Goal: Task Accomplishment & Management: Use online tool/utility

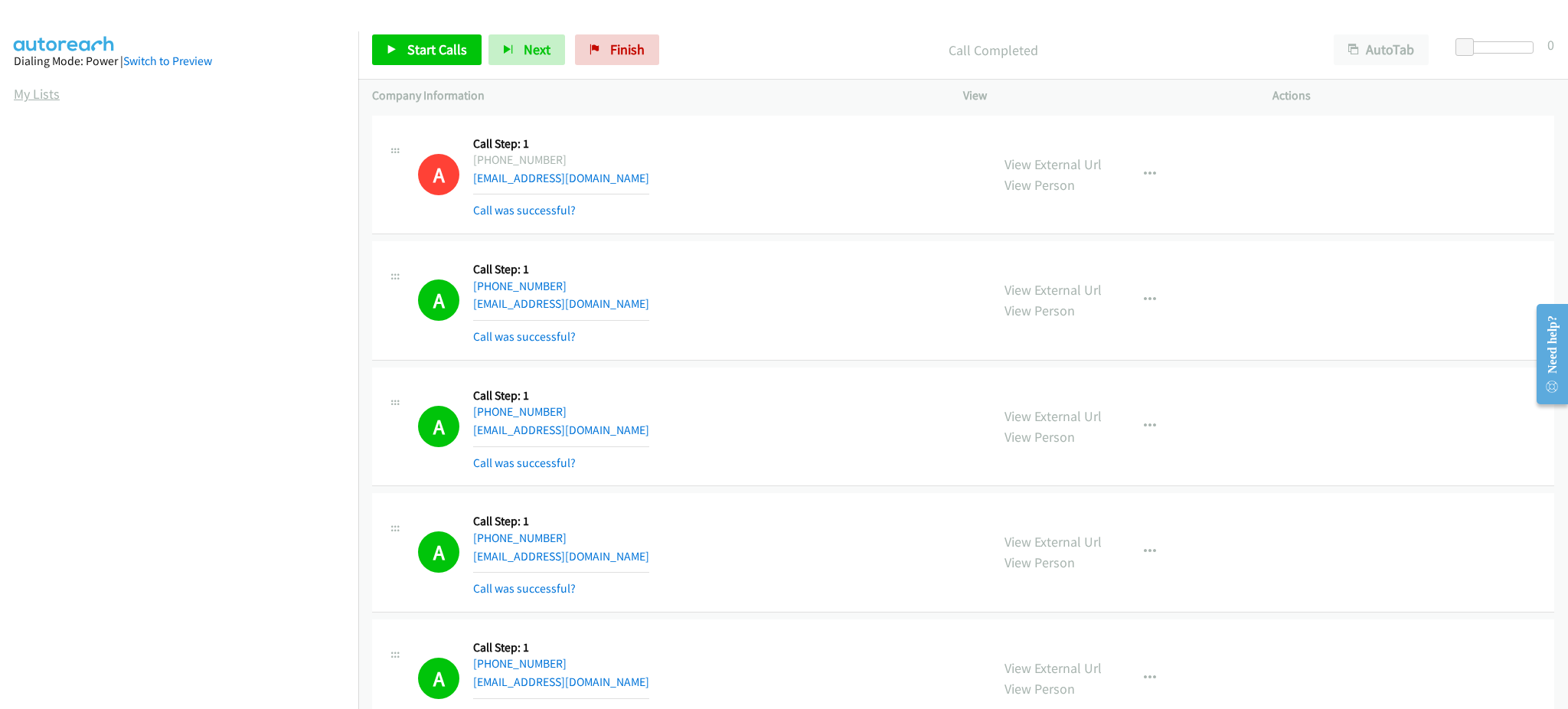
scroll to position [3169, 0]
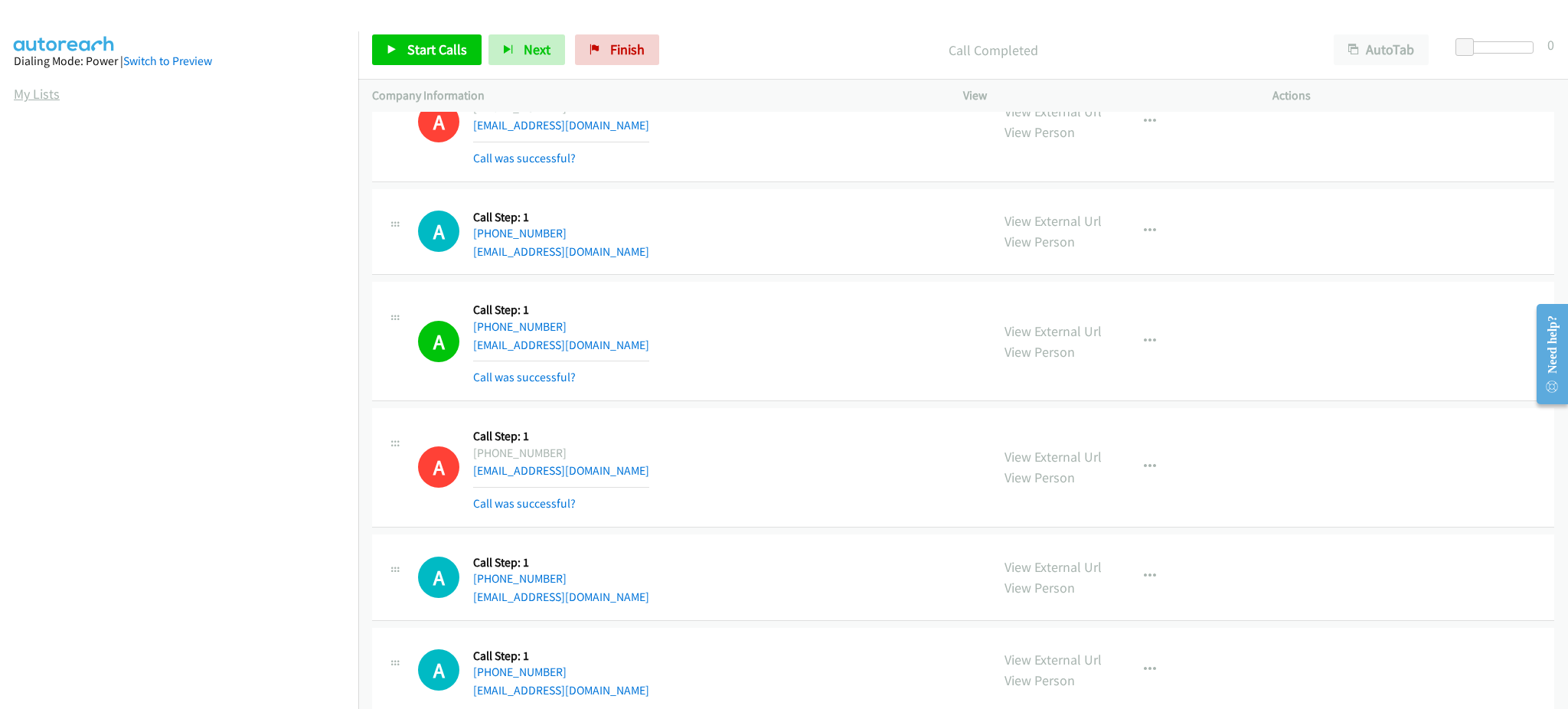
click at [50, 90] on link "My Lists" at bounding box center [36, 94] width 46 height 18
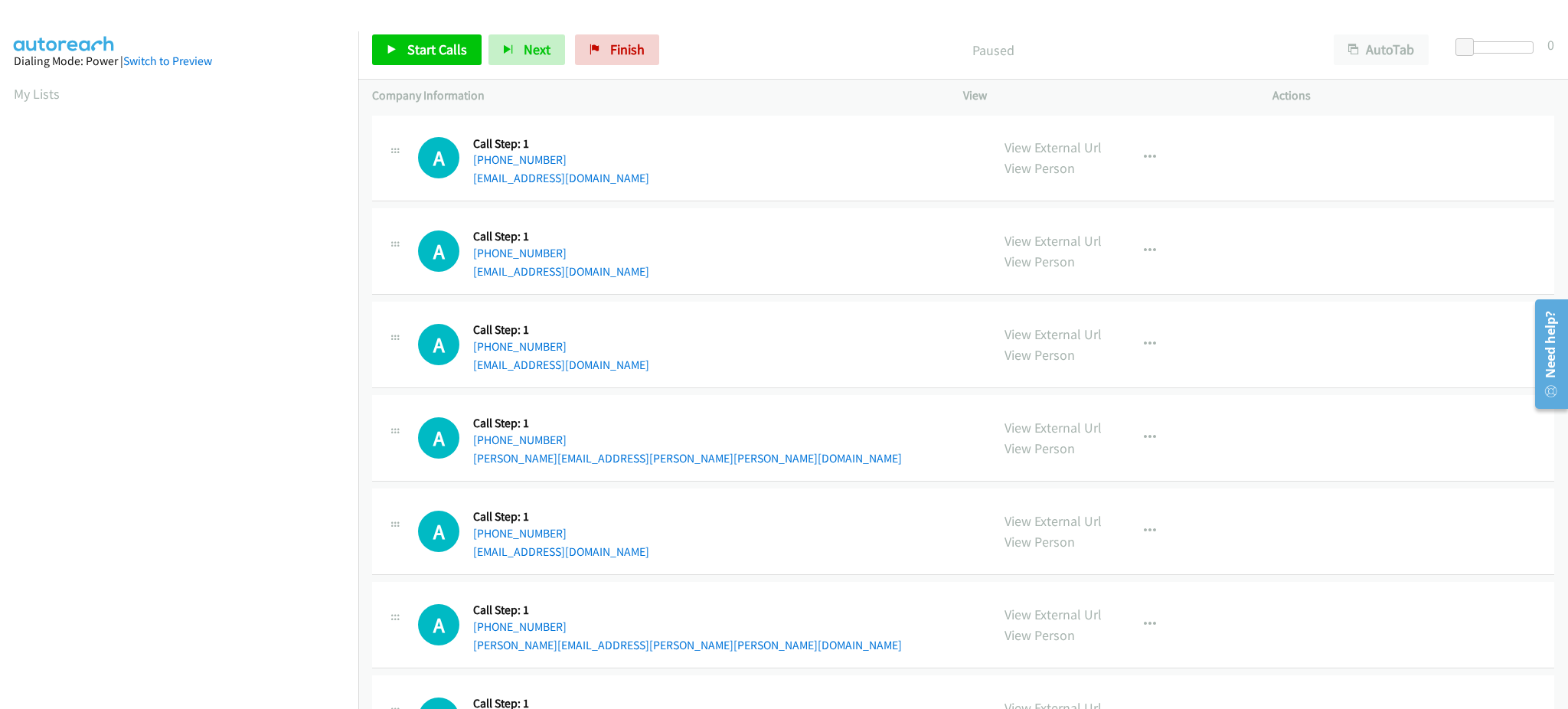
scroll to position [153, 0]
click at [423, 38] on link "Start Calls" at bounding box center [426, 50] width 110 height 30
click at [423, 48] on span "Start Calls" at bounding box center [437, 50] width 60 height 18
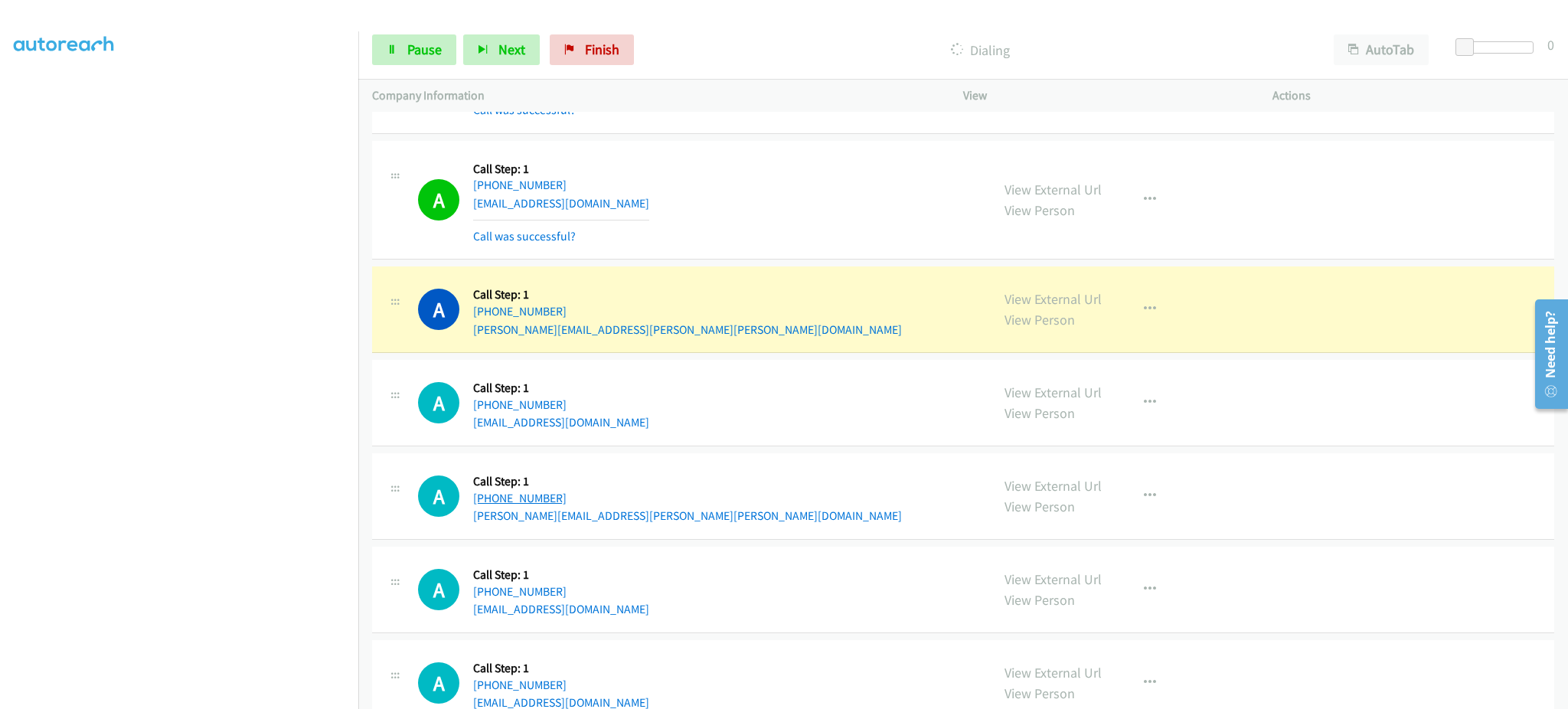
scroll to position [306, 0]
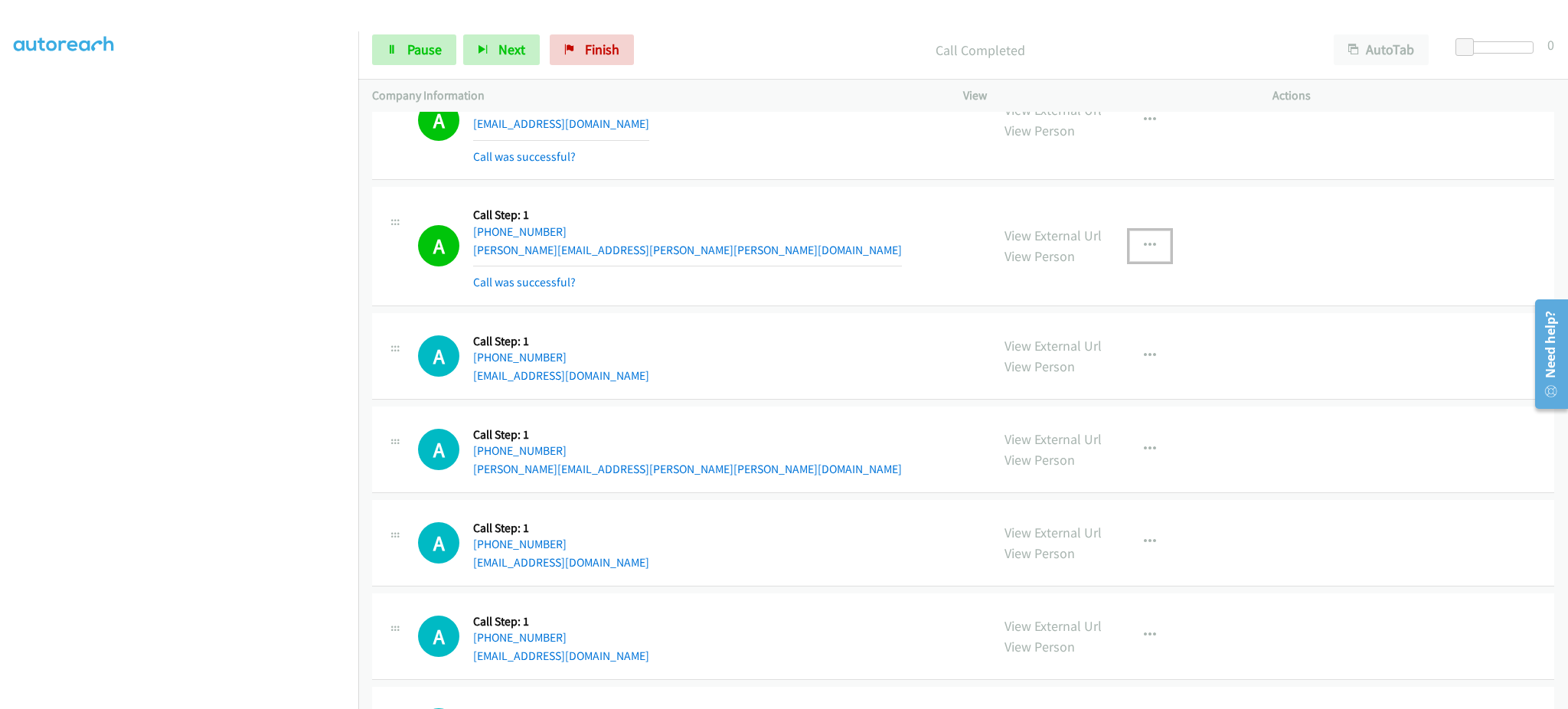
click at [1129, 244] on button "button" at bounding box center [1150, 246] width 42 height 30
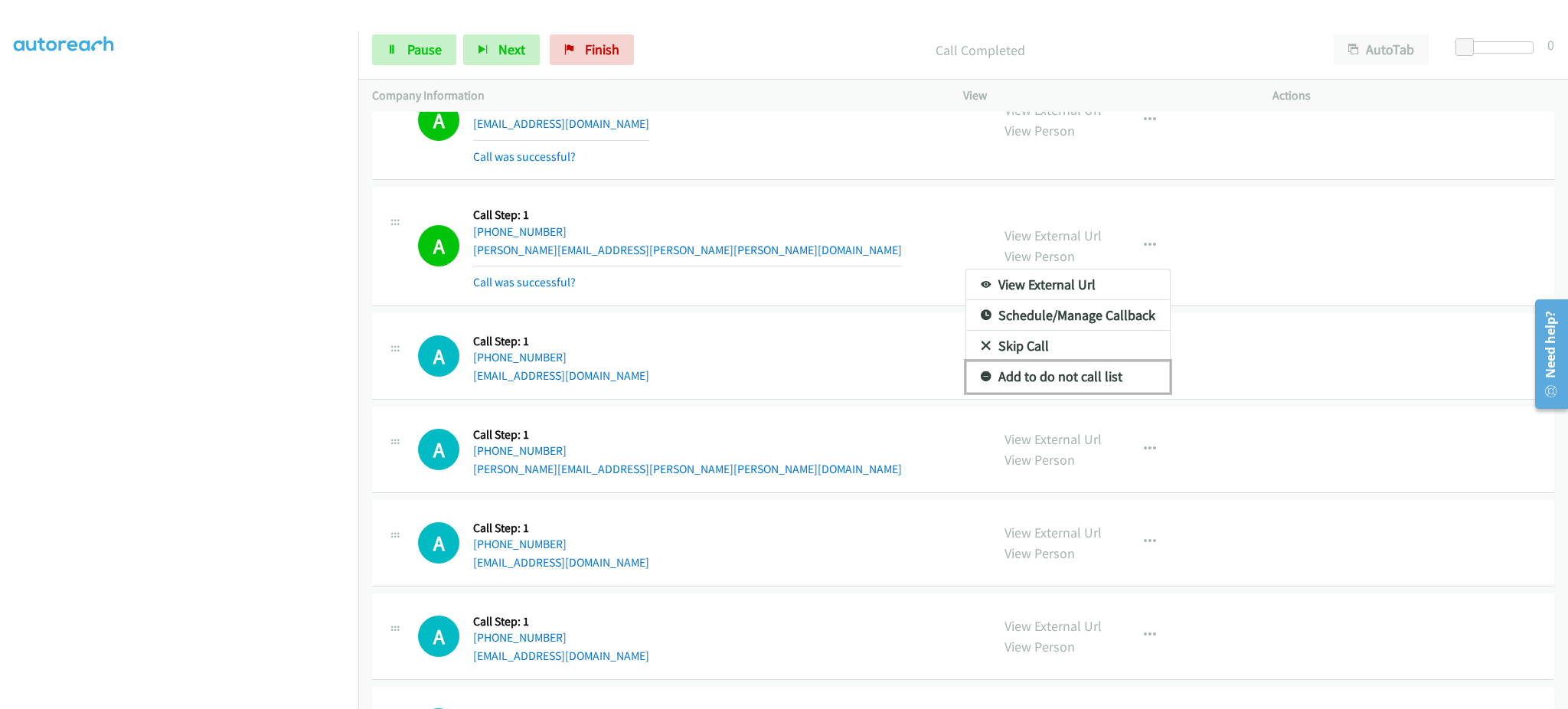
click at [1110, 384] on link "Add to do not call list" at bounding box center [1068, 377] width 204 height 30
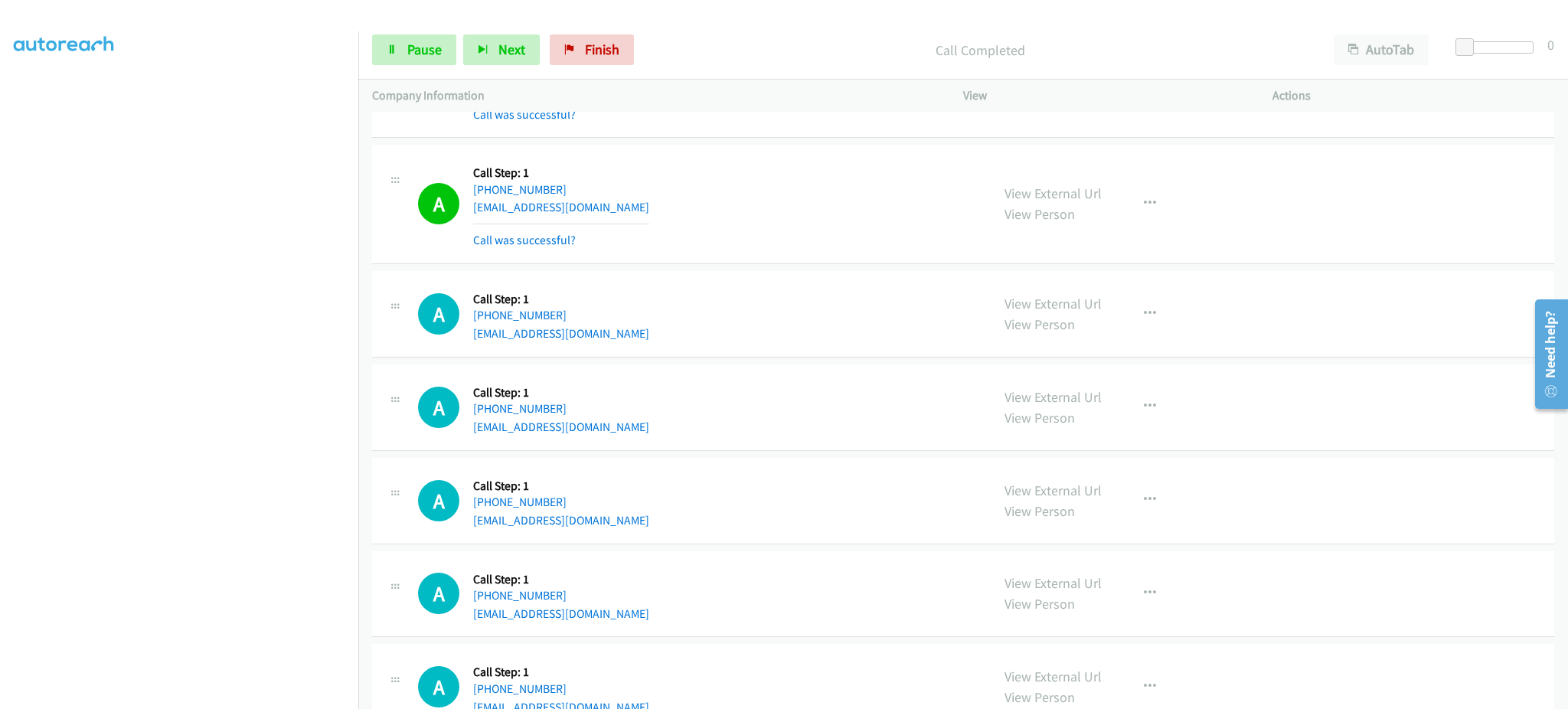
scroll to position [1225, 0]
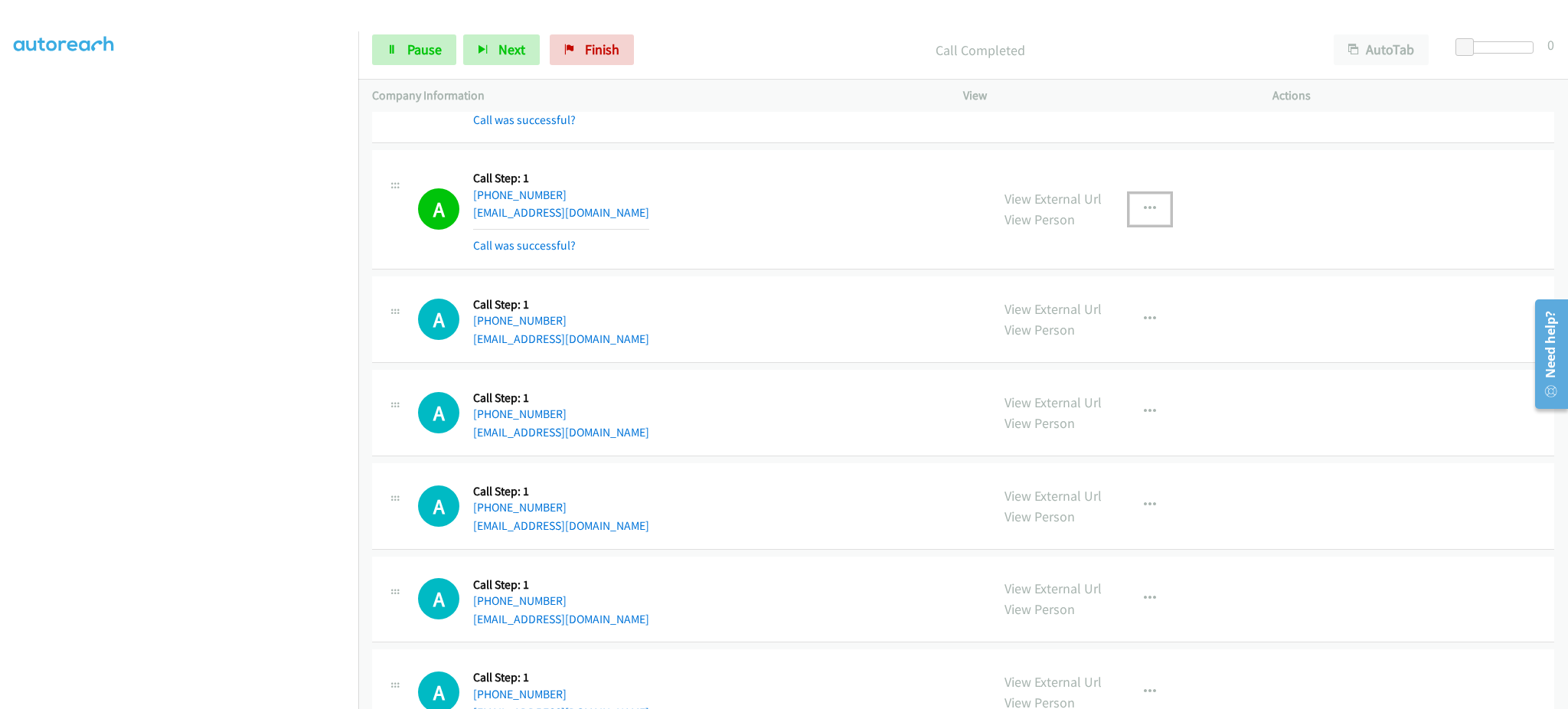
click at [1132, 214] on button "button" at bounding box center [1150, 209] width 42 height 30
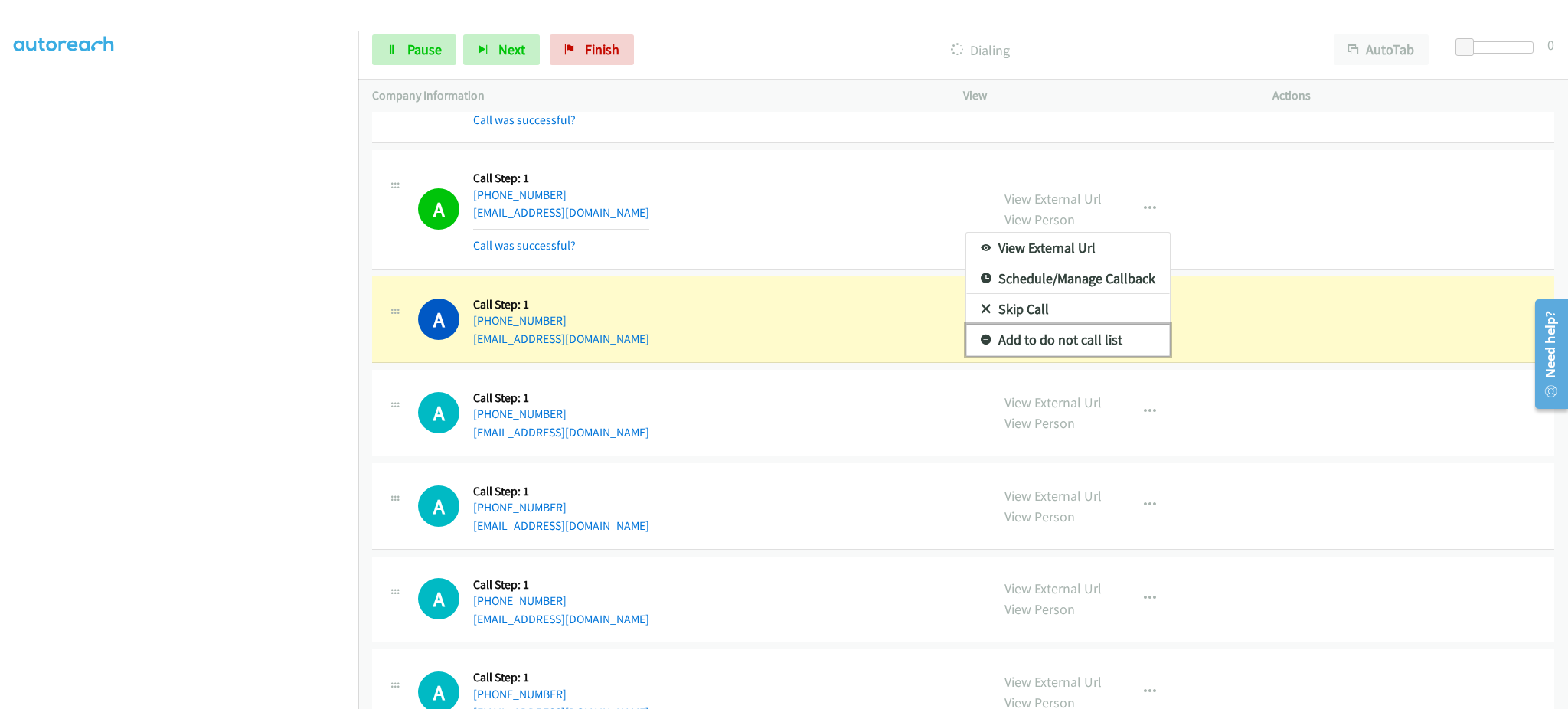
click at [1100, 348] on link "Add to do not call list" at bounding box center [1068, 340] width 204 height 30
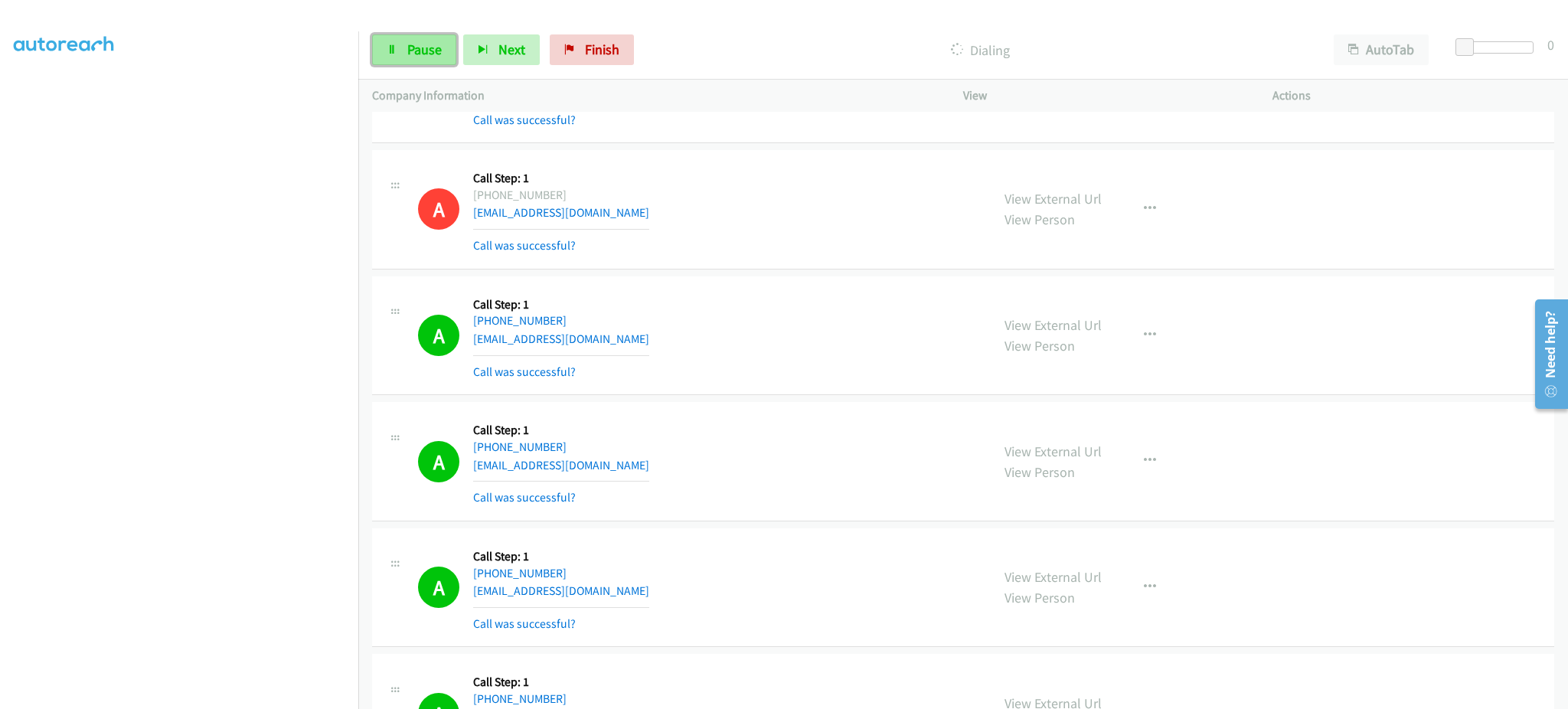
click at [423, 46] on span "Pause" at bounding box center [424, 50] width 34 height 18
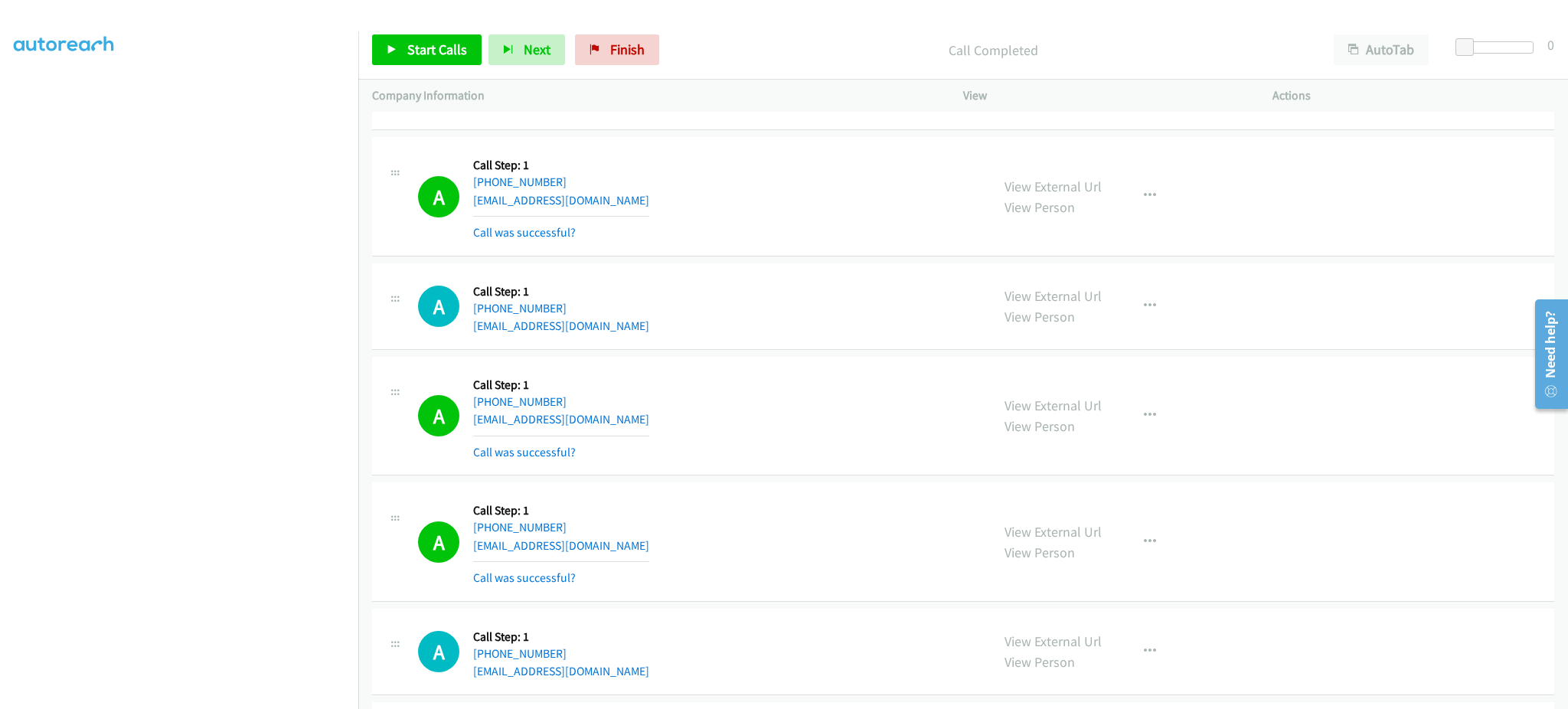
scroll to position [2119, 0]
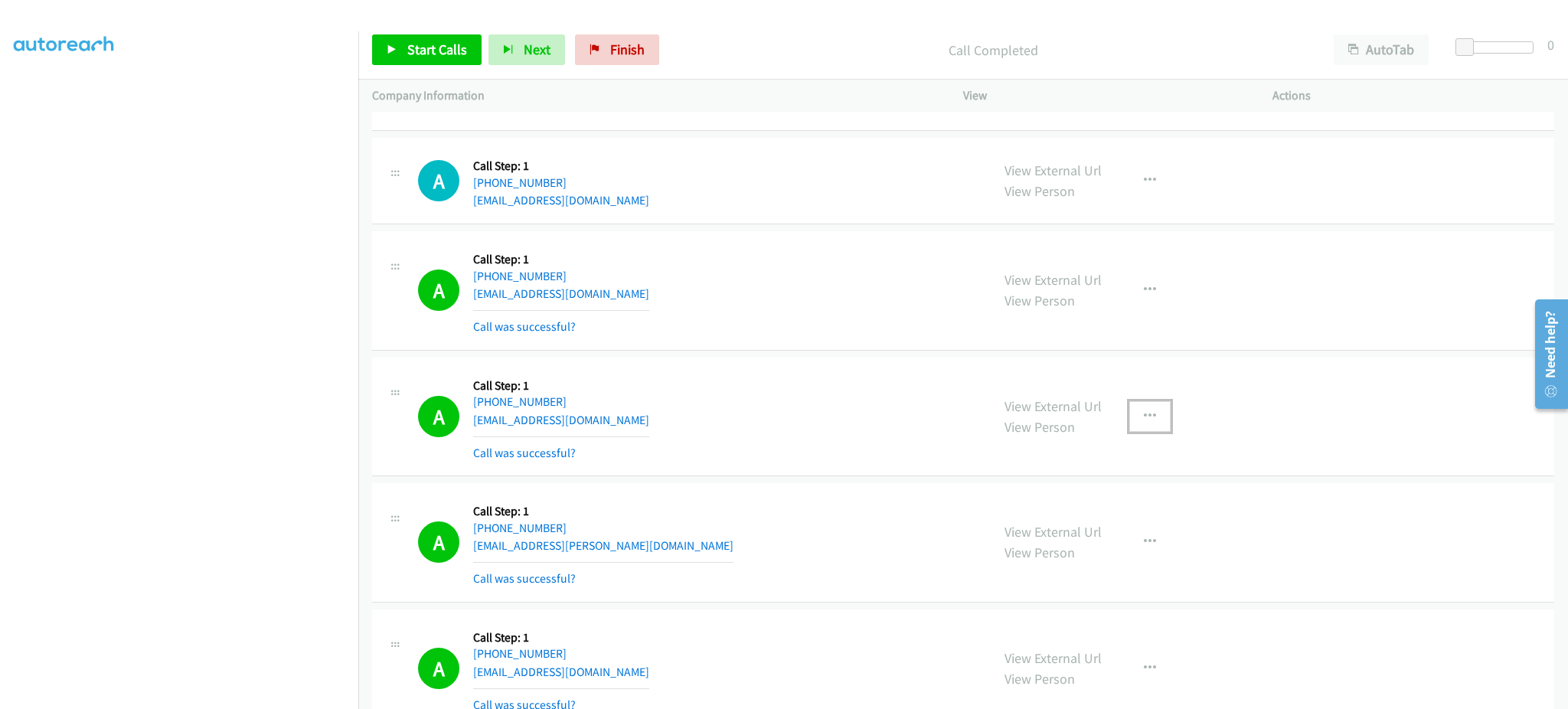
drag, startPoint x: 1136, startPoint y: 409, endPoint x: 1115, endPoint y: 486, distance: 79.8
click at [1144, 410] on icon "button" at bounding box center [1150, 416] width 12 height 12
click at [1105, 559] on link "Add to do not call list" at bounding box center [1068, 547] width 204 height 30
click at [669, 207] on div "A Callback Scheduled Call Step: 1 America/Los_Angeles +1 840-261-5033 deneiceca…" at bounding box center [698, 180] width 559 height 58
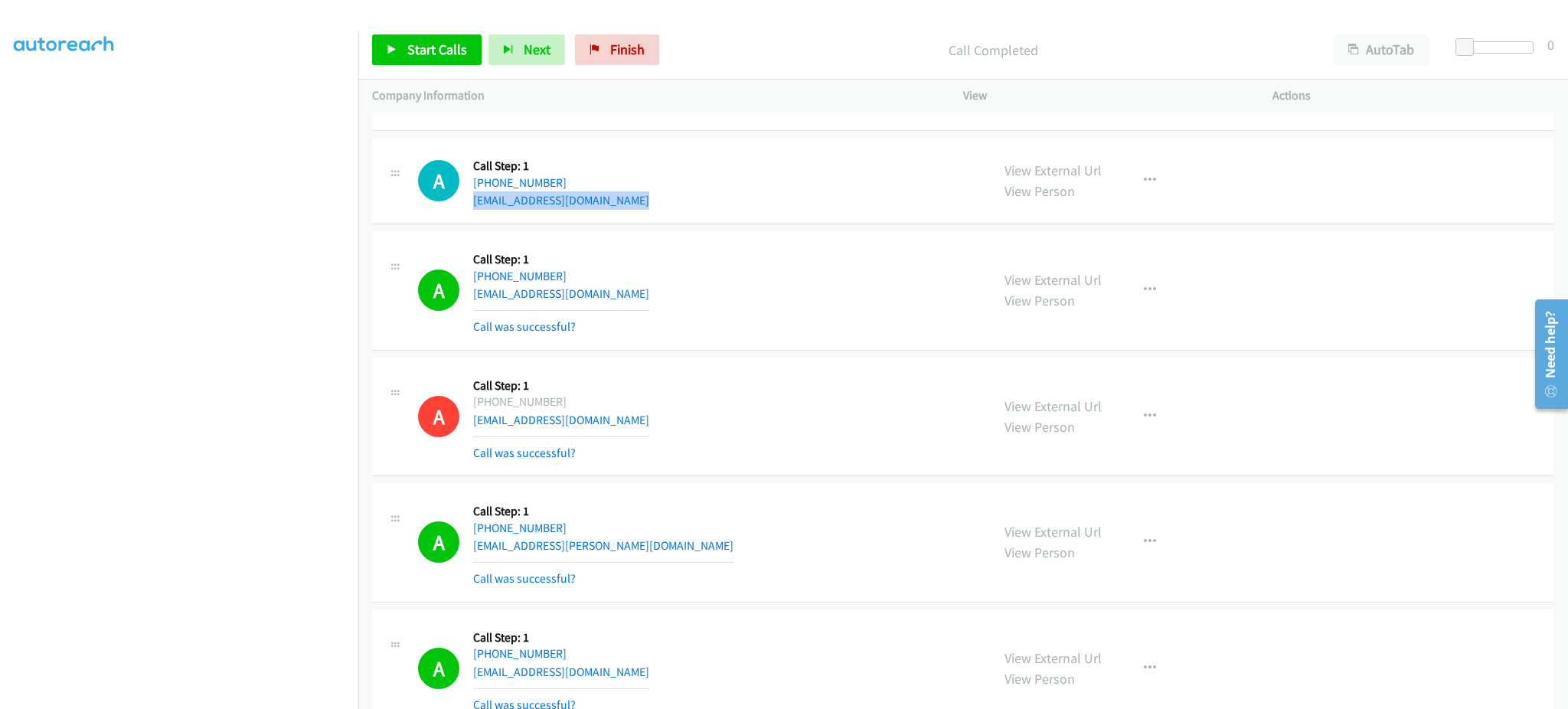
click at [669, 207] on div "A Callback Scheduled Call Step: 1 America/Los_Angeles +1 840-261-5033 deneiceca…" at bounding box center [698, 180] width 559 height 58
copy div "[EMAIL_ADDRESS][DOMAIN_NAME]"
click at [675, 286] on div "A Callback Scheduled Call Step: 1 America/Los_Angeles +1 360-798-3822 jknightrh…" at bounding box center [698, 291] width 559 height 91
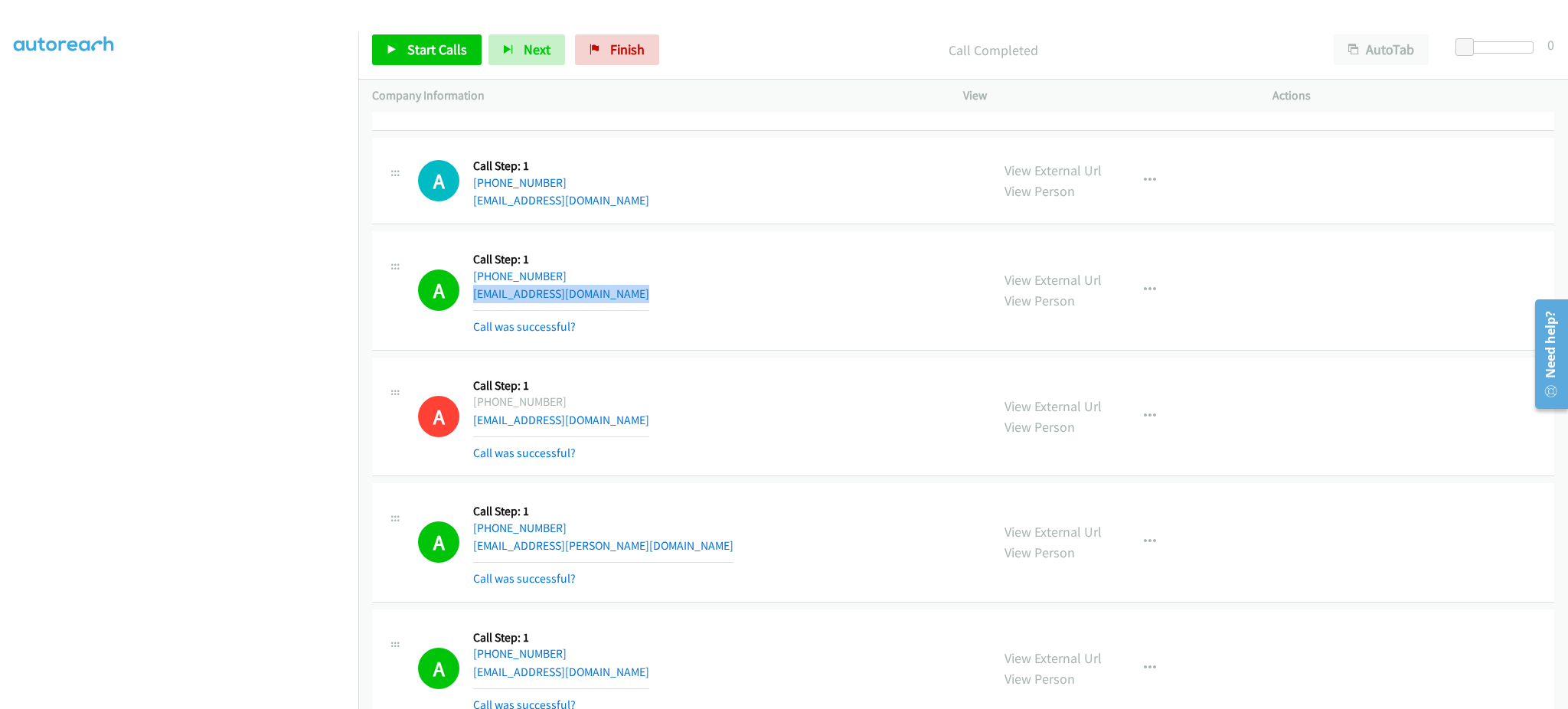
copy div "jknightrhs@gmail.com"
click at [626, 538] on div "A Callback Scheduled Call Step: 1 America/New_York +1 678-709-1307 le.shahla@gm…" at bounding box center [698, 542] width 559 height 91
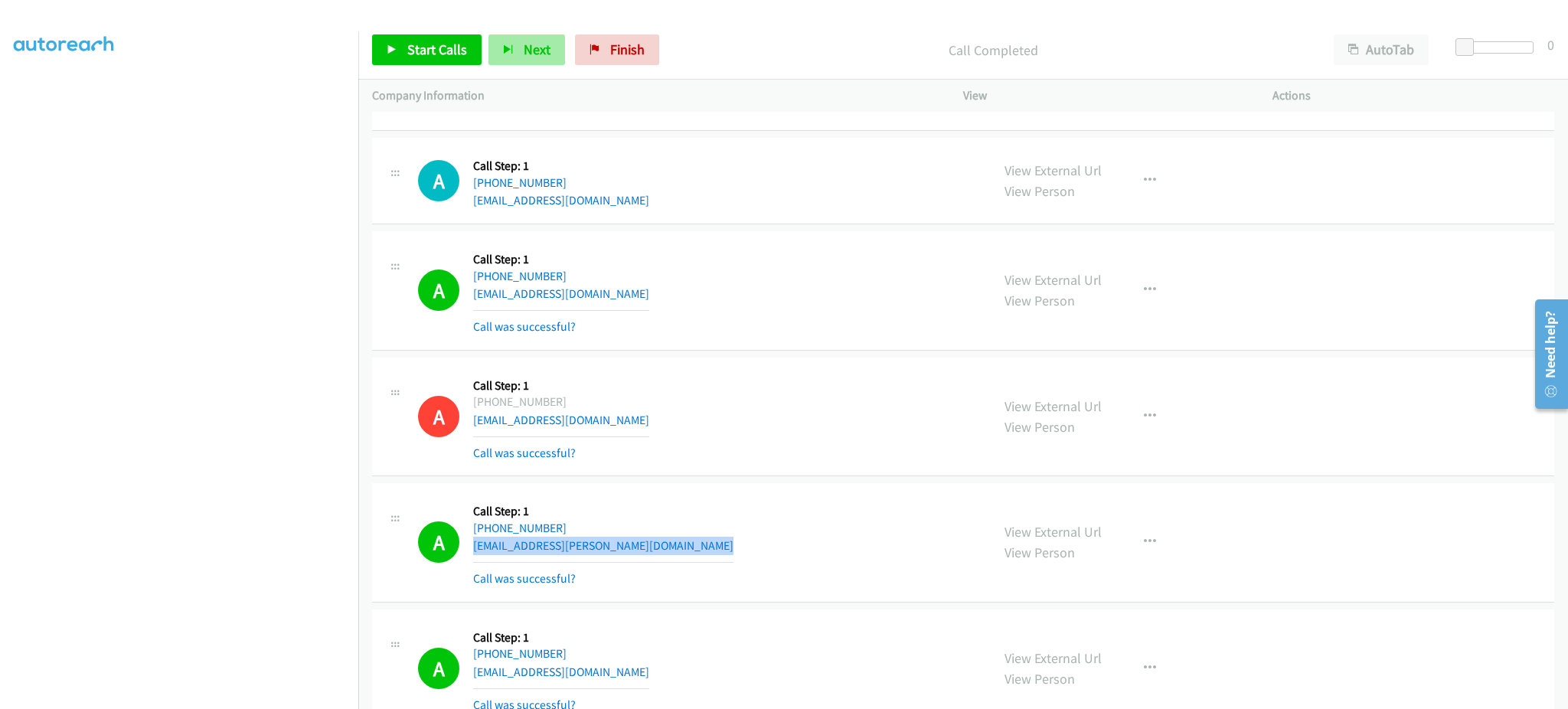
copy div "le.shahla@gmail.com"
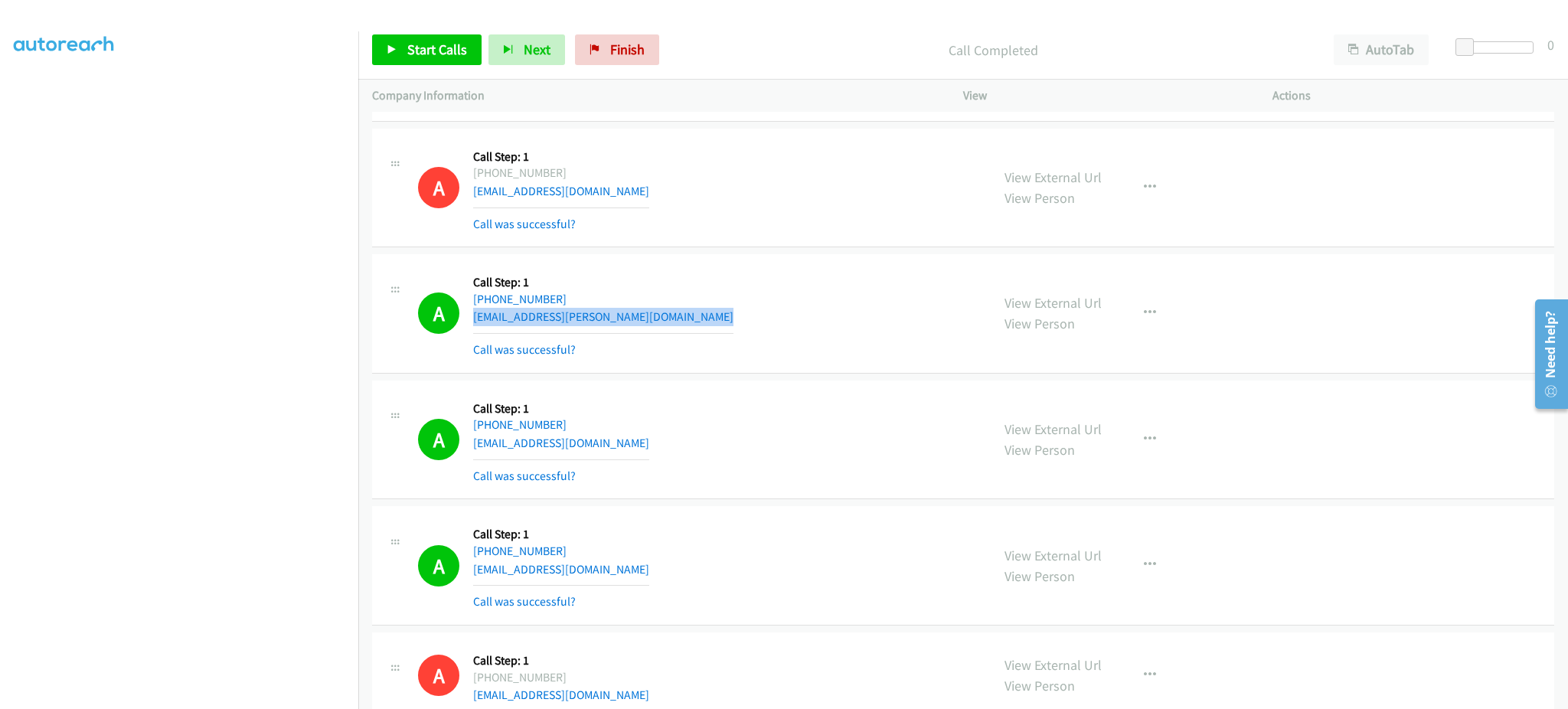
scroll to position [2425, 0]
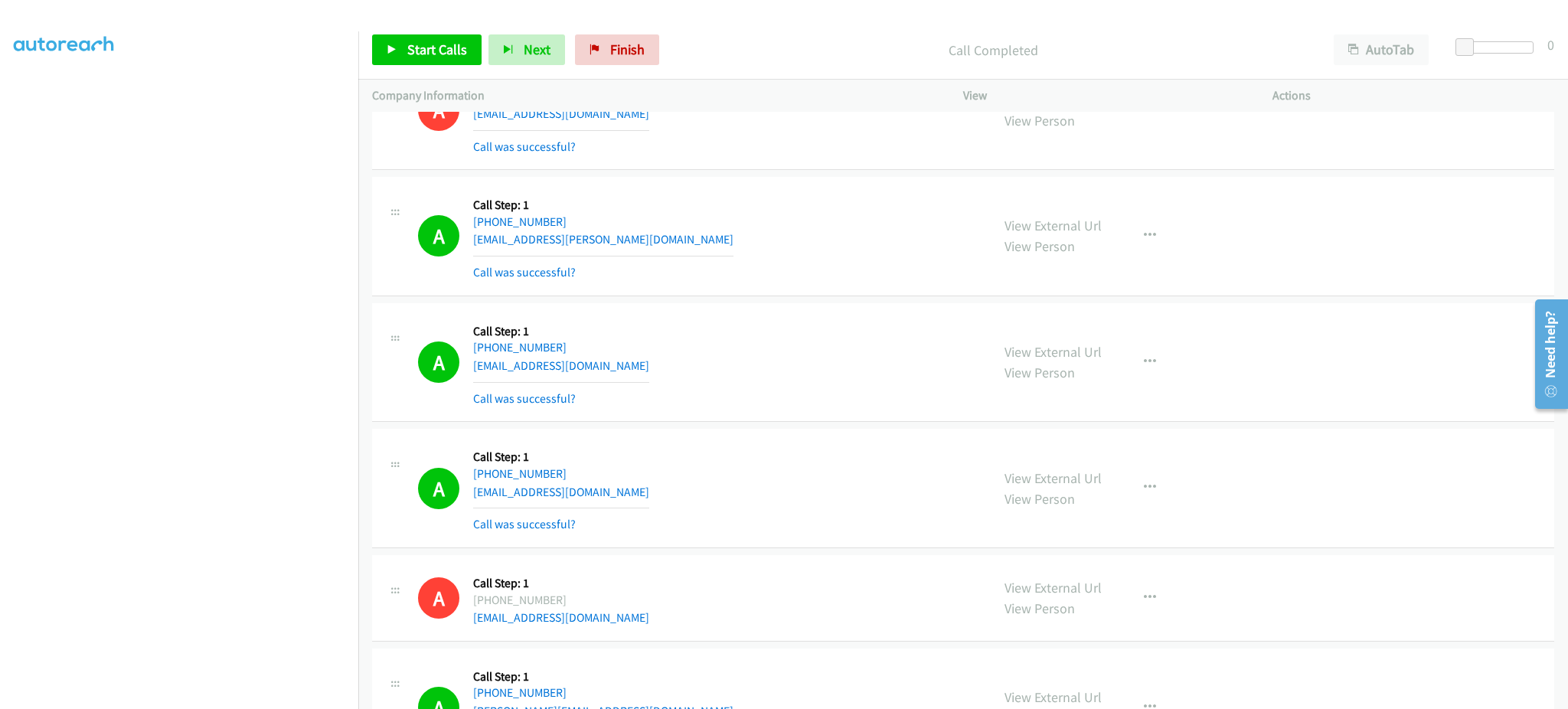
click at [641, 372] on div "A Callback Scheduled Call Step: 1 America/Los_Angeles +1 760-697-8971 ramseyr21…" at bounding box center [698, 363] width 559 height 91
copy div "ramseyr2114.rr@gmail.com"
click at [638, 493] on div "A Callback Scheduled Call Step: 1 America/New_York +1 609-705-0558 mcsash55@hot…" at bounding box center [698, 488] width 559 height 91
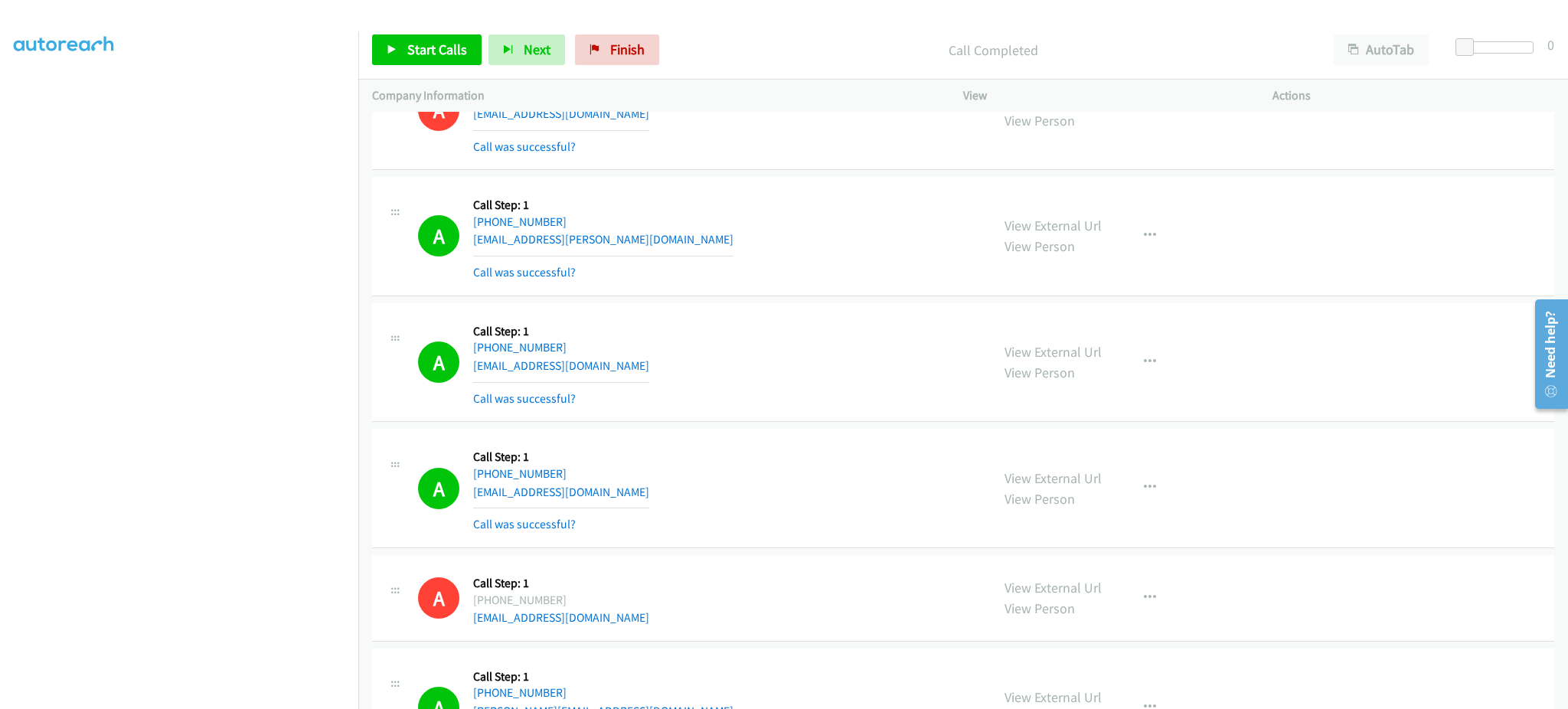
click at [638, 493] on div "A Callback Scheduled Call Step: 1 America/New_York +1 609-705-0558 mcsash55@hot…" at bounding box center [698, 488] width 559 height 91
copy div "mcsash55@hotmail.com"
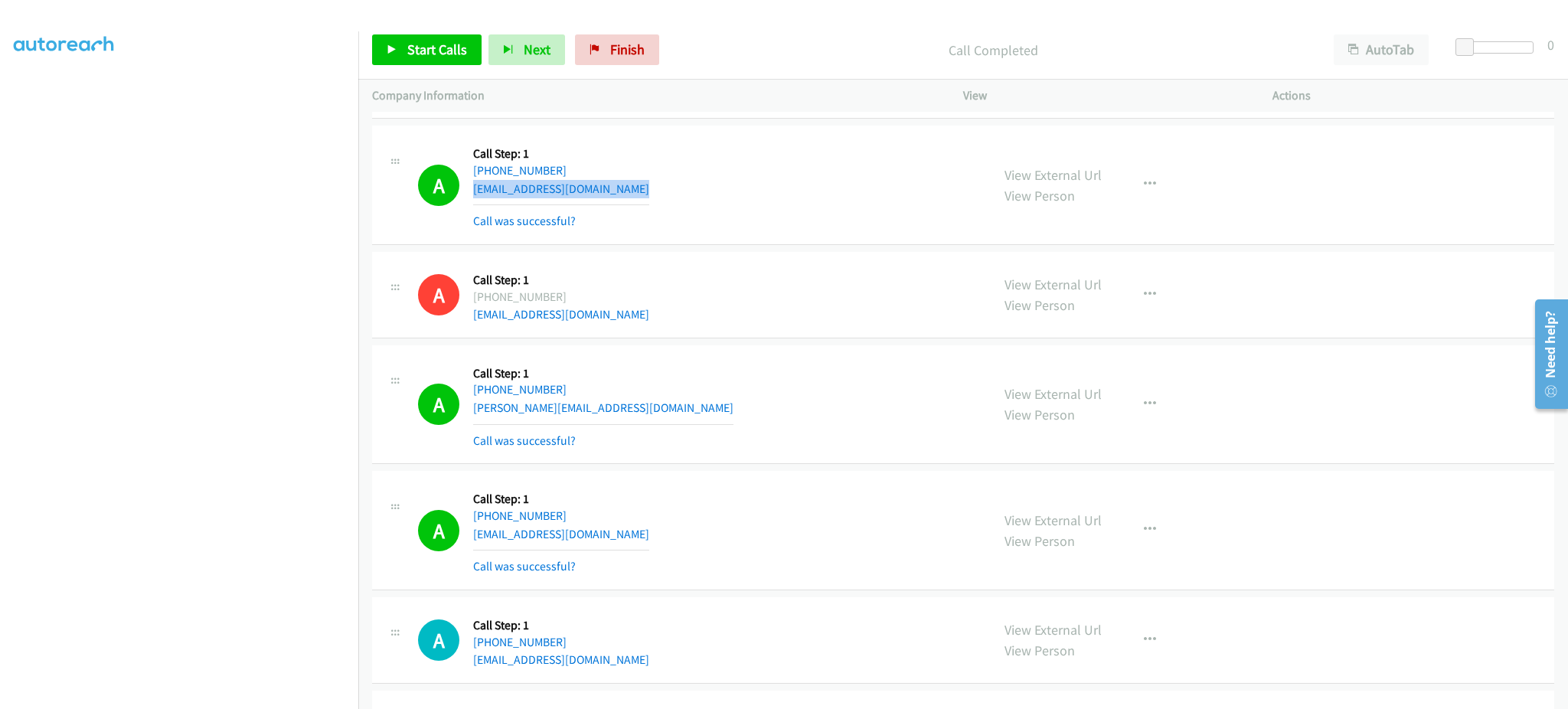
scroll to position [2731, 0]
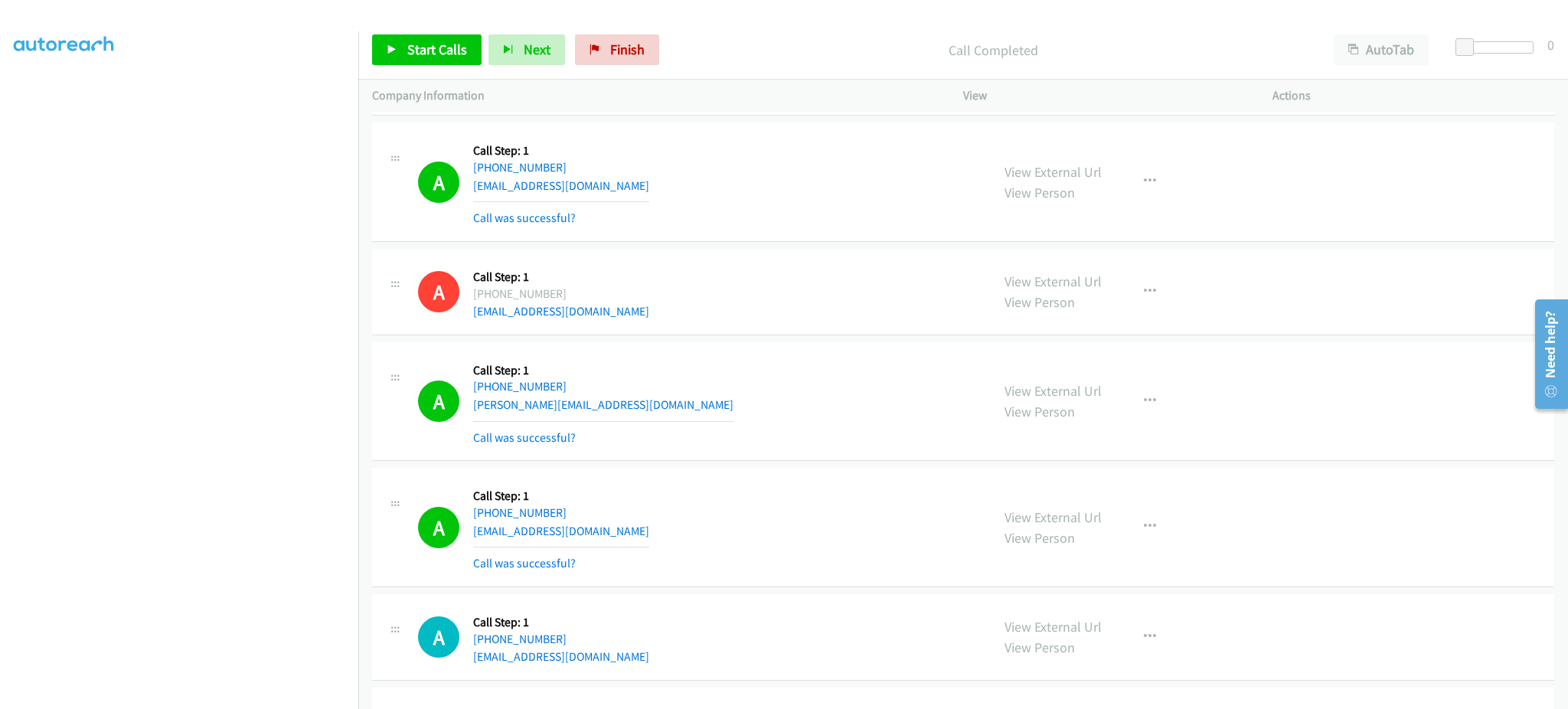
click at [671, 413] on div "A Callback Scheduled Call Step: 1 America/New_York +1 860-944-4435 brett.m.grob…" at bounding box center [698, 401] width 559 height 91
copy div "brett.m.grobard3996@gmail.com"
click at [640, 533] on div "A Callback Scheduled Call Step: 1 America/New_York +1 412-877-7810 stoney7887@g…" at bounding box center [698, 527] width 559 height 91
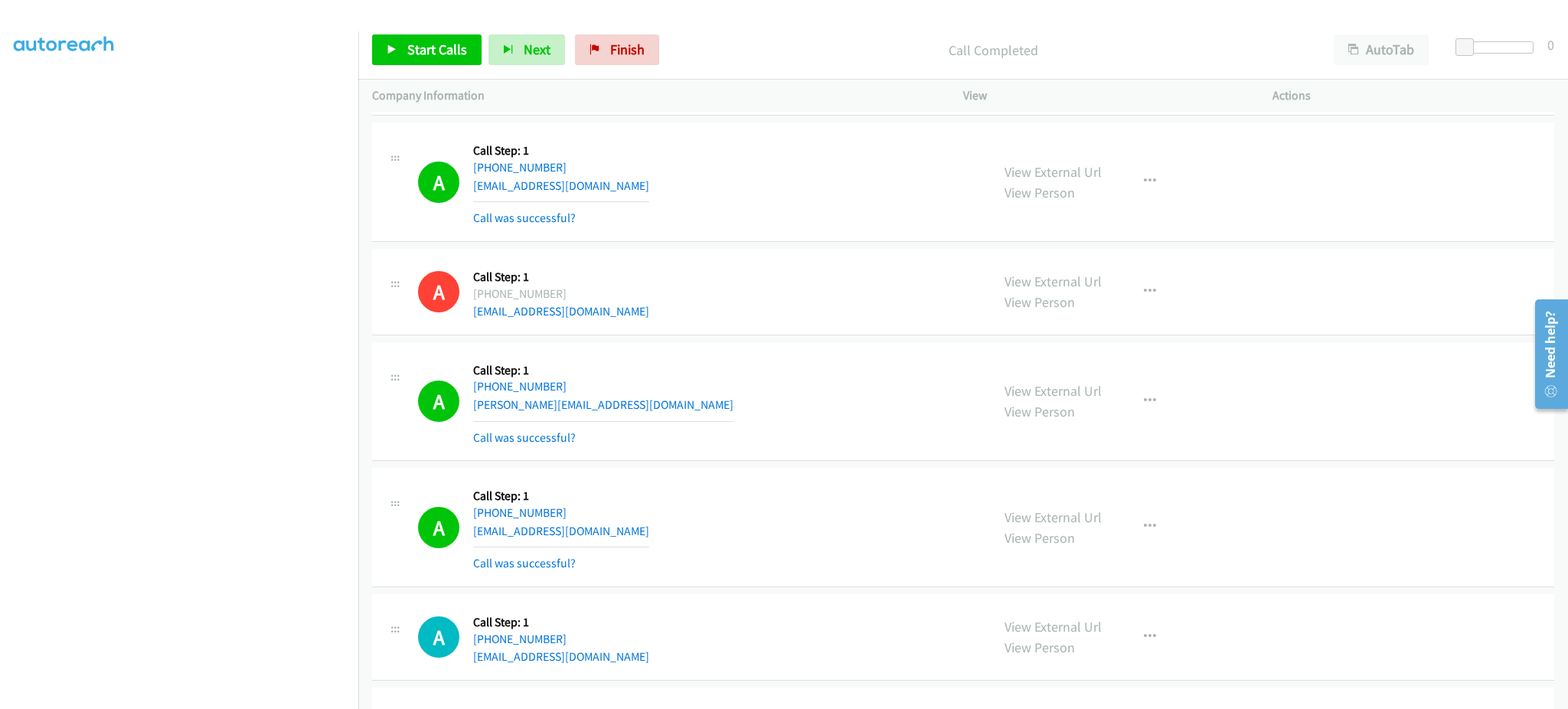
click at [640, 533] on div "A Callback Scheduled Call Step: 1 America/New_York +1 412-877-7810 stoney7887@g…" at bounding box center [698, 527] width 559 height 91
copy div "stoney7887@gmail.com"
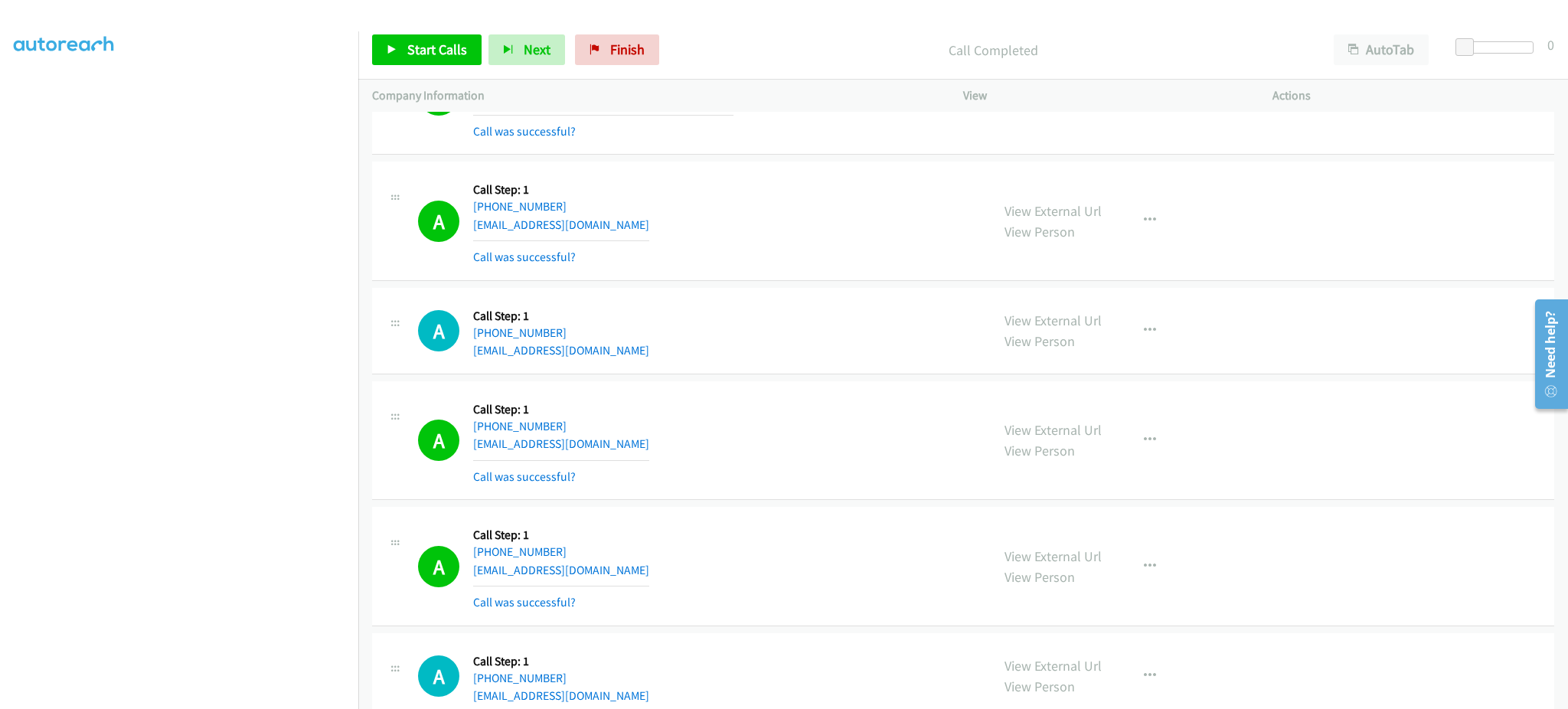
click at [651, 359] on div "A Callback Scheduled Call Step: 1 America/New_York +1 609-226-0351 gvenneman@gm…" at bounding box center [698, 330] width 559 height 58
copy div "gvenneman@gmail.com"
click at [640, 441] on div "A Callback Scheduled Call Step: 1 America/Los_Angeles +1 310-292-5012 tbclownin…" at bounding box center [698, 441] width 559 height 91
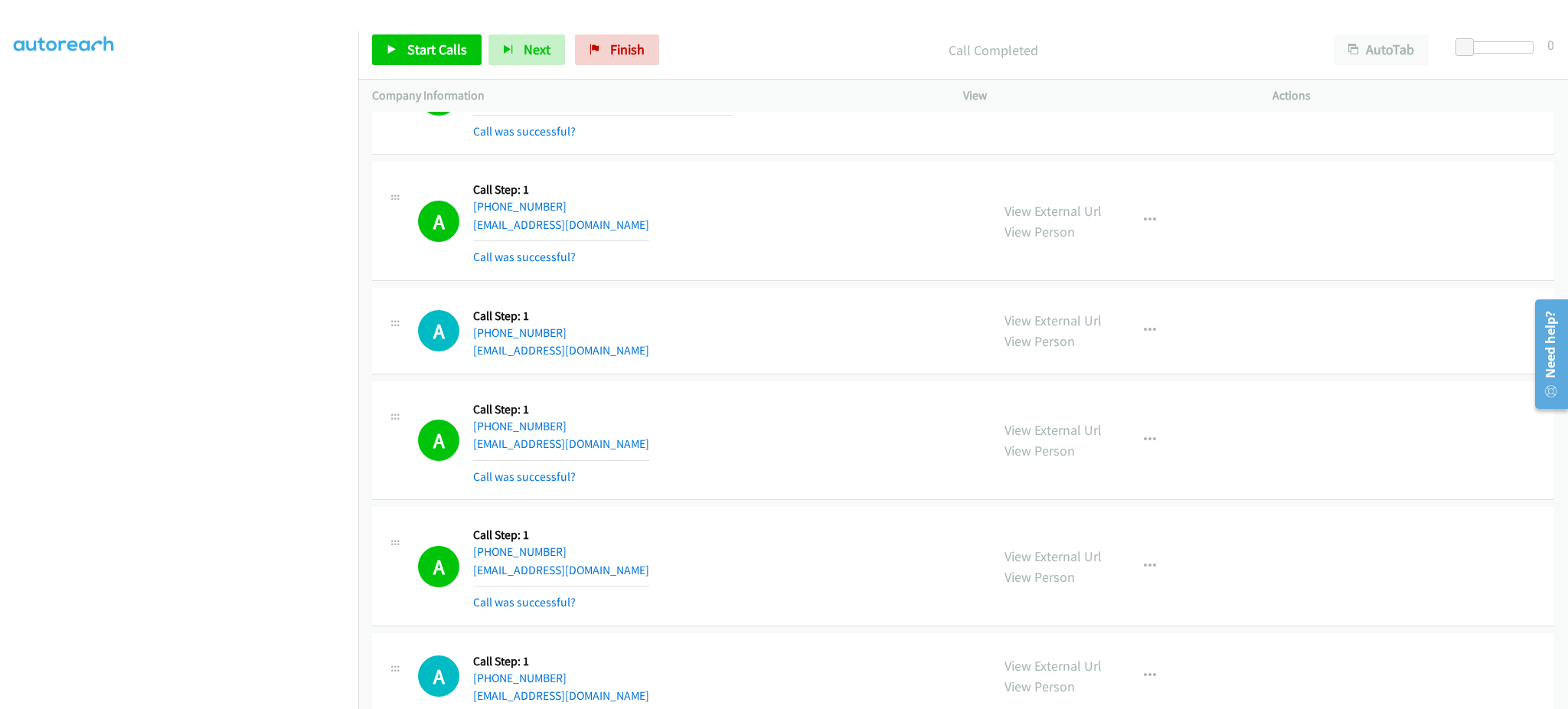
click at [640, 441] on div "A Callback Scheduled Call Step: 1 America/Los_Angeles +1 310-292-5012 tbclownin…" at bounding box center [698, 441] width 559 height 91
copy div "tbclownin08@icloud.com"
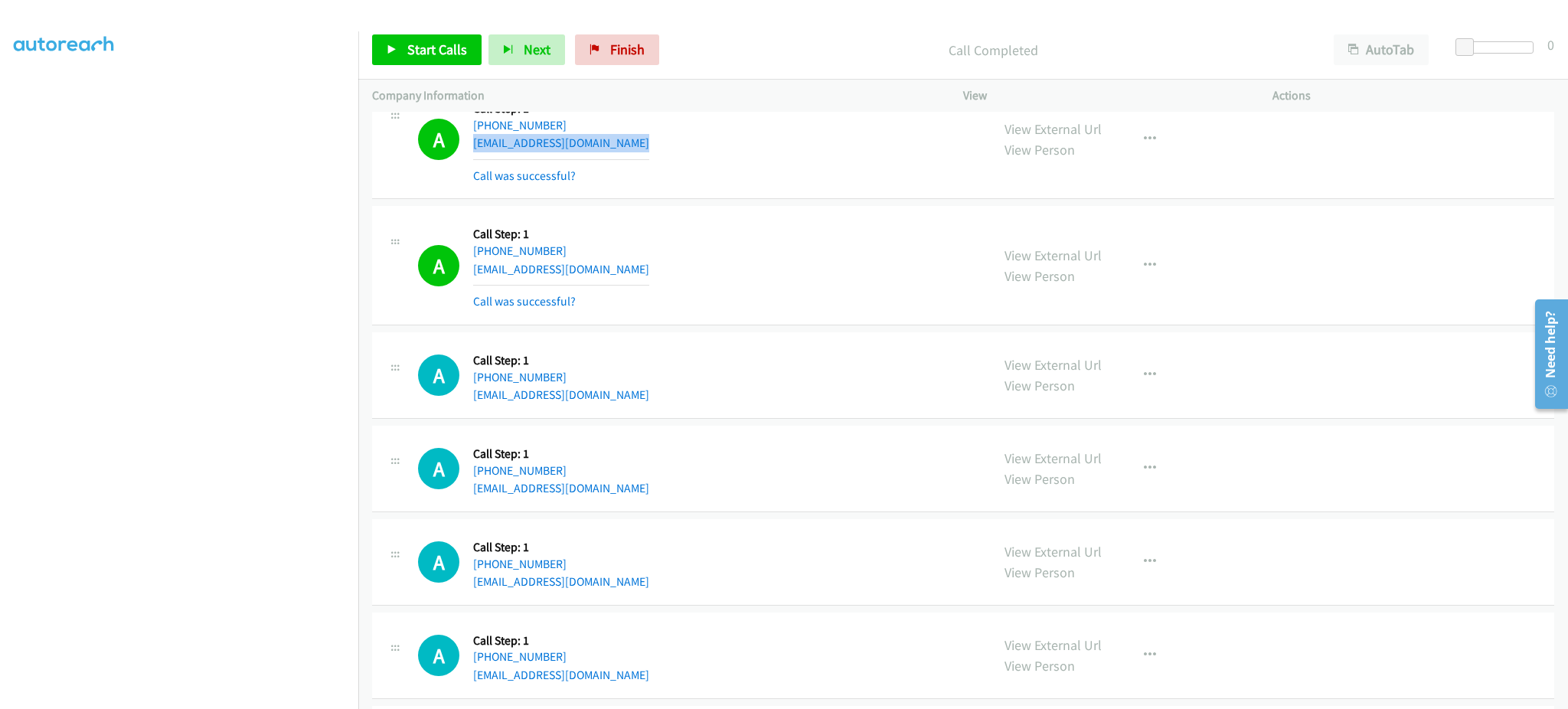
scroll to position [3344, 0]
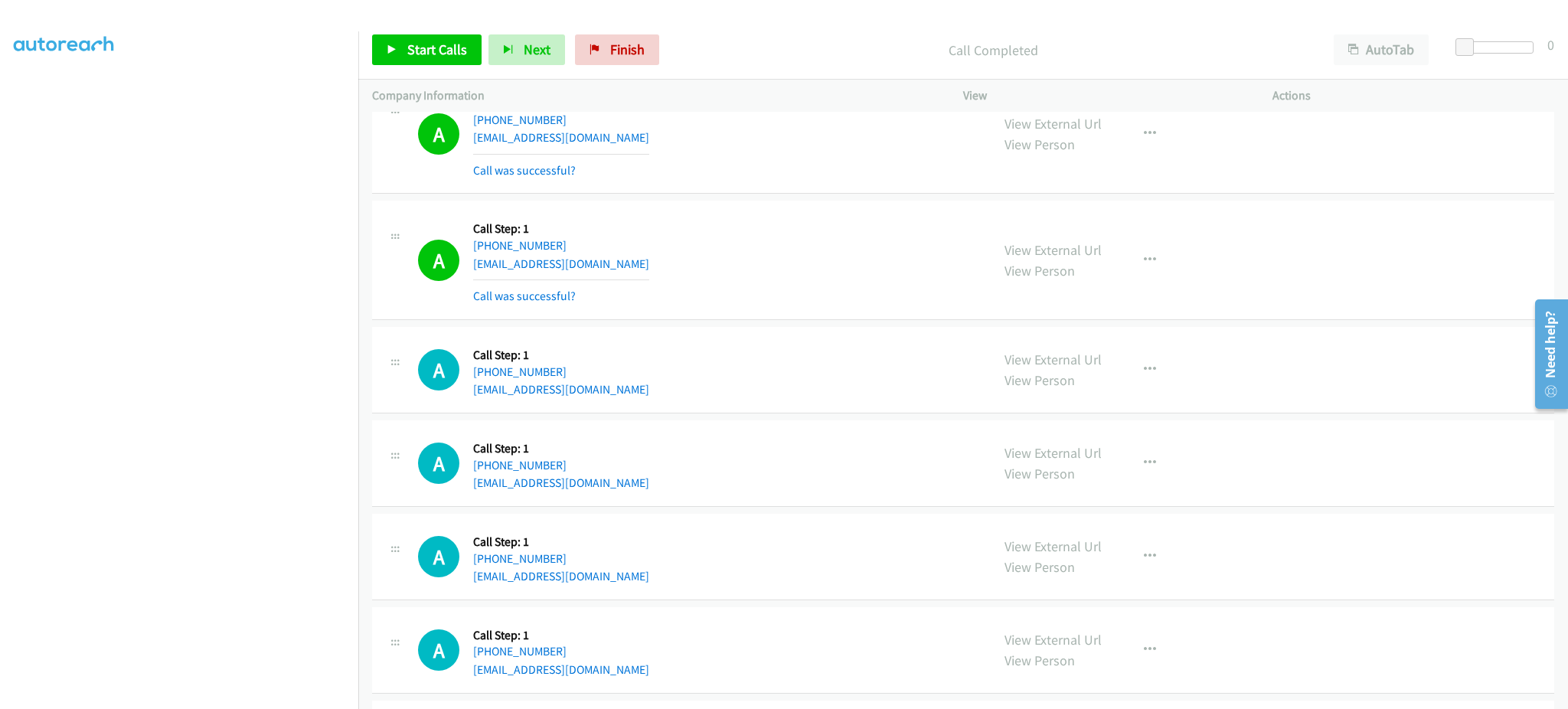
click at [631, 263] on div "A Callback Scheduled Call Step: 1 America/Los_Angeles +1 775-997-4240 tjlanda@a…" at bounding box center [698, 260] width 559 height 91
click at [631, 267] on div "A Callback Scheduled Call Step: 1 America/Los_Angeles +1 775-997-4240 tjlanda@a…" at bounding box center [698, 260] width 559 height 91
copy div "tjlanda@att.net"
click at [646, 391] on div "A Callback Scheduled Call Step: 1 America/Chicago +1 254-289-2811 darcitexas@gm…" at bounding box center [698, 369] width 559 height 58
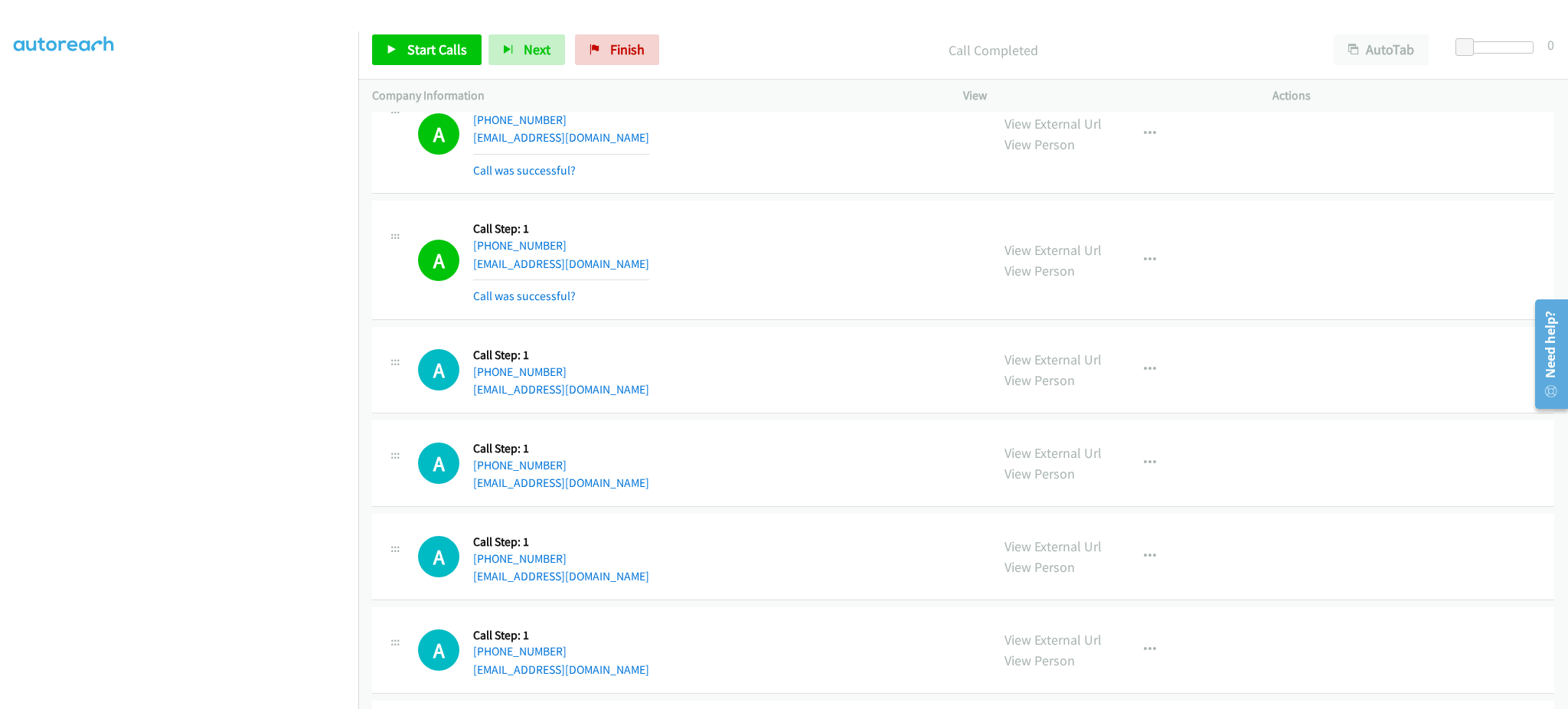
click at [646, 391] on div "A Callback Scheduled Call Step: 1 America/Chicago +1 254-289-2811 darcitexas@gm…" at bounding box center [698, 369] width 559 height 58
click at [631, 498] on div "A Callback Scheduled Call Step: 1 America/New_York +1 239-410-0987 jrainey9584@…" at bounding box center [962, 464] width 1182 height 87
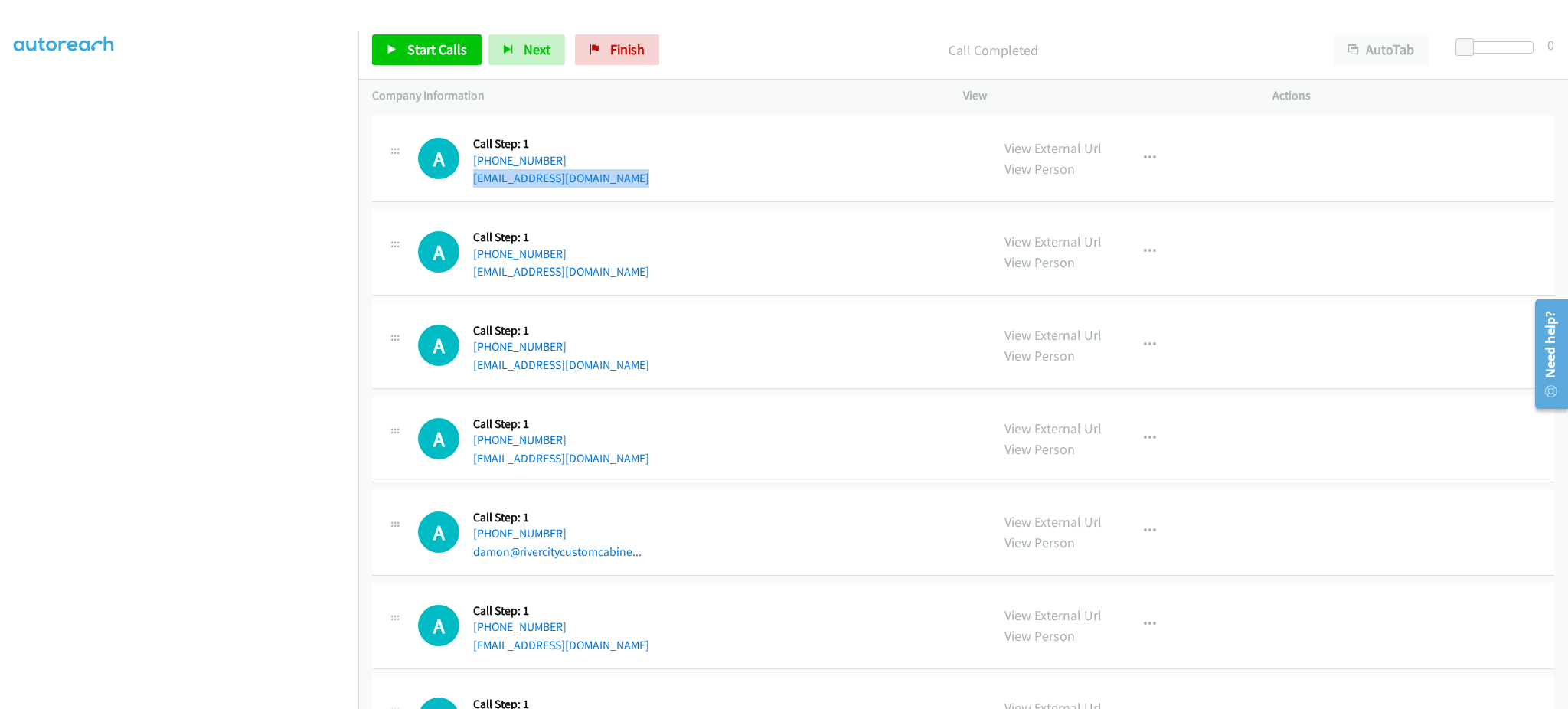
scroll to position [3650, 0]
click at [619, 369] on div "A Callback Scheduled Call Step: 1 America/Los_Angeles +1 925-963-7031 johnd@xyv…" at bounding box center [698, 344] width 559 height 58
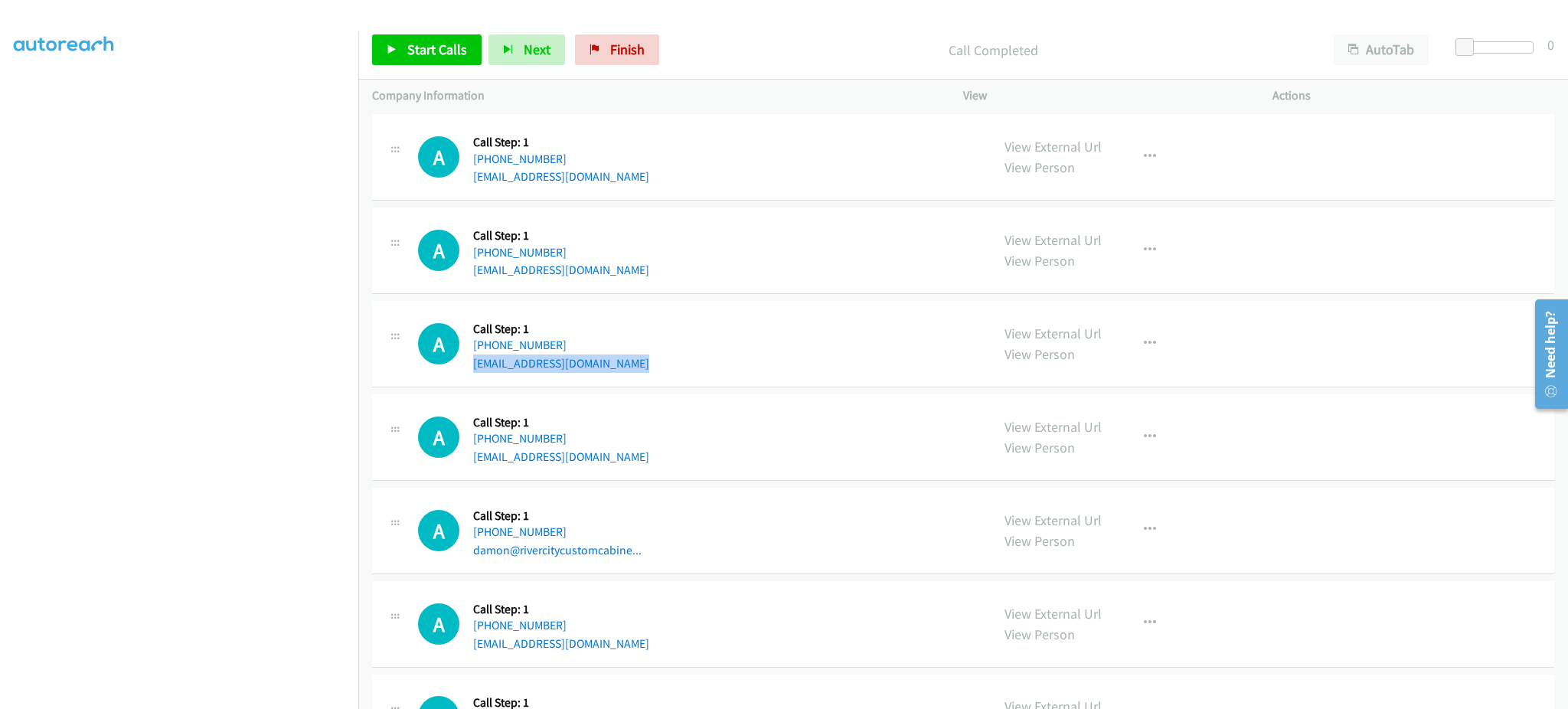
click at [619, 369] on div "A Callback Scheduled Call Step: 1 America/Los_Angeles +1 925-963-7031 johnd@xyv…" at bounding box center [698, 344] width 559 height 58
click at [655, 453] on div "A Callback Scheduled Call Step: 1 America/New_York +1 407-779-5204 smartinez716…" at bounding box center [698, 437] width 559 height 58
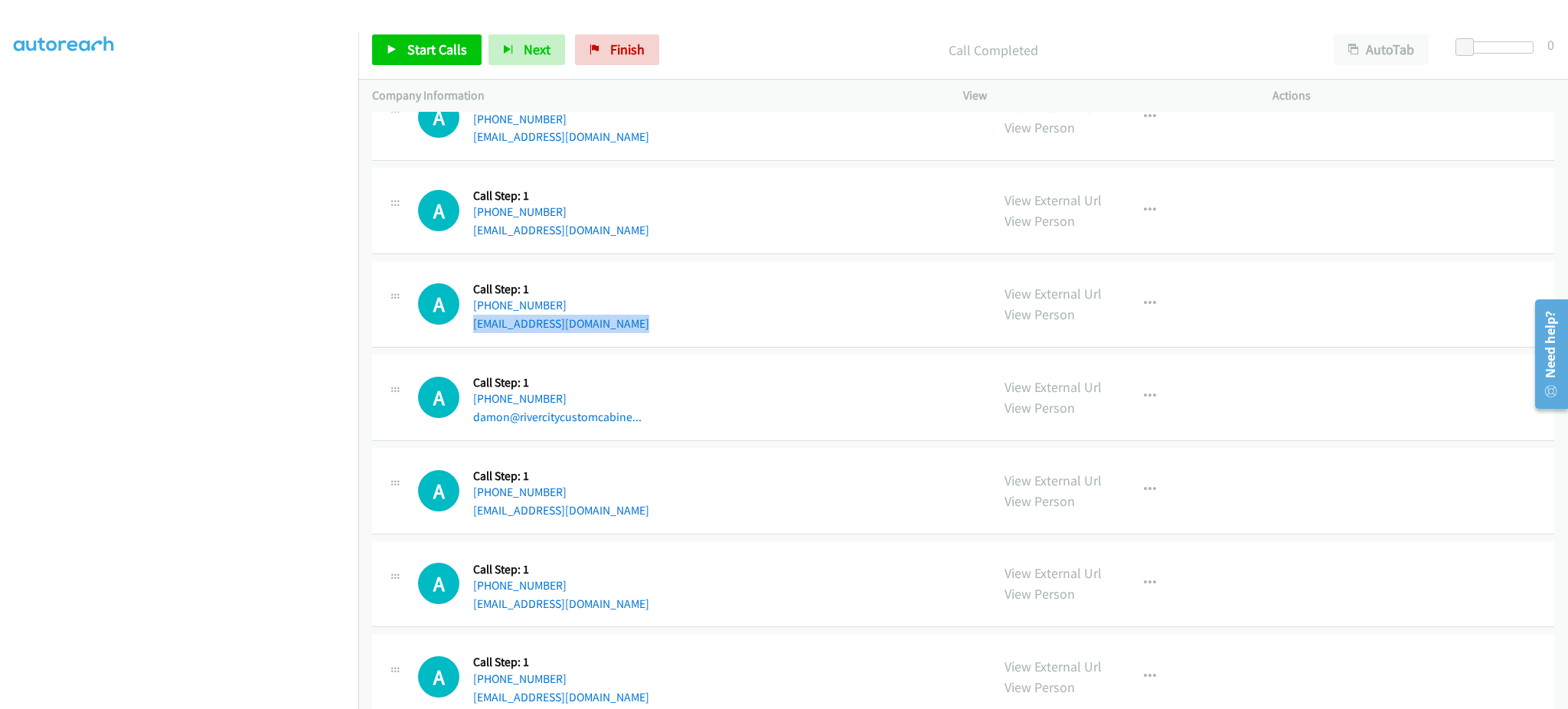
scroll to position [3823, 0]
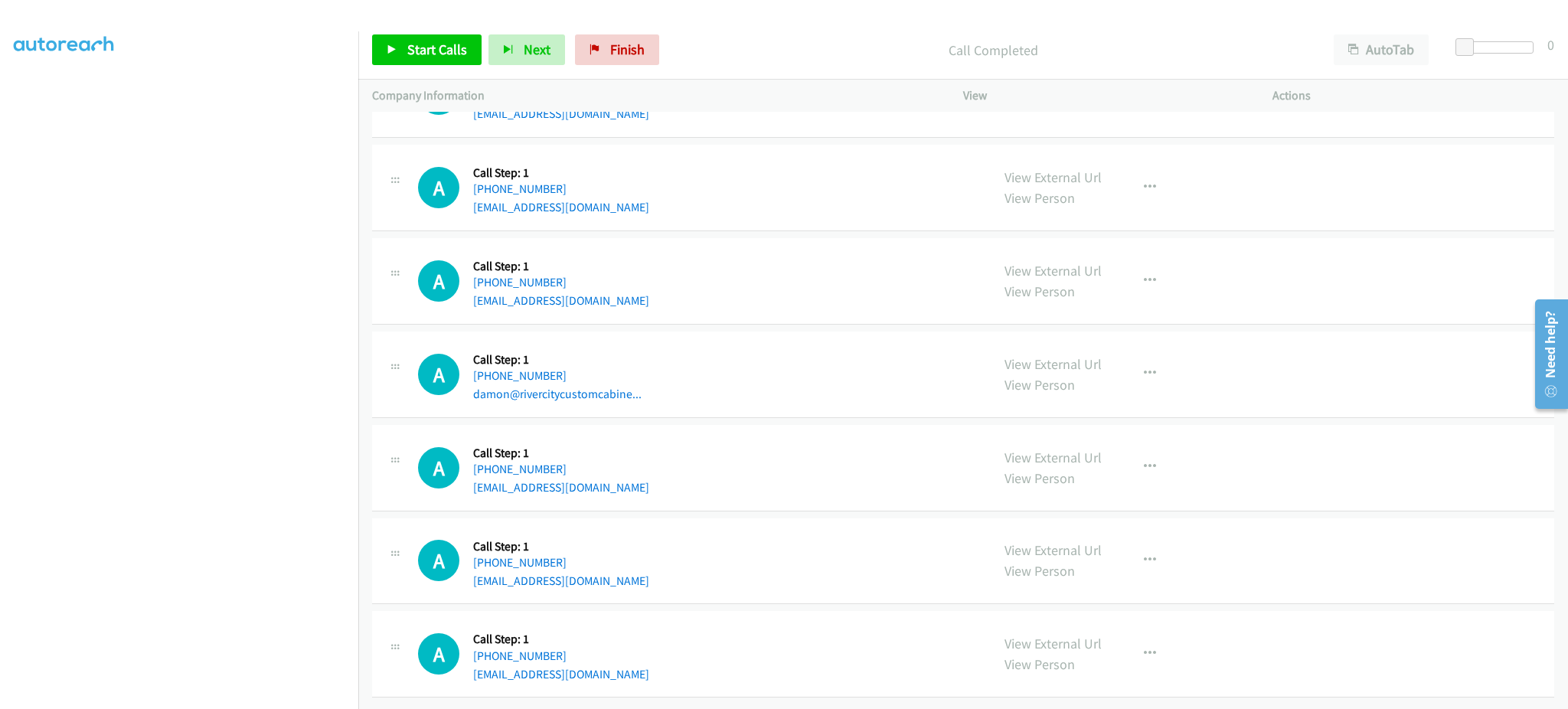
click at [615, 465] on div "A Callback Scheduled Call Step: 1 America/Los_Angeles +1 818-319-8263 carterxxx…" at bounding box center [698, 468] width 559 height 58
click at [616, 465] on div "A Callback Scheduled Call Step: 1 America/Los_Angeles +1 818-319-8263 carterxxx…" at bounding box center [698, 468] width 559 height 58
click at [667, 566] on div "A Callback Scheduled Call Step: 1 America/Los_Angeles +1 562-271-2511 lexanimar…" at bounding box center [698, 561] width 559 height 58
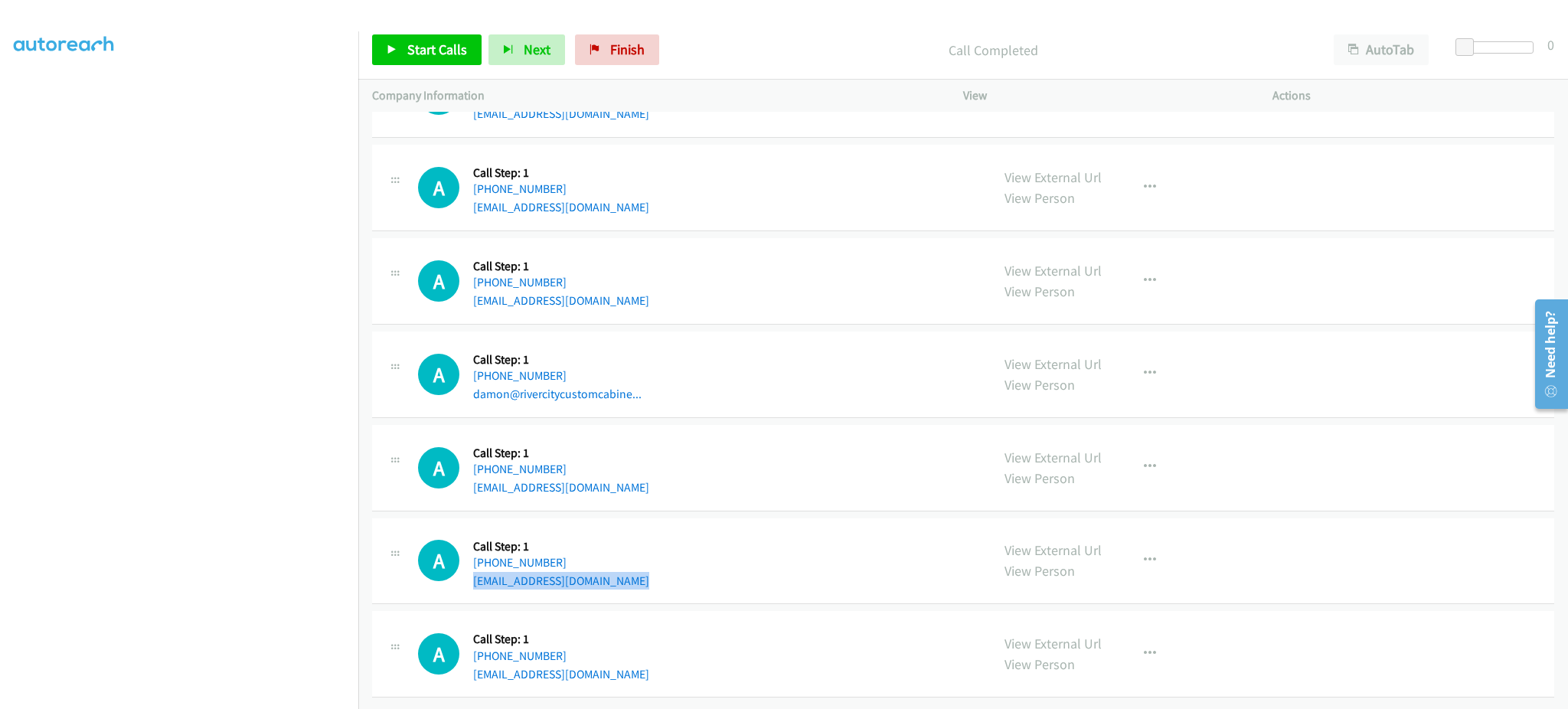
click at [667, 566] on div "A Callback Scheduled Call Step: 1 America/Los_Angeles +1 562-271-2511 lexanimar…" at bounding box center [698, 561] width 559 height 58
click at [614, 654] on div "A Callback Scheduled Call Step: 1 America/New_York +1 814-325-1446 kjieun2808@g…" at bounding box center [698, 654] width 559 height 58
click at [442, 54] on span "Start Calls" at bounding box center [437, 50] width 60 height 18
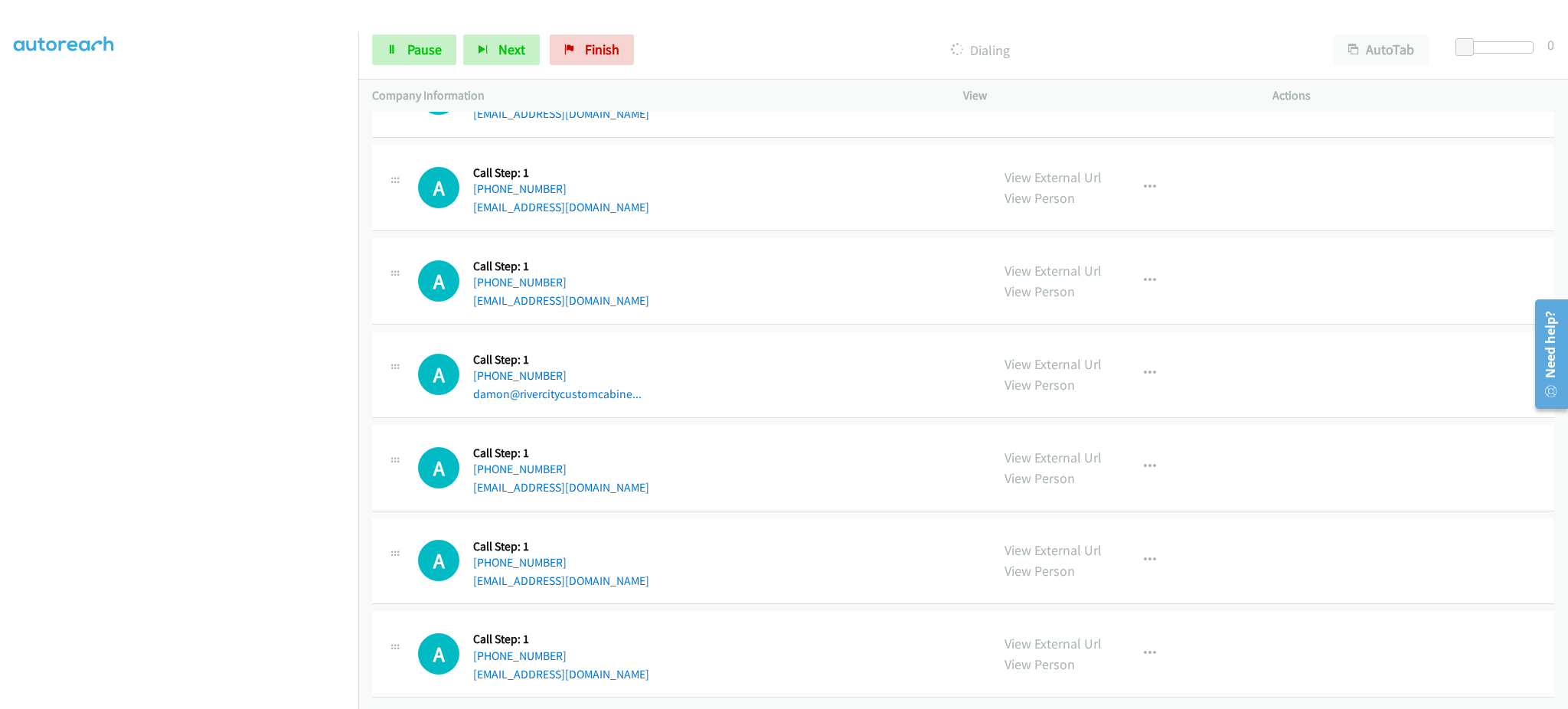
click at [905, 283] on div "A Callback Scheduled Call Step: 1 America/New_York +1 407-779-5204 smartinez716…" at bounding box center [698, 280] width 559 height 58
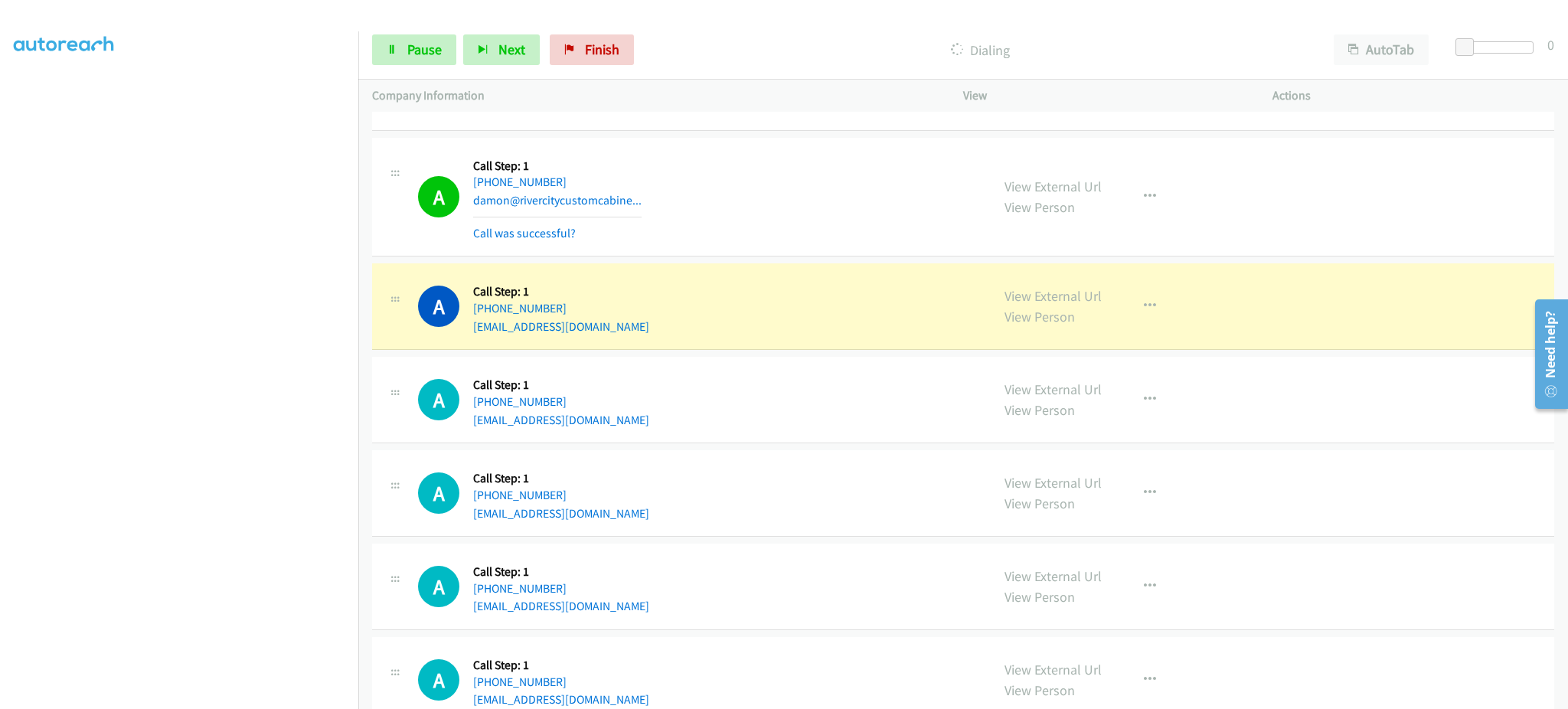
scroll to position [4194, 0]
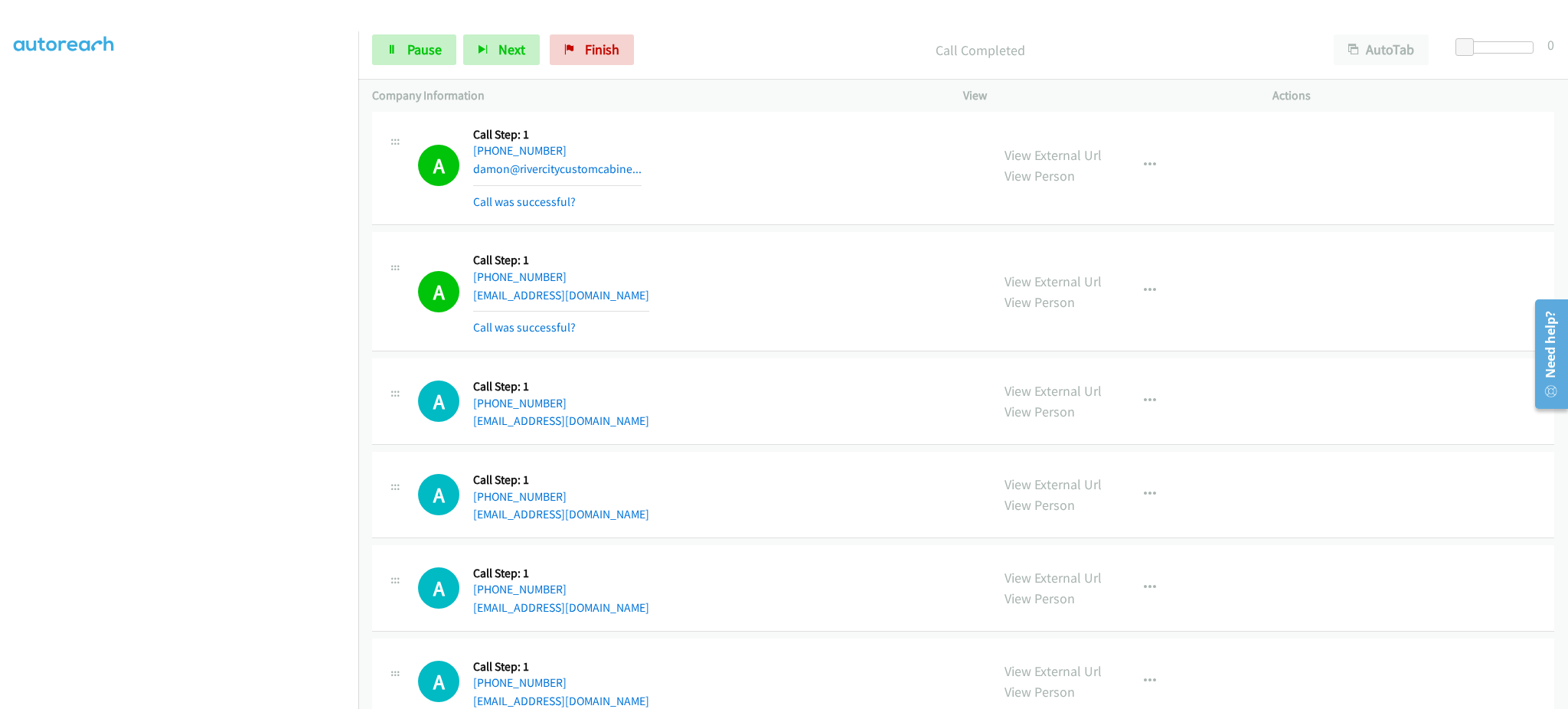
click at [1159, 273] on div "View External Url View Person View External Url Email Schedule/Manage Callback …" at bounding box center [1151, 292] width 323 height 91
click at [1144, 291] on icon "button" at bounding box center [1150, 290] width 12 height 12
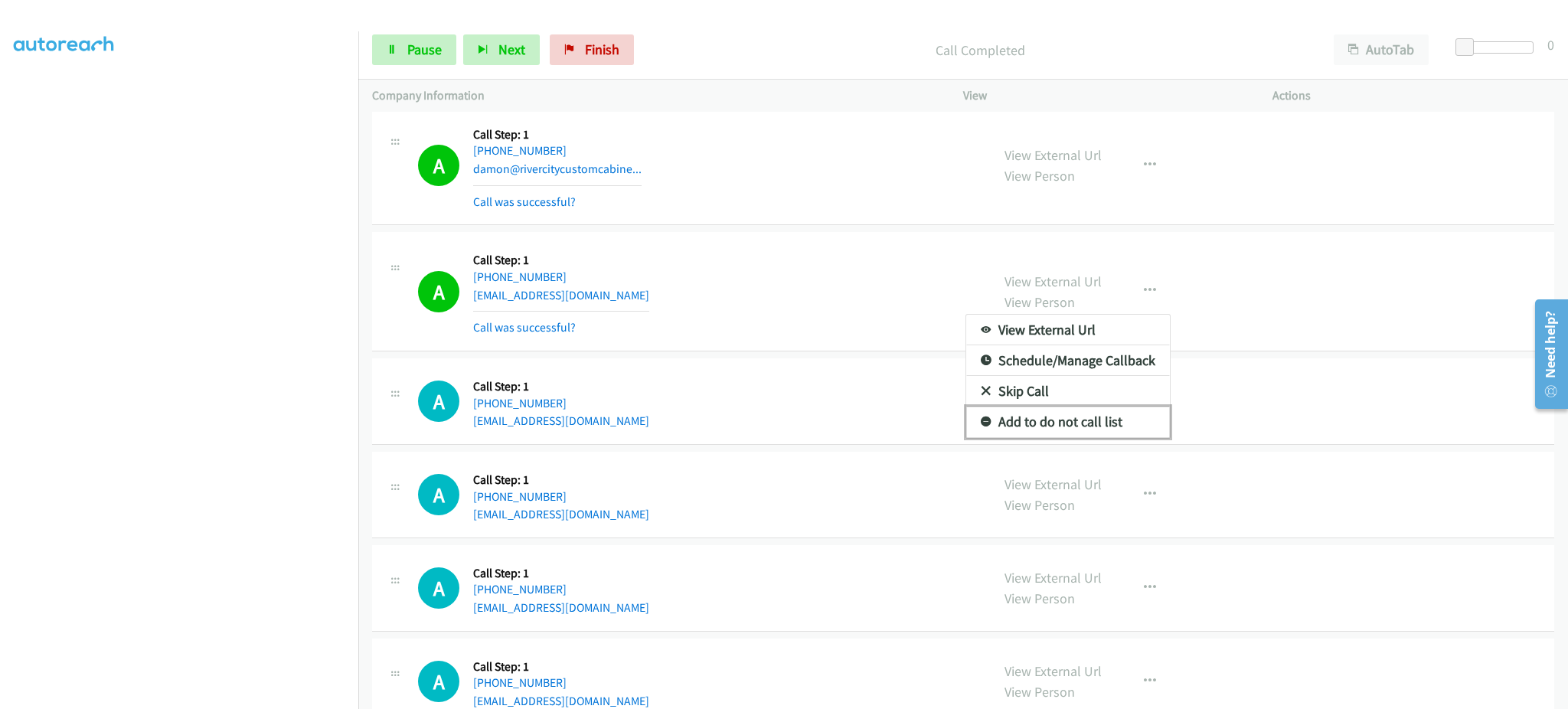
click at [1094, 430] on link "Add to do not call list" at bounding box center [1068, 421] width 204 height 30
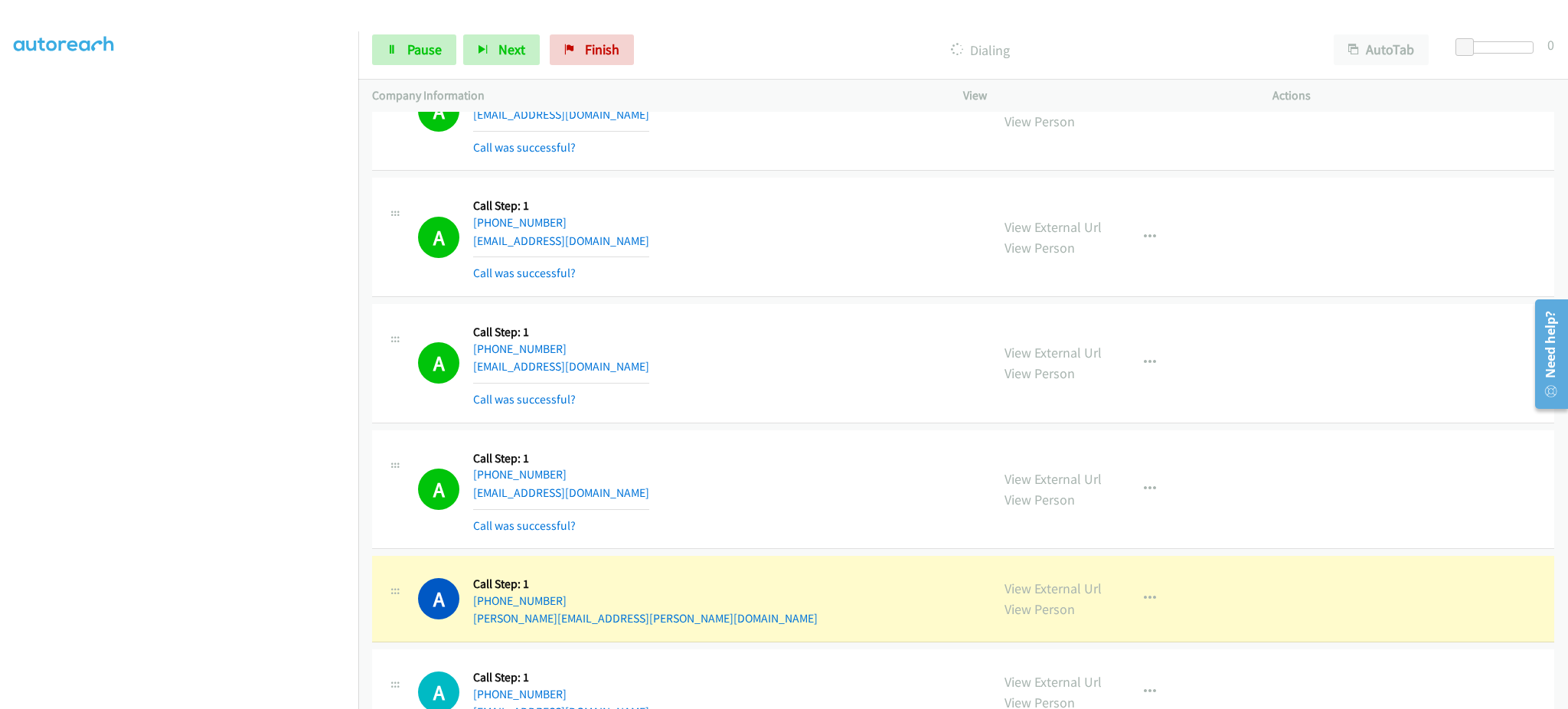
scroll to position [4807, 0]
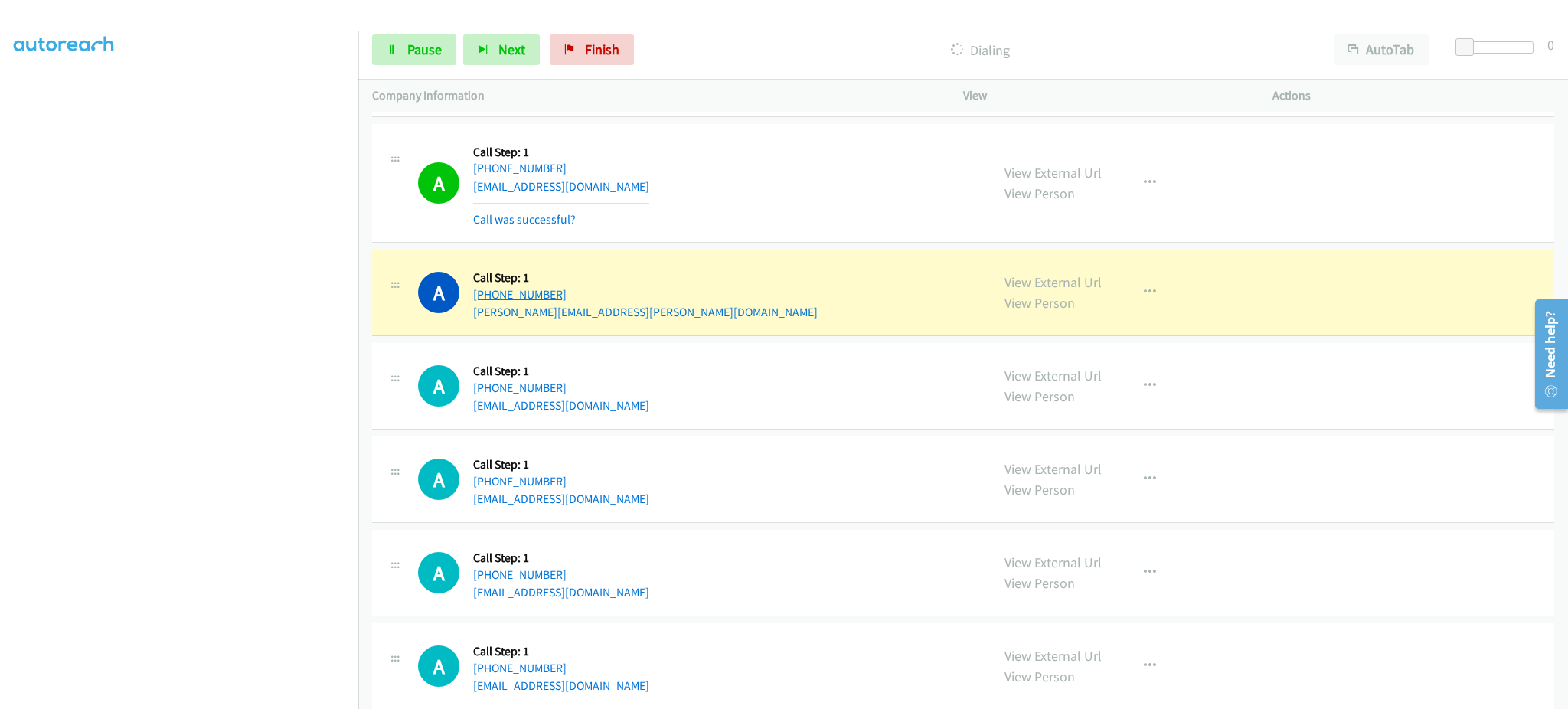
drag, startPoint x: 540, startPoint y: 292, endPoint x: 489, endPoint y: 293, distance: 51.0
click at [489, 293] on div "A Callback Scheduled Call Step: 1 America/New_York +1 757-971-0373 lisa.muncy@l…" at bounding box center [698, 292] width 559 height 58
click at [425, 46] on span "Pause" at bounding box center [424, 50] width 34 height 18
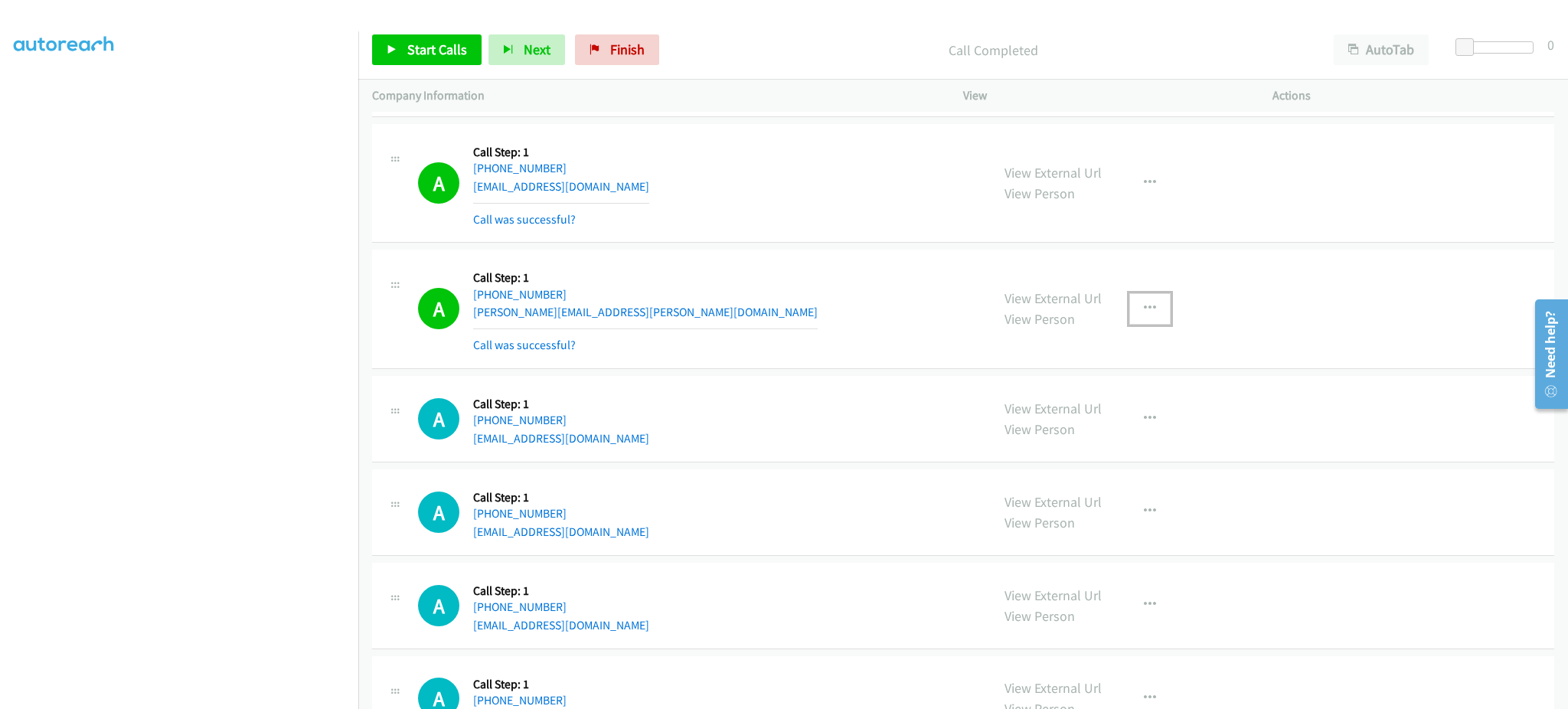
click at [1145, 303] on icon "button" at bounding box center [1150, 308] width 12 height 12
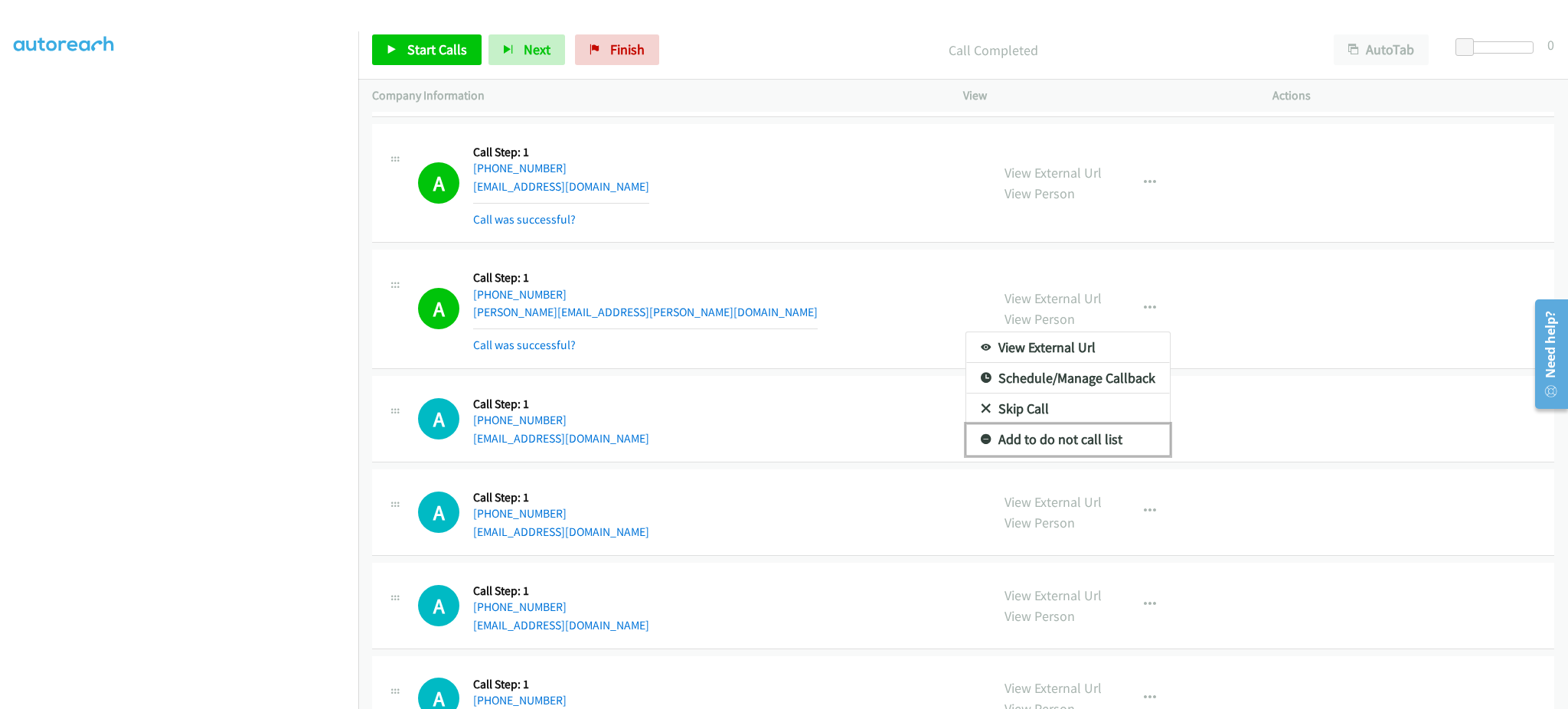
click at [1058, 441] on link "Add to do not call list" at bounding box center [1068, 439] width 204 height 30
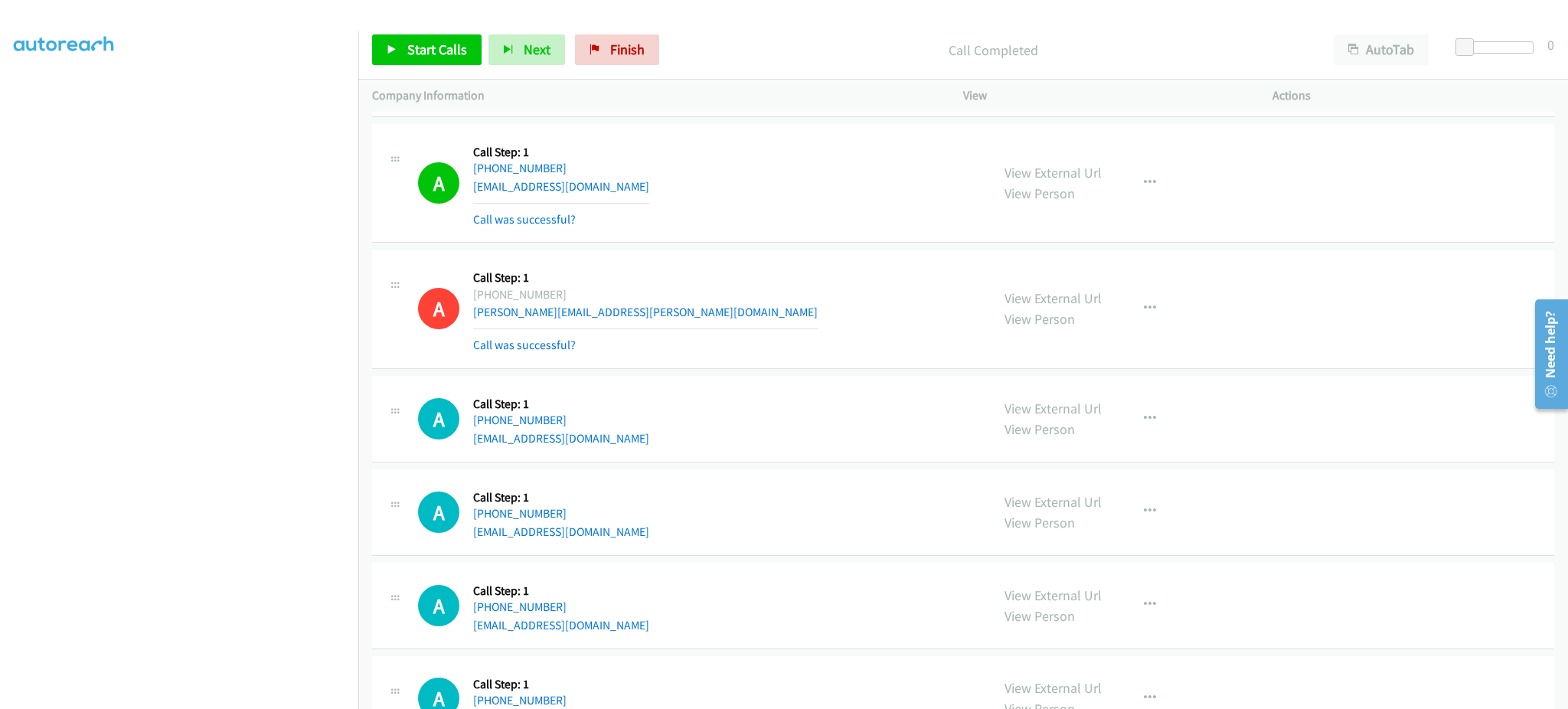
scroll to position [3440, 0]
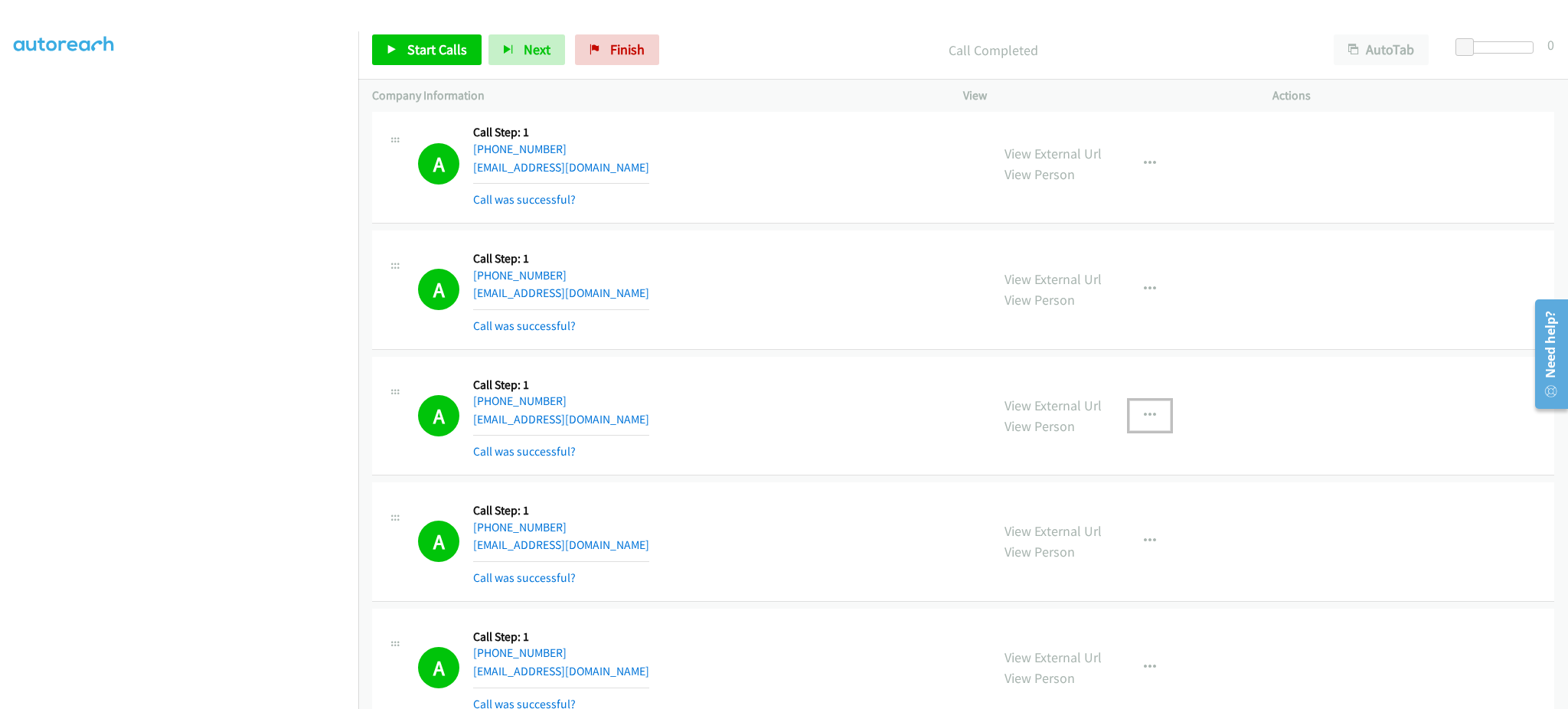
click at [1159, 413] on button "button" at bounding box center [1150, 416] width 42 height 30
click at [1126, 556] on link "Add to do not call list" at bounding box center [1068, 546] width 204 height 30
click at [804, 252] on div "A Callback Scheduled Call Step: 1 America/Chicago +1 254-289-2811 darcitexas@gm…" at bounding box center [698, 290] width 559 height 91
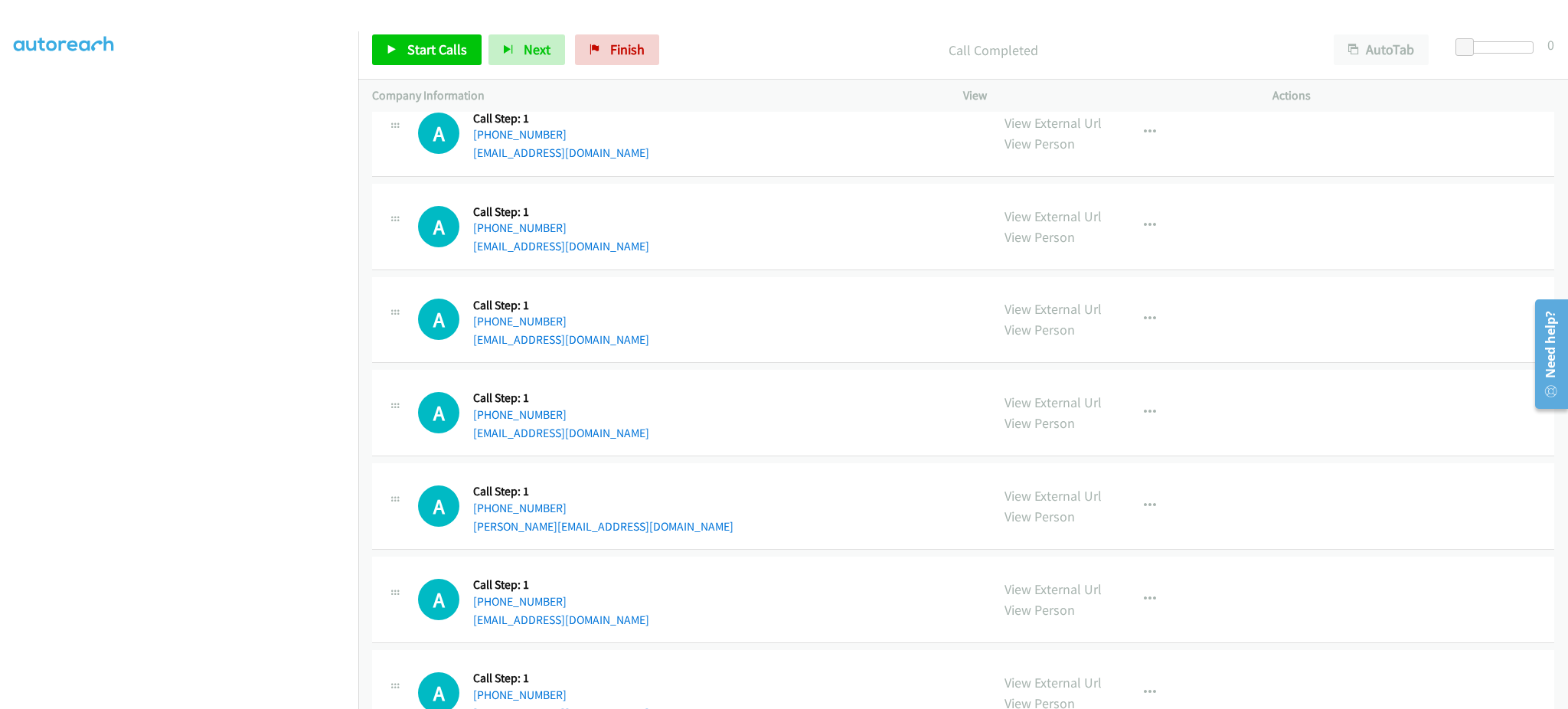
scroll to position [5522, 0]
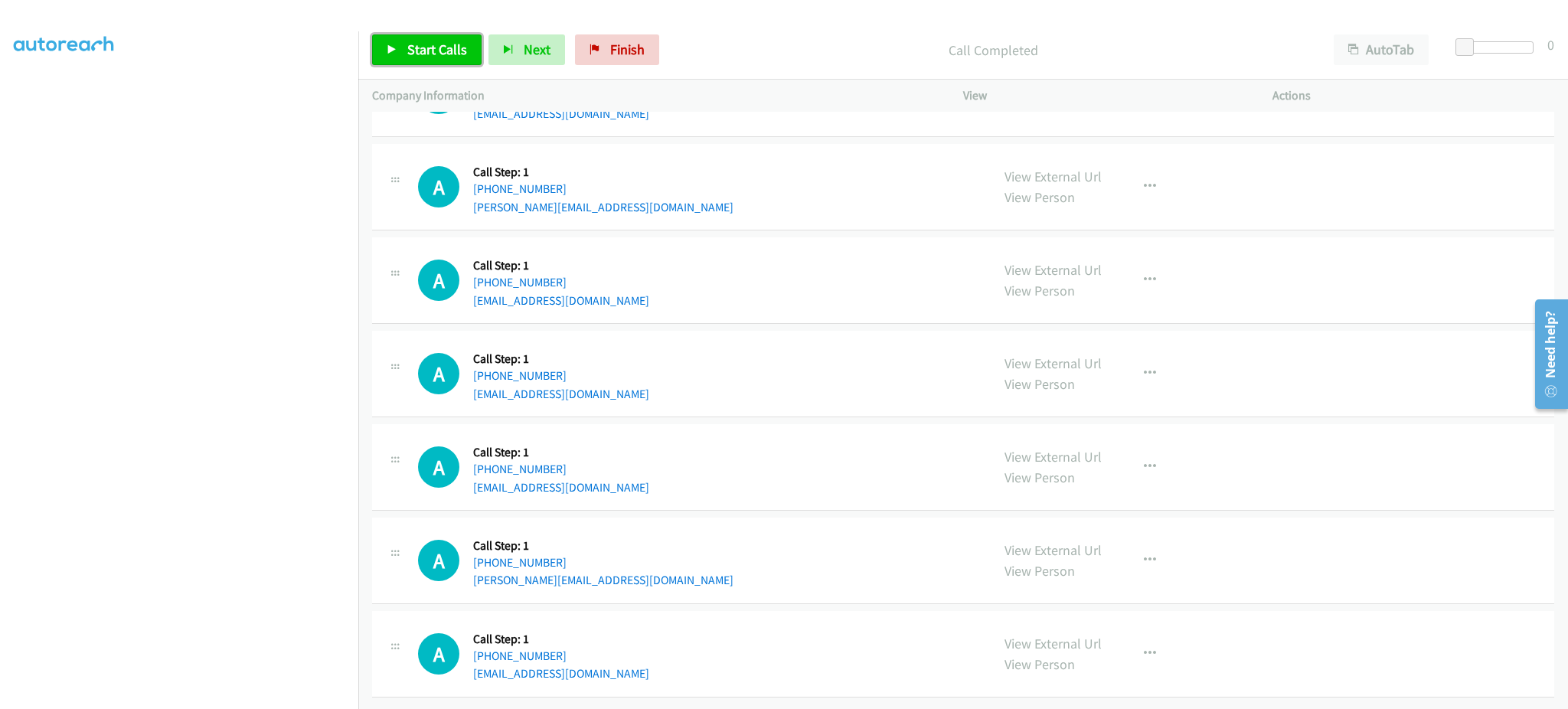
click at [458, 54] on span "Start Calls" at bounding box center [437, 50] width 60 height 18
click at [421, 54] on span "Pause" at bounding box center [424, 50] width 34 height 18
click at [663, 667] on div "A Callback Scheduled Call Step: 1 America/Los_Angeles +1 619-385-1705 jamienich…" at bounding box center [698, 654] width 559 height 58
click at [663, 664] on div "A Callback Scheduled Call Step: 1 America/Los_Angeles +1 619-385-1705 jamienich…" at bounding box center [698, 654] width 559 height 58
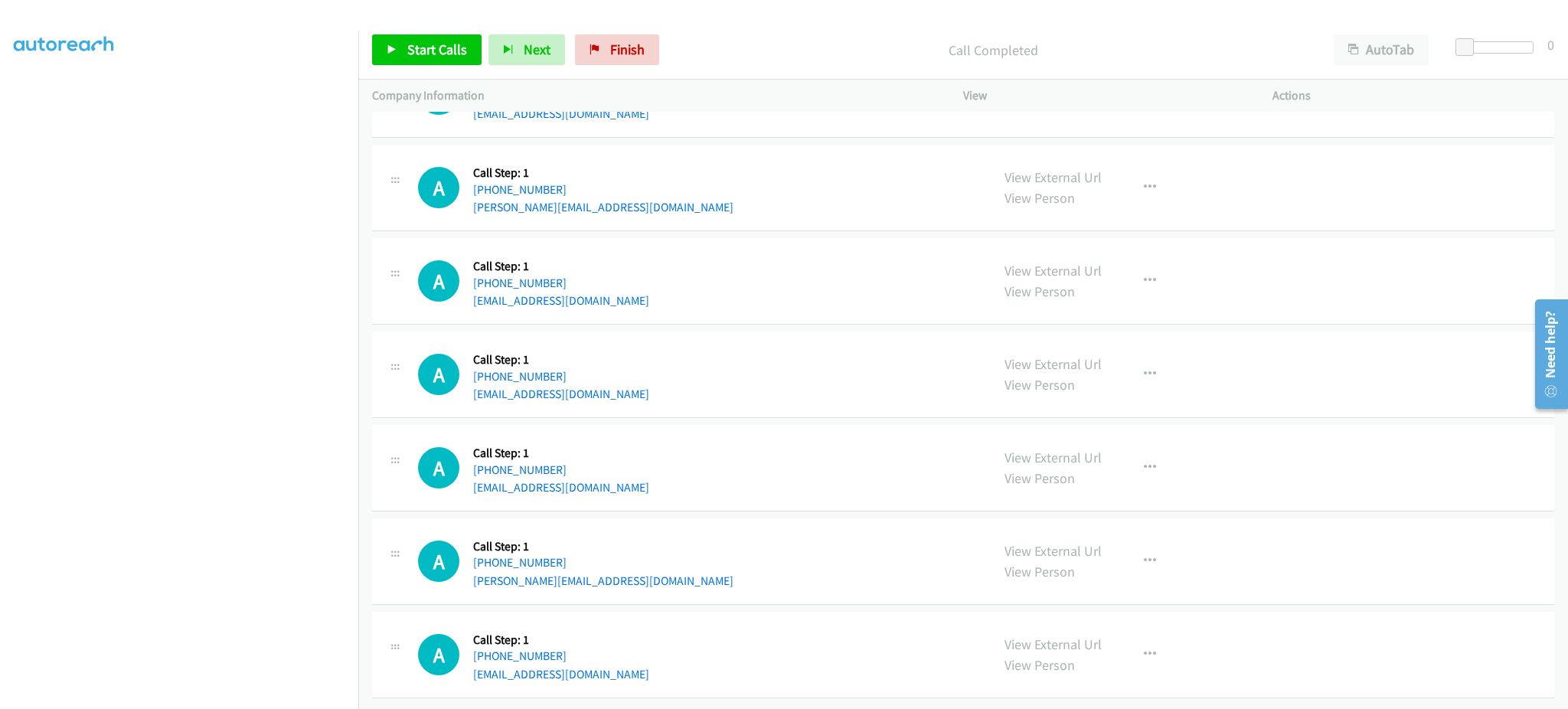
click at [663, 664] on div "A Callback Scheduled Call Step: 1 America/Los_Angeles +1 619-385-1705 jamienich…" at bounding box center [698, 655] width 559 height 58
click at [619, 566] on div "A Callback Scheduled Call Step: 1 America/New_York +1 301-642-1338 susan@susanr…" at bounding box center [698, 561] width 559 height 58
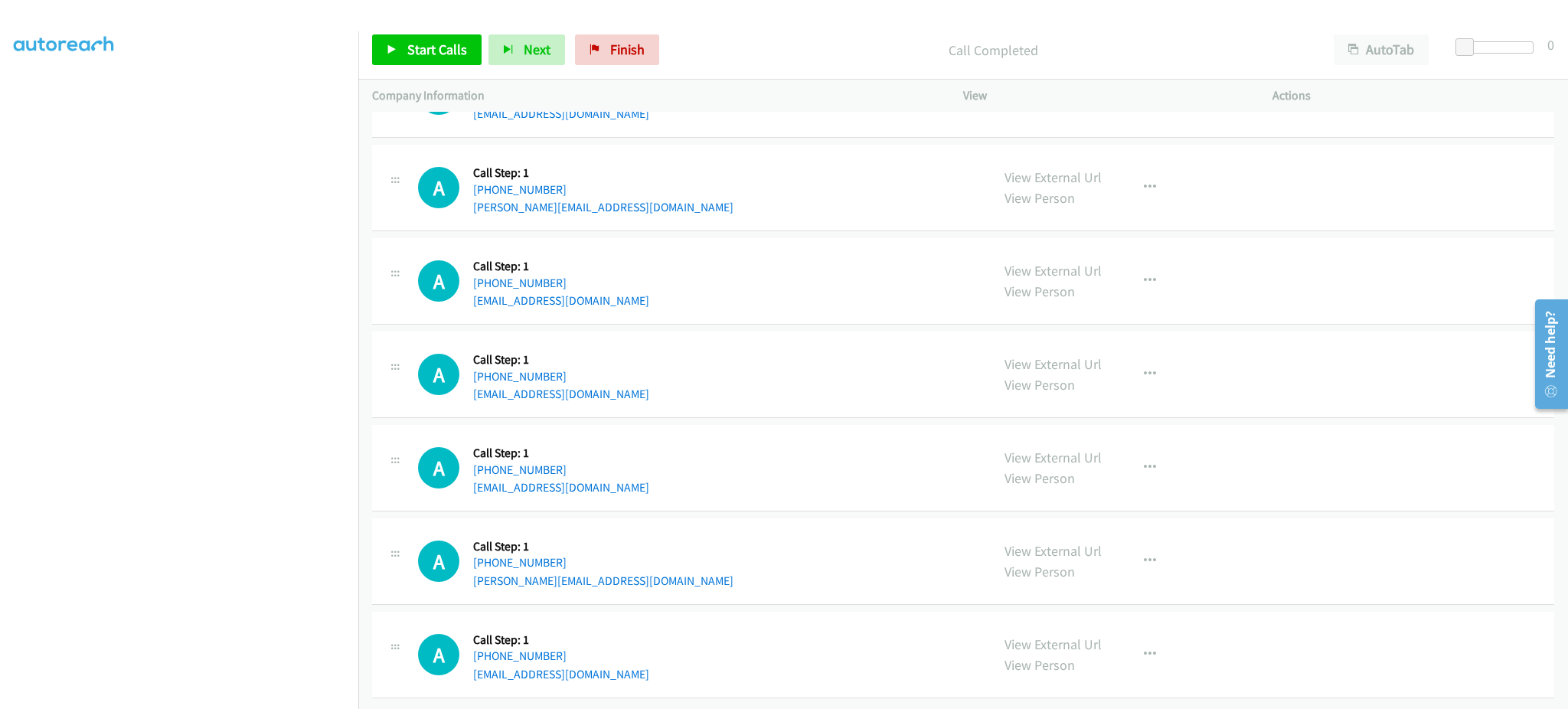
click at [672, 285] on div "A Callback Scheduled Call Step: 1 America/Chicago +1 218-491-0803 kountrysun200…" at bounding box center [698, 280] width 559 height 58
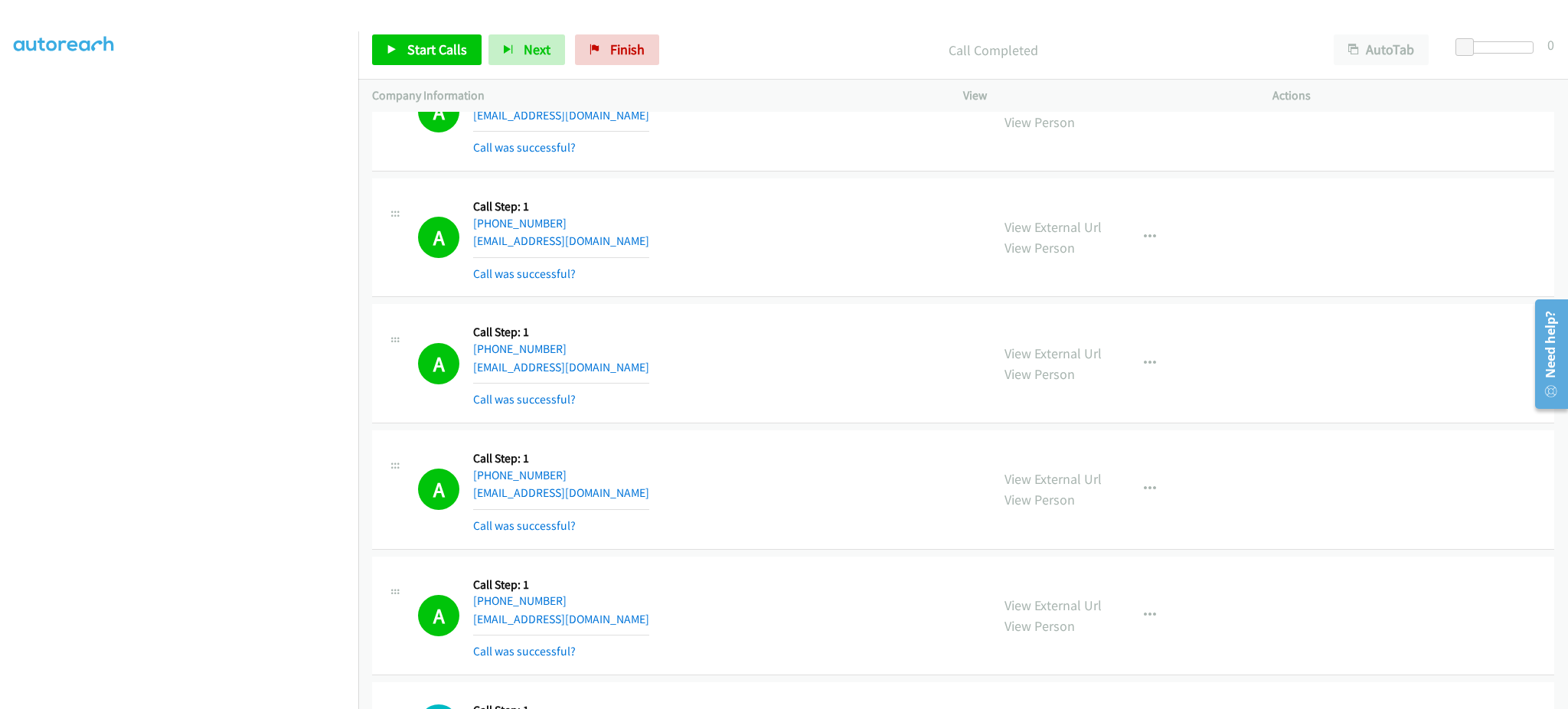
scroll to position [0, 0]
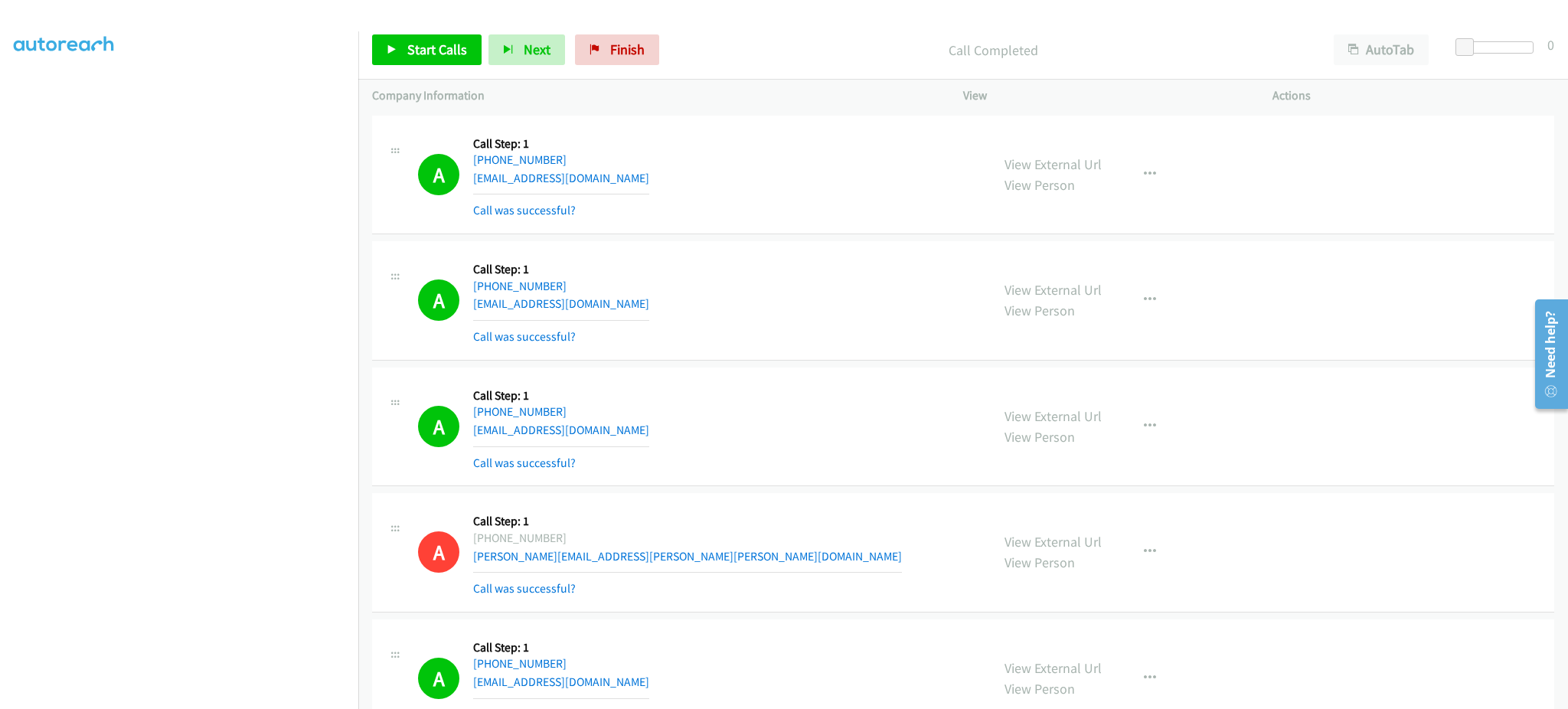
click at [645, 168] on div "A Callback Scheduled Call Step: 1 America/New_York +1 407-241-9557 ortuniocrist…" at bounding box center [698, 175] width 559 height 91
click at [644, 168] on div "A Callback Scheduled Call Step: 1 America/New_York +1 407-241-9557 ortuniocrist…" at bounding box center [698, 175] width 559 height 91
click at [642, 190] on div "A Callback Scheduled Call Step: 1 America/New_York +1 407-241-9557 ortuniocrist…" at bounding box center [698, 175] width 559 height 91
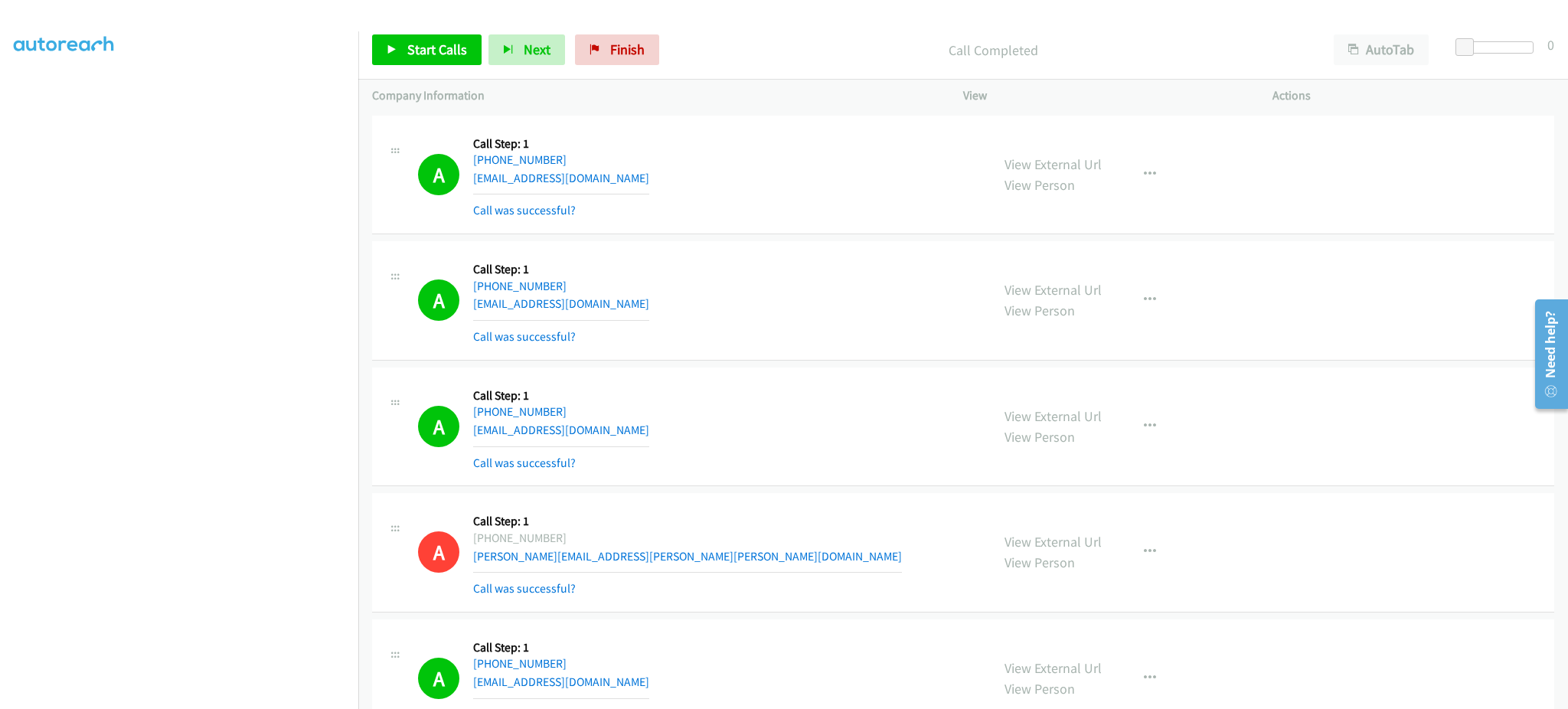
click at [642, 190] on div "A Callback Scheduled Call Step: 1 America/New_York +1 407-241-9557 ortuniocrist…" at bounding box center [698, 175] width 559 height 91
click at [646, 178] on div "A Callback Scheduled Call Step: 1 America/New_York +1 407-241-9557 ortuniocrist…" at bounding box center [698, 175] width 559 height 91
click at [647, 178] on div "A Callback Scheduled Call Step: 1 America/New_York +1 407-241-9557 ortuniocrist…" at bounding box center [698, 175] width 559 height 91
click at [674, 312] on div "A Callback Scheduled Call Step: 1 America/New_York +1 502-649-8095 mcnulty918@g…" at bounding box center [698, 300] width 559 height 91
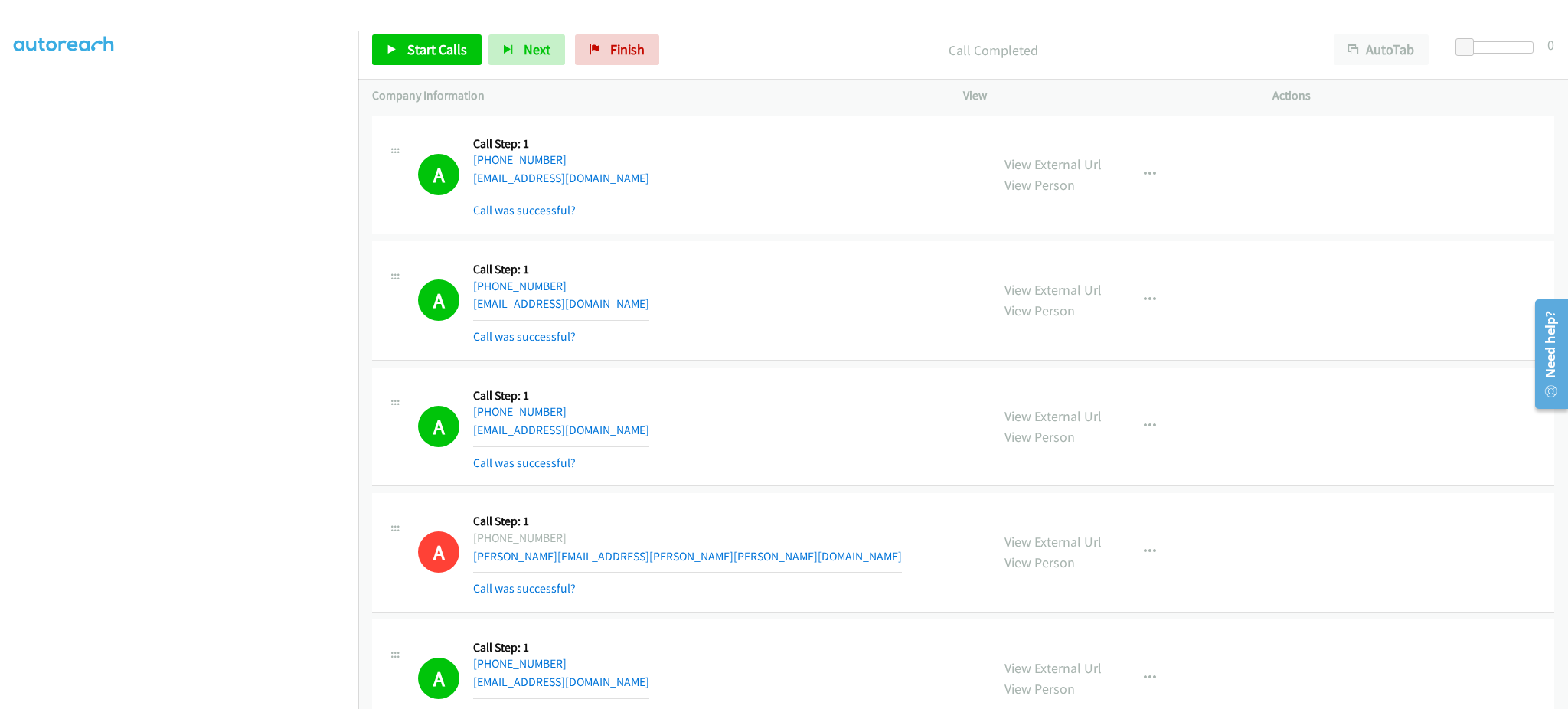
click at [674, 312] on div "A Callback Scheduled Call Step: 1 America/New_York +1 502-649-8095 mcnulty918@g…" at bounding box center [698, 300] width 559 height 91
click at [627, 429] on div "A Callback Scheduled Call Step: 1 America/New_York +1 614-581-5316 bhuggins66@g…" at bounding box center [698, 427] width 559 height 91
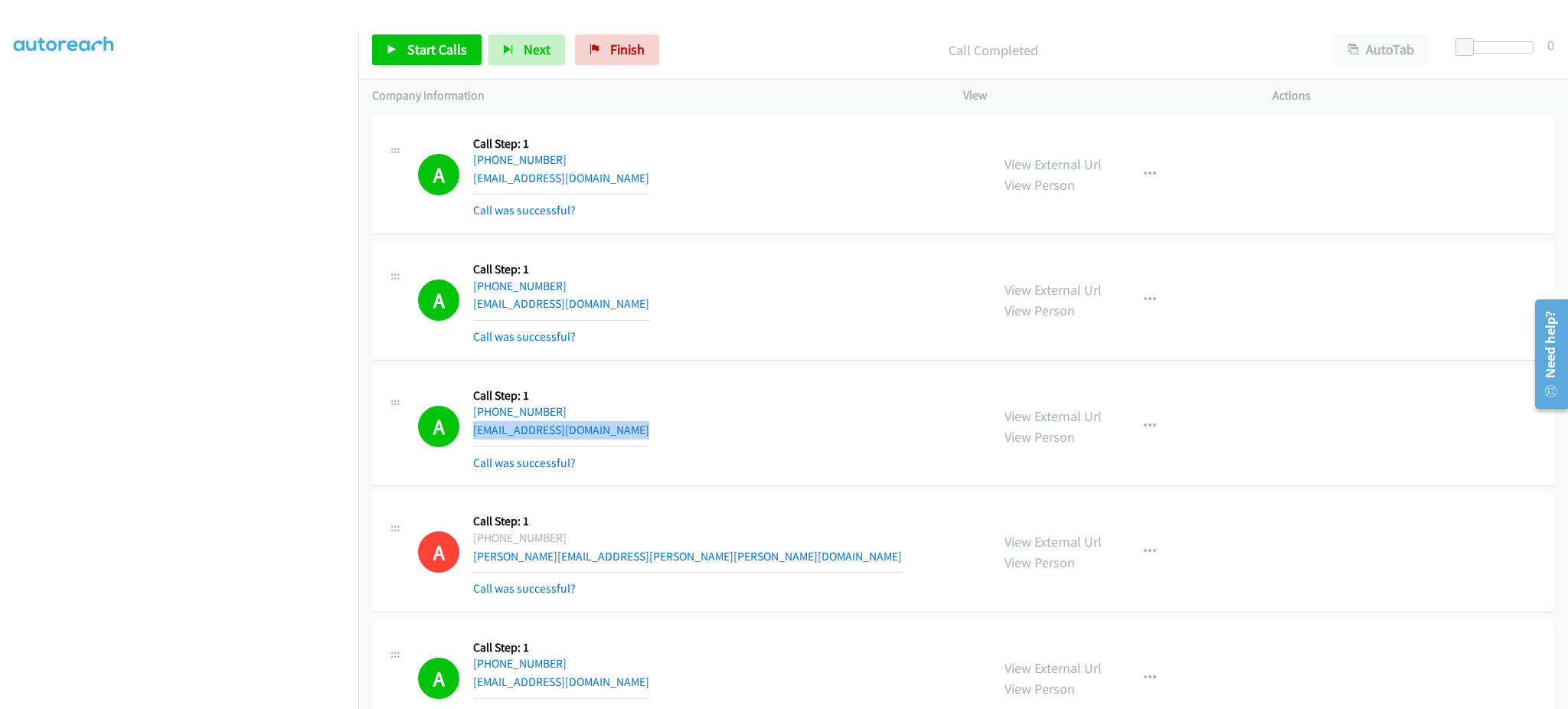
click at [627, 429] on div "A Callback Scheduled Call Step: 1 America/New_York +1 614-581-5316 bhuggins66@g…" at bounding box center [698, 427] width 559 height 91
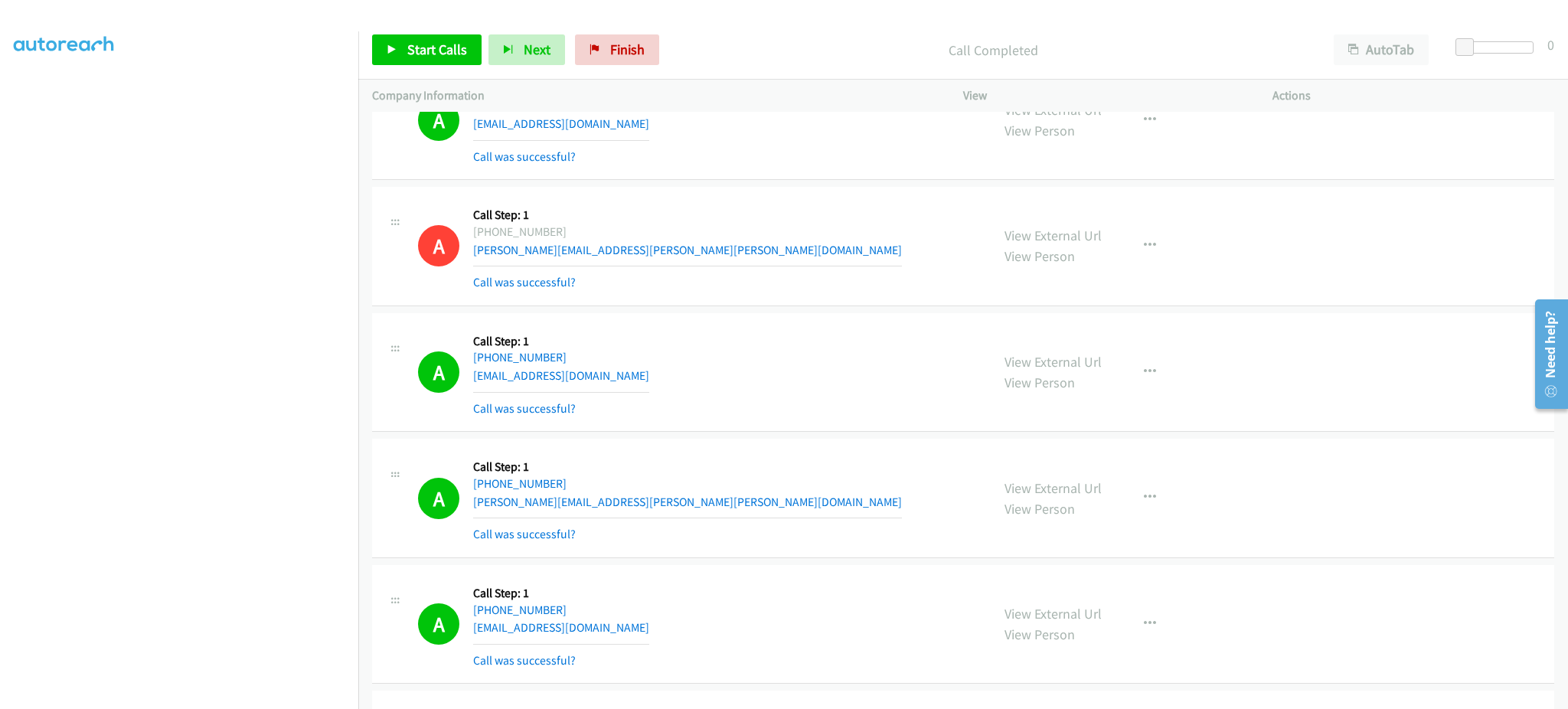
click at [625, 371] on div "A Callback Scheduled Call Step: 1 America/New_York +1 305-328-1254 not@hereorth…" at bounding box center [698, 373] width 559 height 91
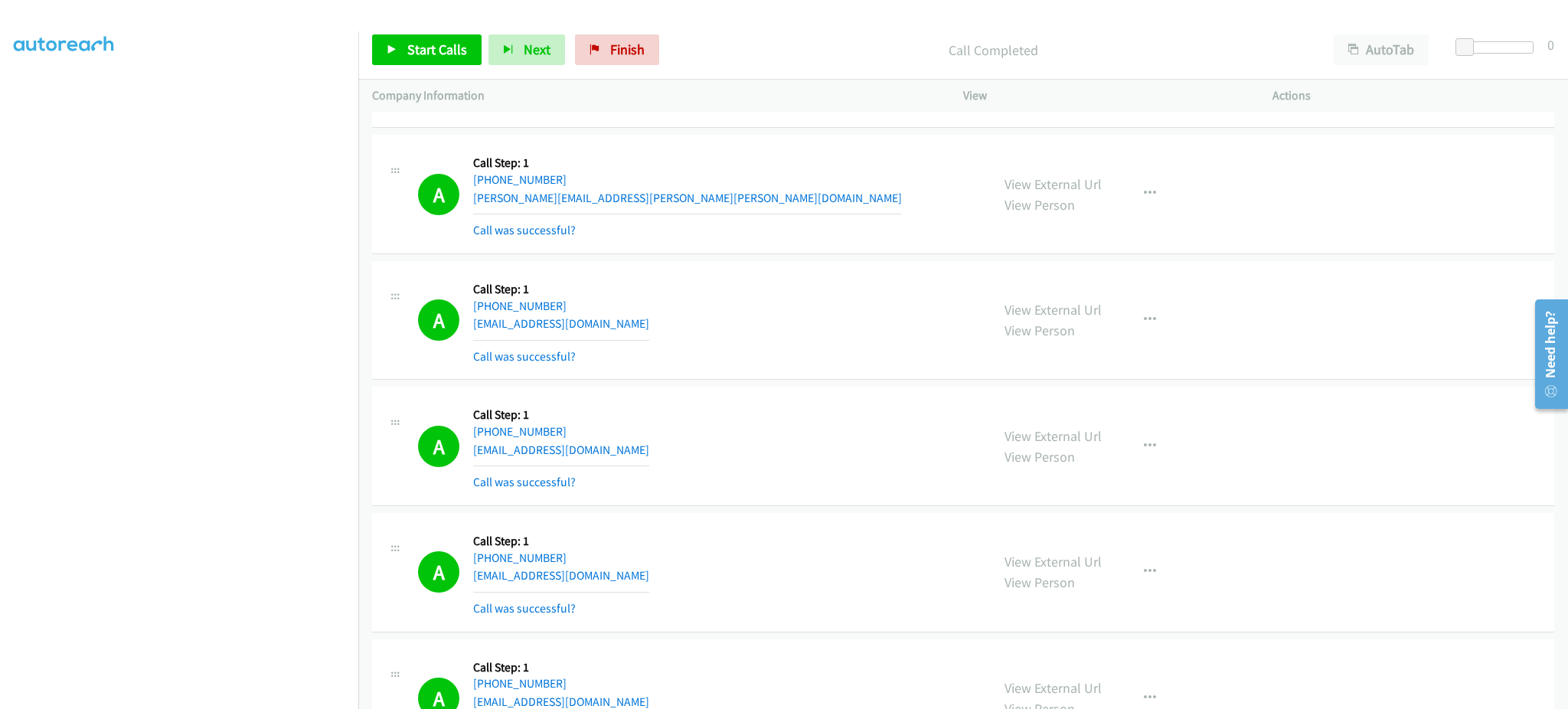
scroll to position [612, 0]
click at [643, 191] on div "A Callback Scheduled Call Step: 1 America/New_York +1 609-216-9278 tiffany.amy.…" at bounding box center [698, 192] width 559 height 91
click at [642, 191] on div "A Callback Scheduled Call Step: 1 America/New_York +1 609-216-9278 tiffany.amy.…" at bounding box center [698, 192] width 559 height 91
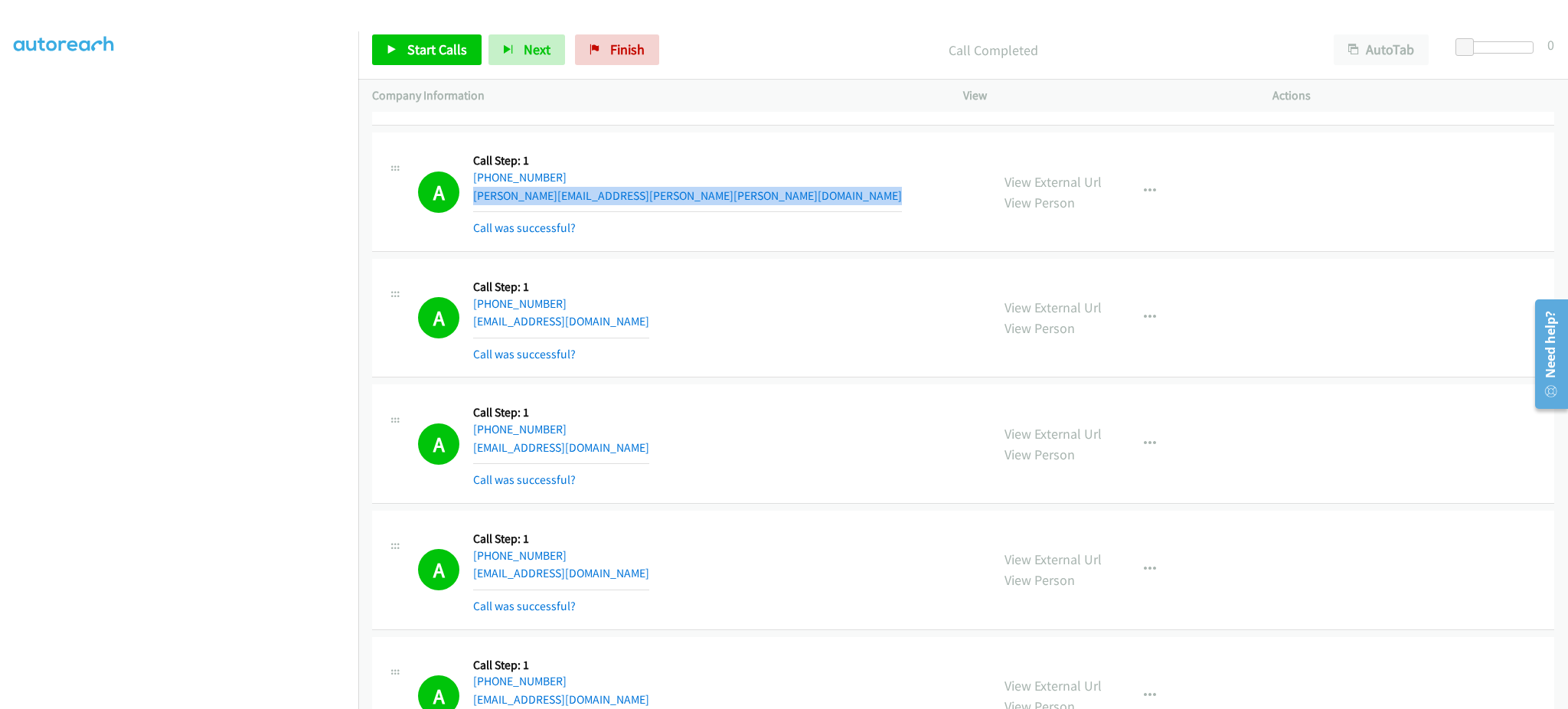
click at [642, 191] on div "A Callback Scheduled Call Step: 1 America/New_York +1 609-216-9278 tiffany.amy.…" at bounding box center [698, 192] width 559 height 91
click at [639, 317] on div "A Callback Scheduled Call Step: 1 America/Los_Angeles +1 323-514-6698 ericcon12…" at bounding box center [698, 318] width 559 height 91
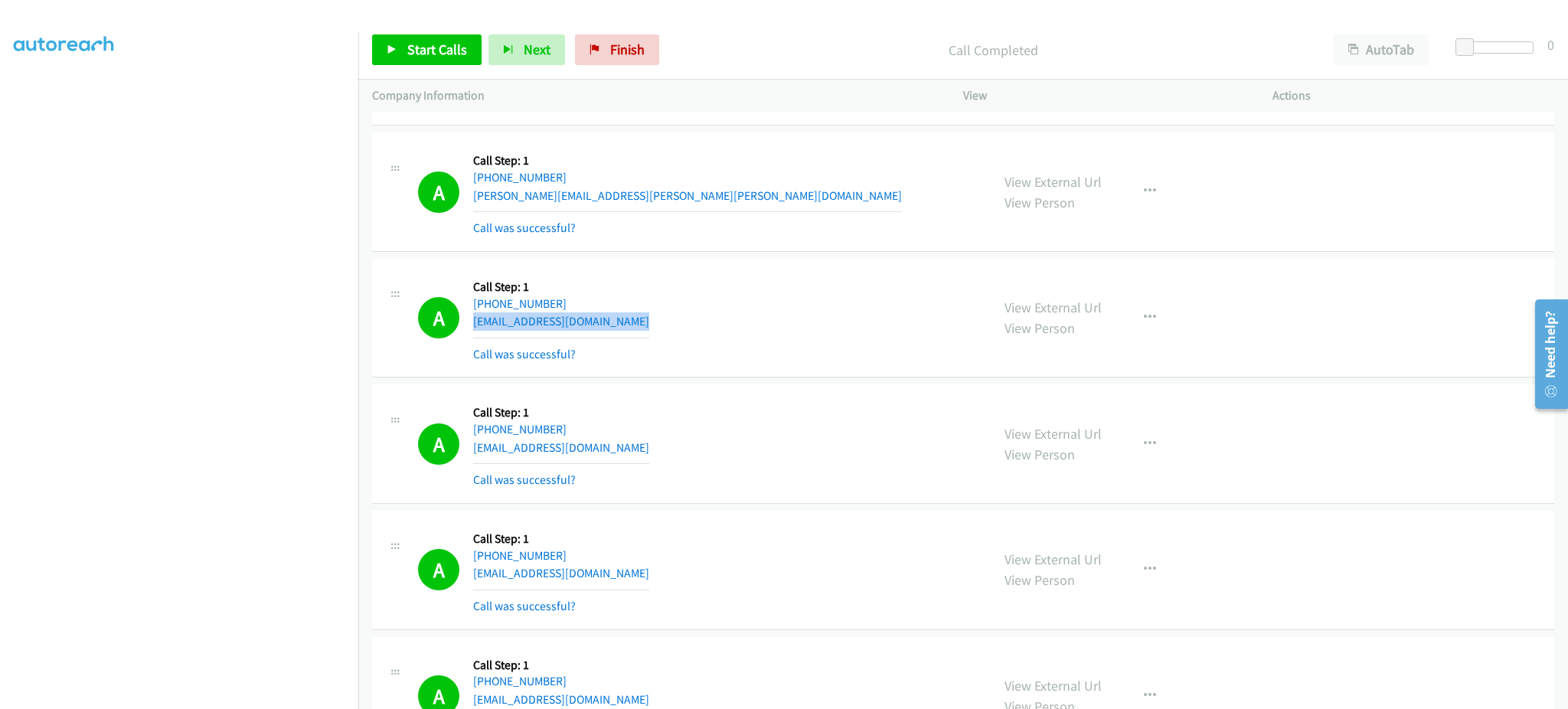
click at [639, 317] on div "A Callback Scheduled Call Step: 1 America/Los_Angeles +1 323-514-6698 ericcon12…" at bounding box center [698, 318] width 559 height 91
click at [654, 453] on div "A Callback Scheduled Call Step: 1 America/Chicago +1 601-331-6904 godworks4you@…" at bounding box center [698, 444] width 559 height 91
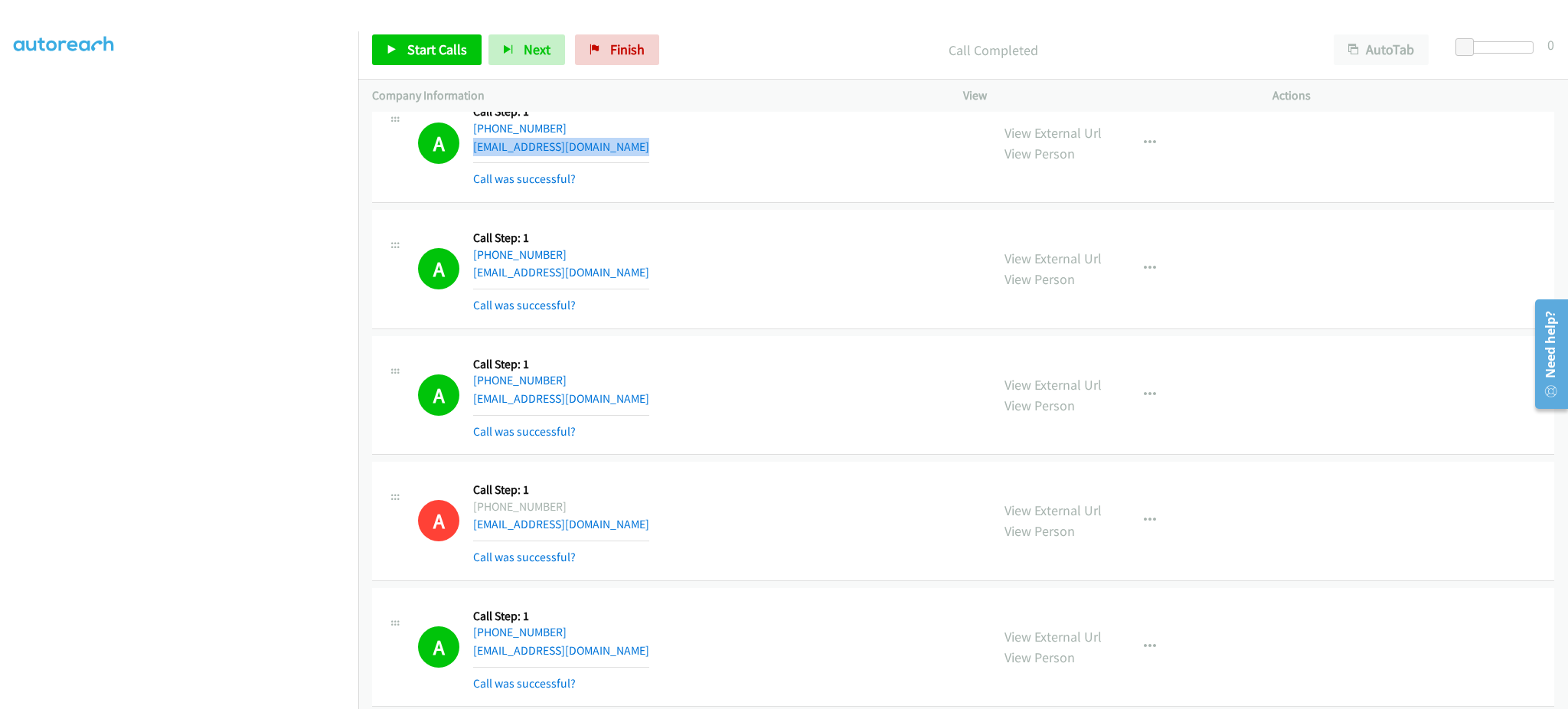
scroll to position [919, 0]
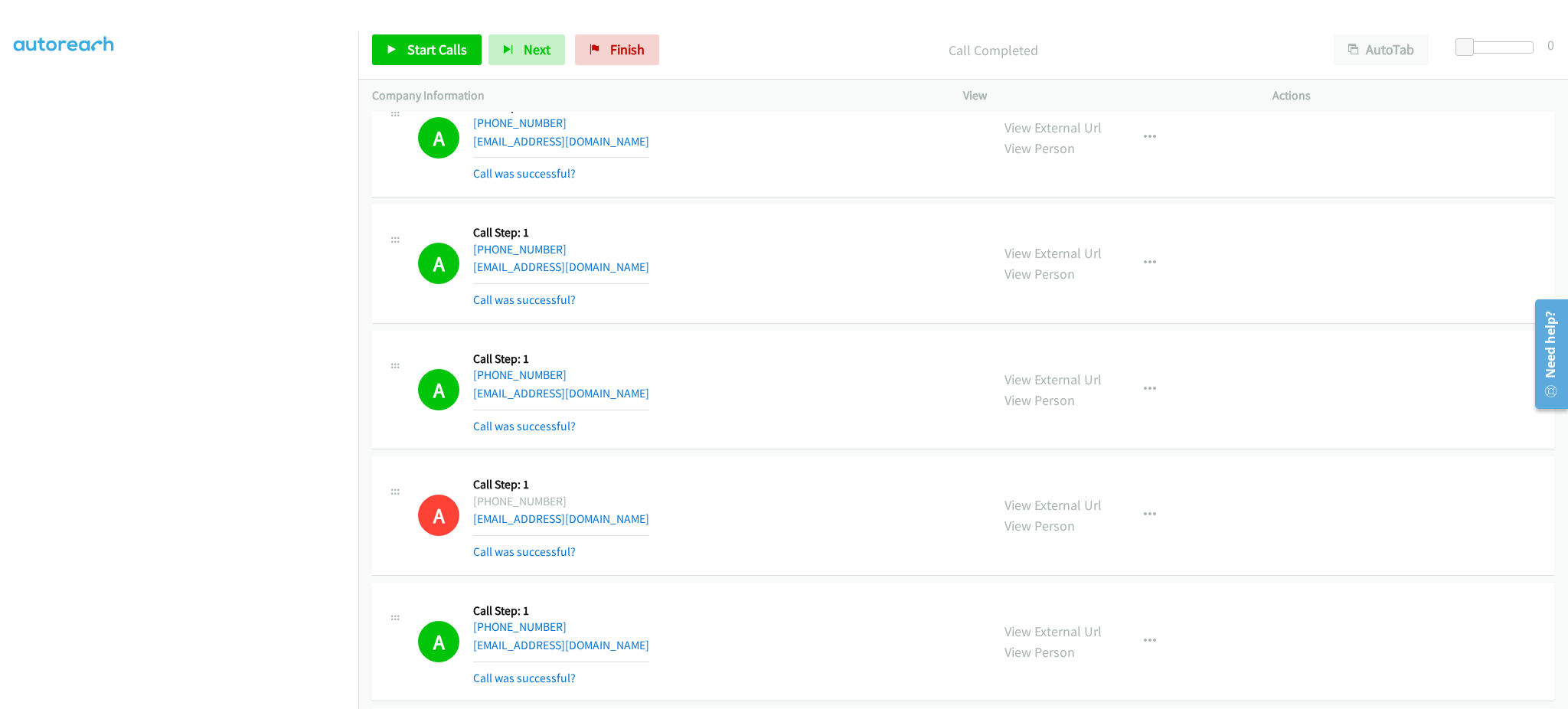
click at [627, 271] on div "A Callback Scheduled Call Step: 1 Pacific/Honolulu +1 808-769-8155 r.g.murillo9…" at bounding box center [698, 264] width 559 height 91
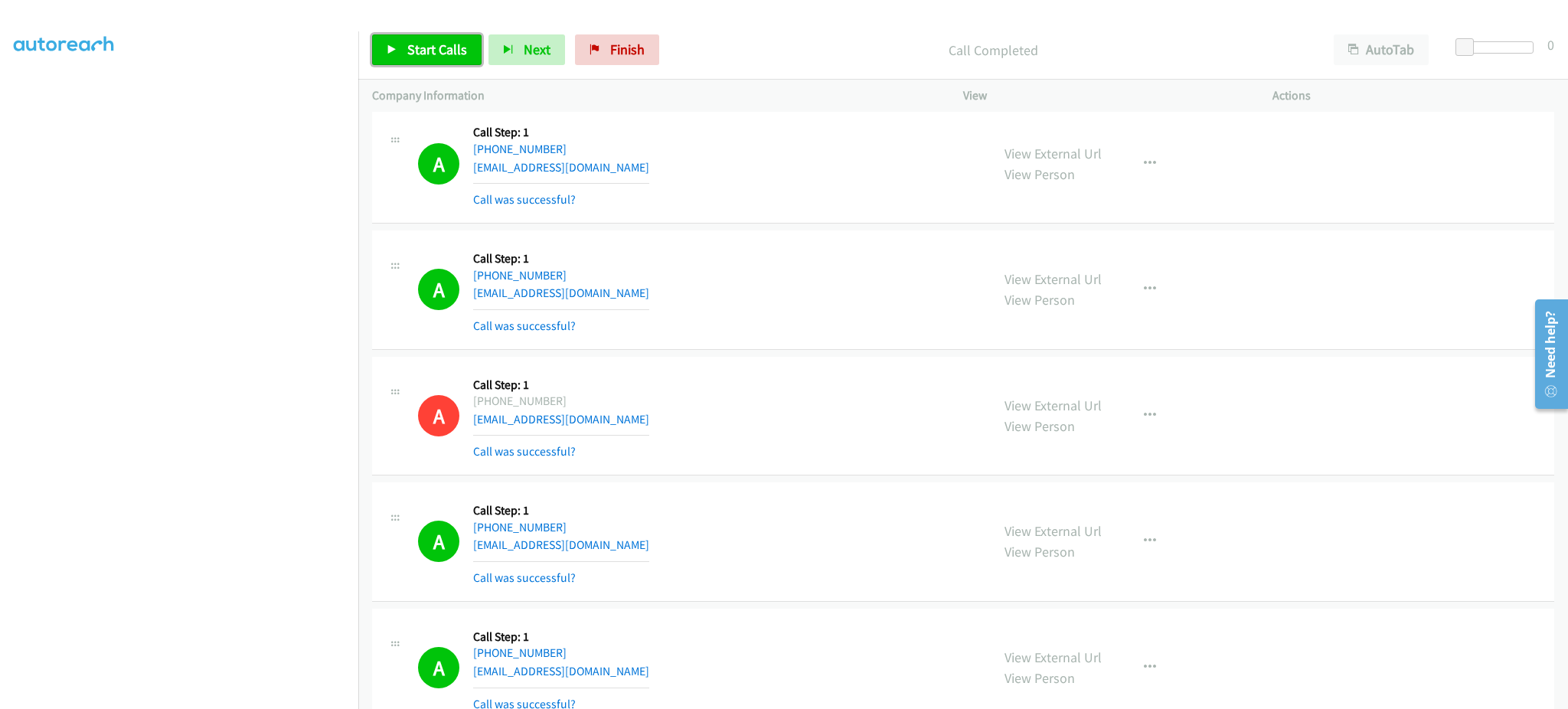
click at [393, 50] on icon at bounding box center [392, 50] width 10 height 10
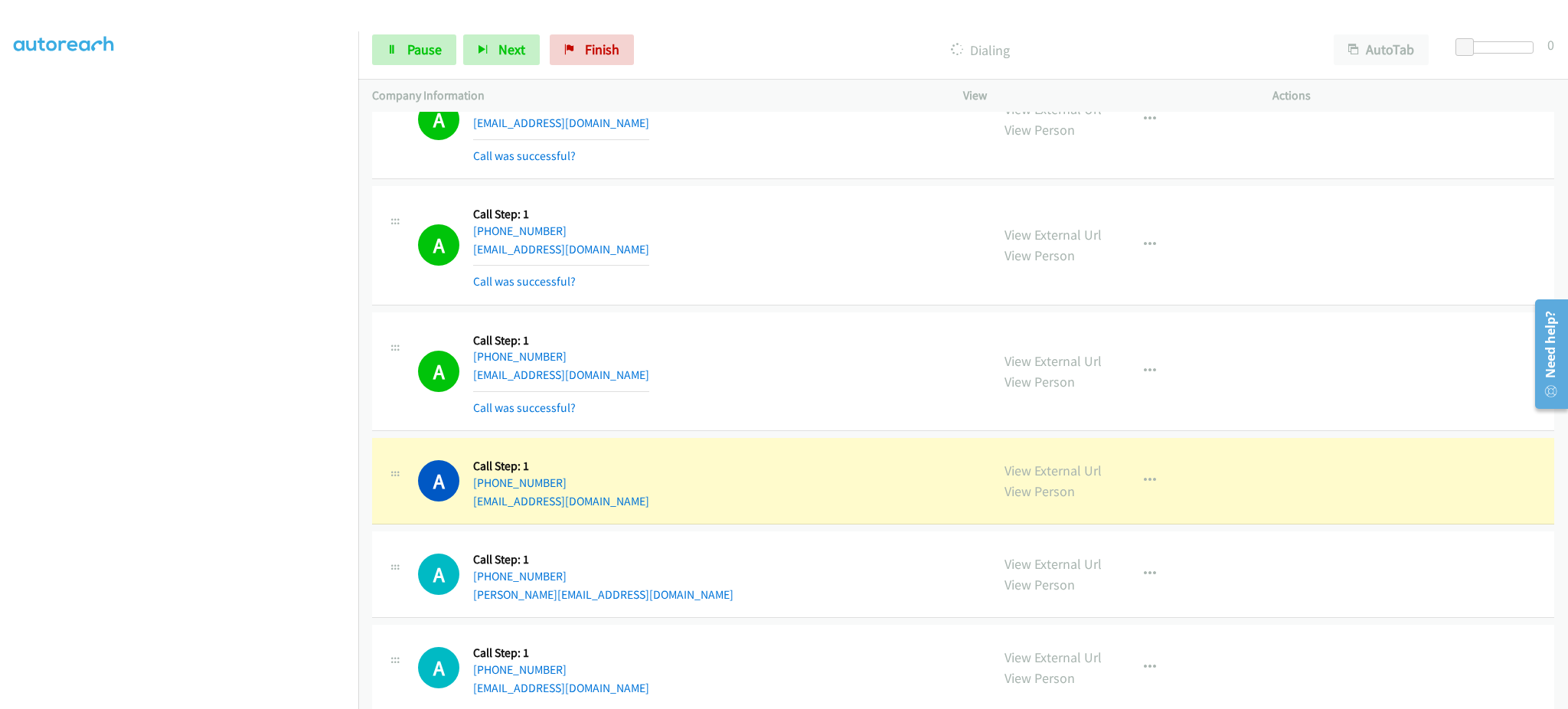
scroll to position [5277, 0]
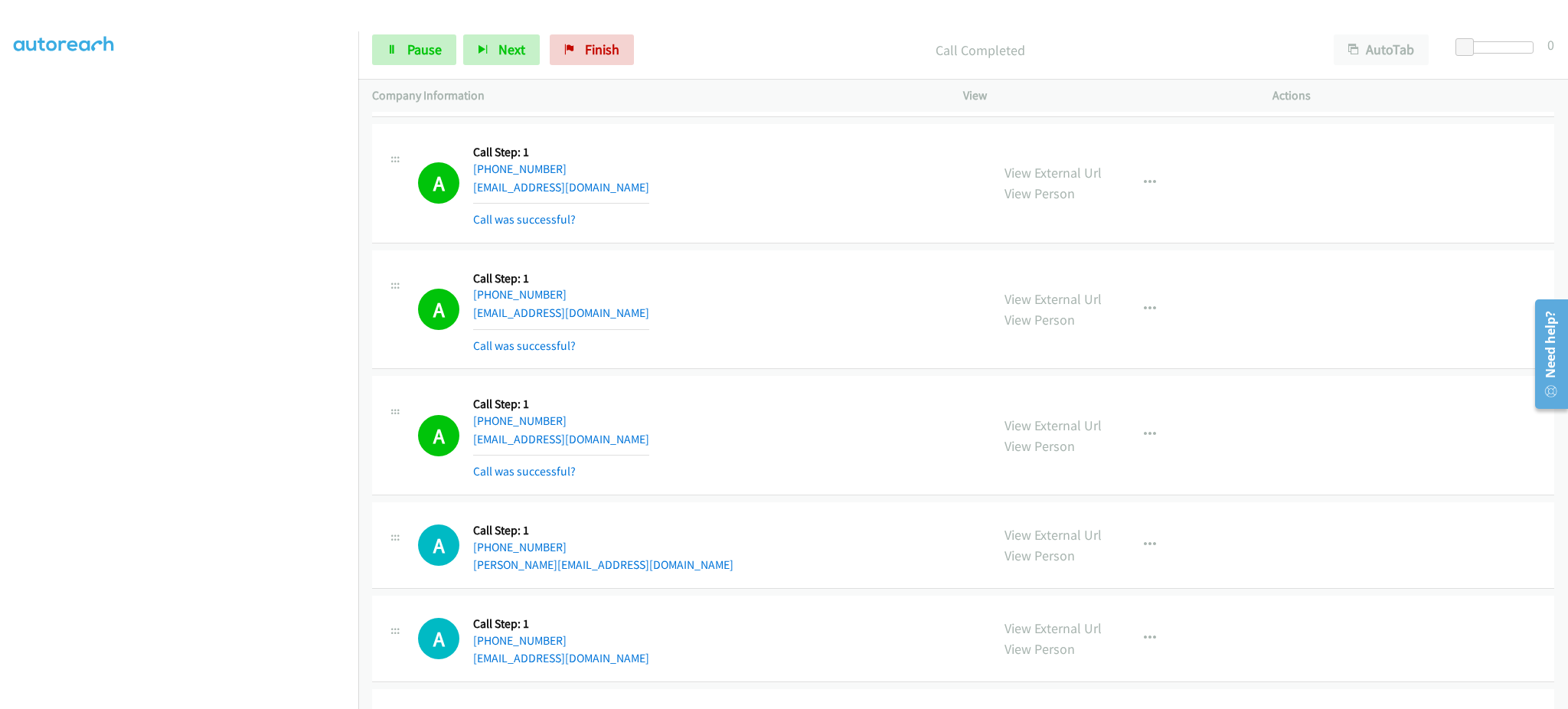
click at [1149, 420] on div "View External Url View Person View External Url Email Schedule/Manage Callback …" at bounding box center [1151, 435] width 323 height 91
click at [1147, 450] on button "button" at bounding box center [1150, 435] width 42 height 30
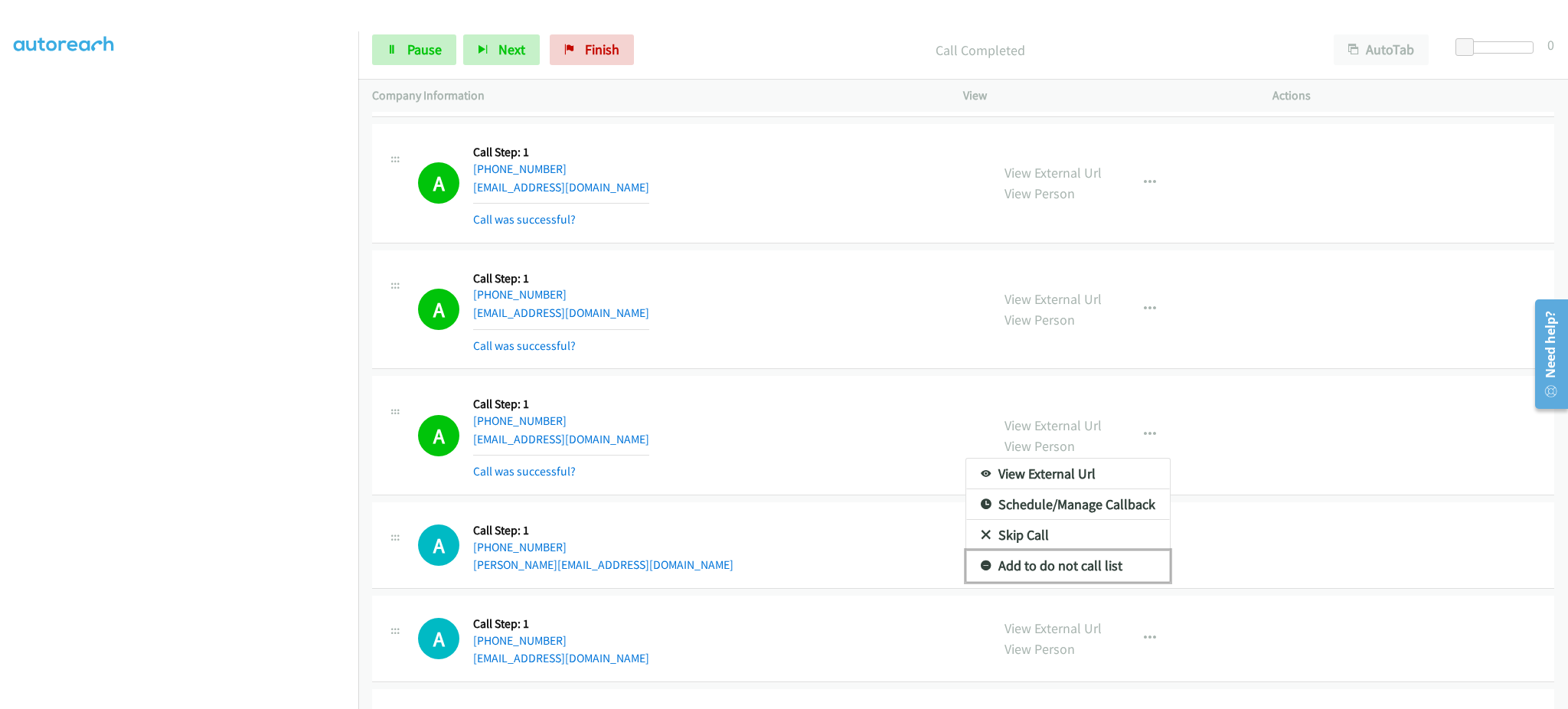
click at [1095, 571] on link "Add to do not call list" at bounding box center [1068, 566] width 204 height 30
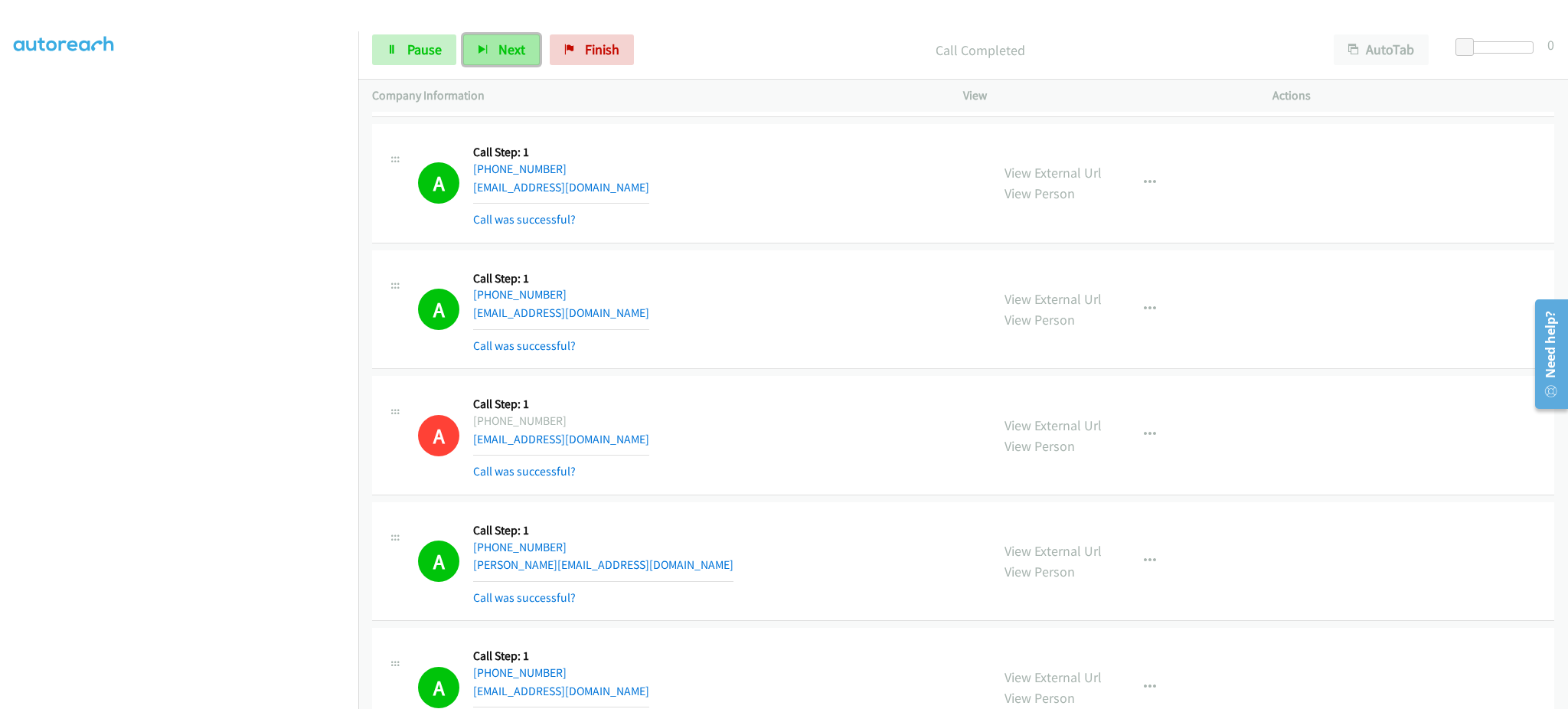
click at [504, 38] on button "Next" at bounding box center [502, 50] width 77 height 30
click at [397, 50] on link "Pause" at bounding box center [413, 50] width 84 height 30
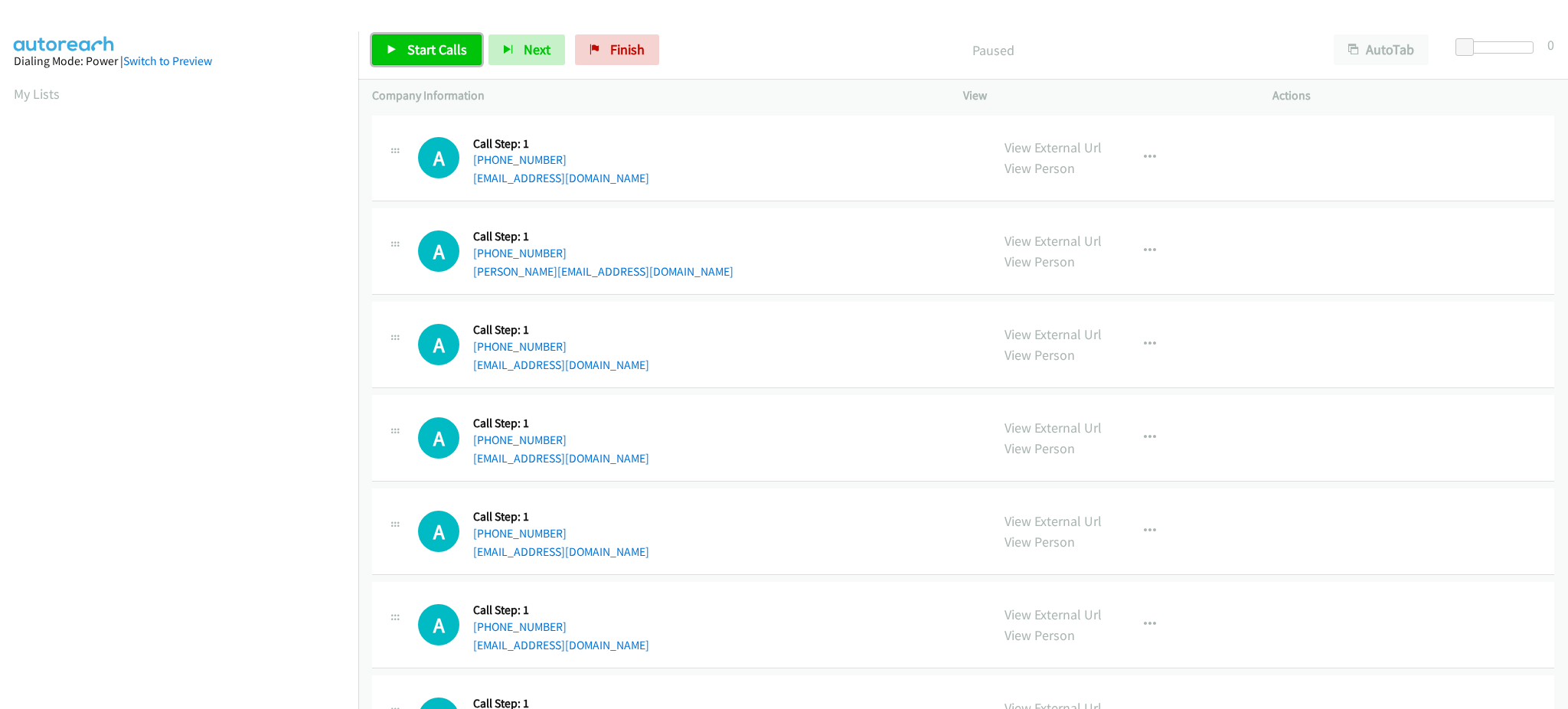
click at [427, 50] on span "Start Calls" at bounding box center [437, 50] width 60 height 18
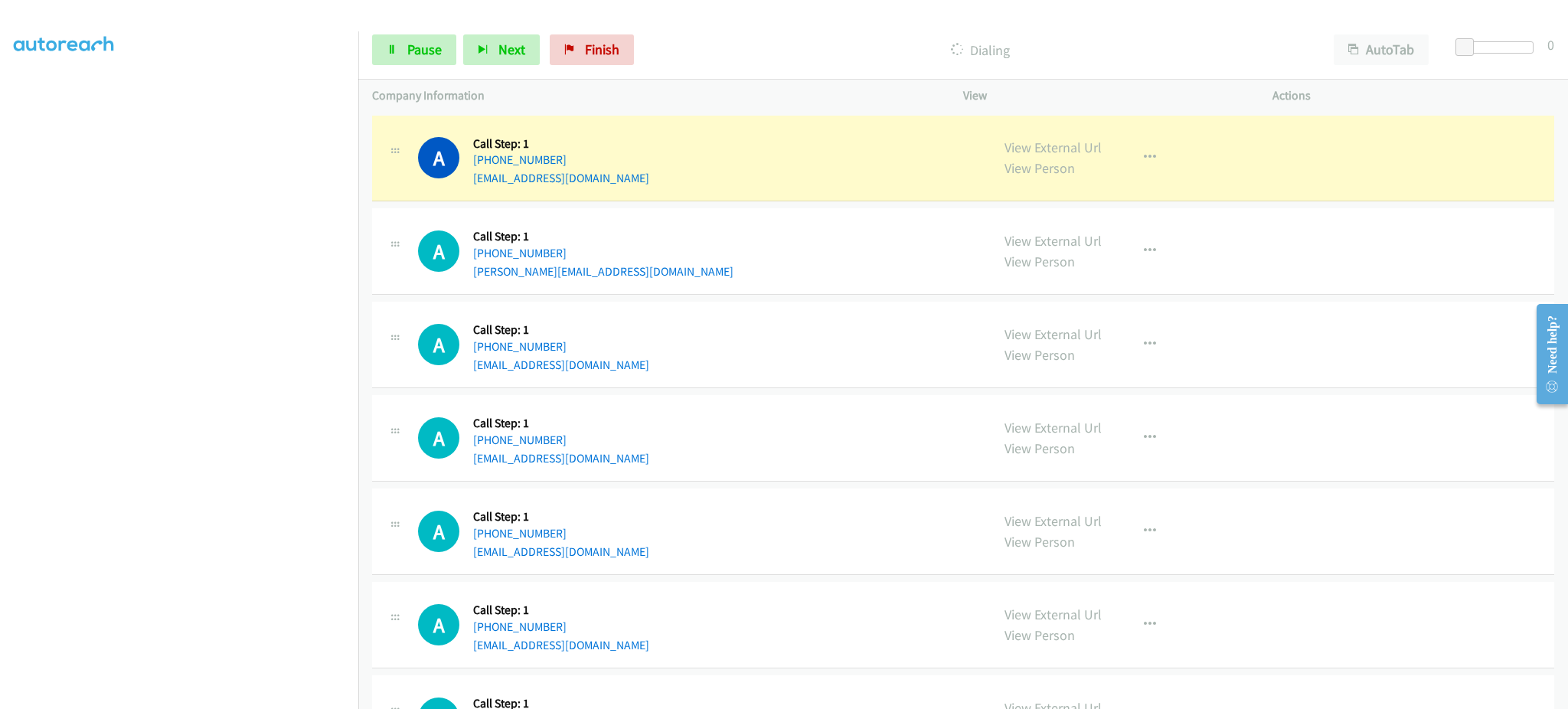
scroll to position [153, 0]
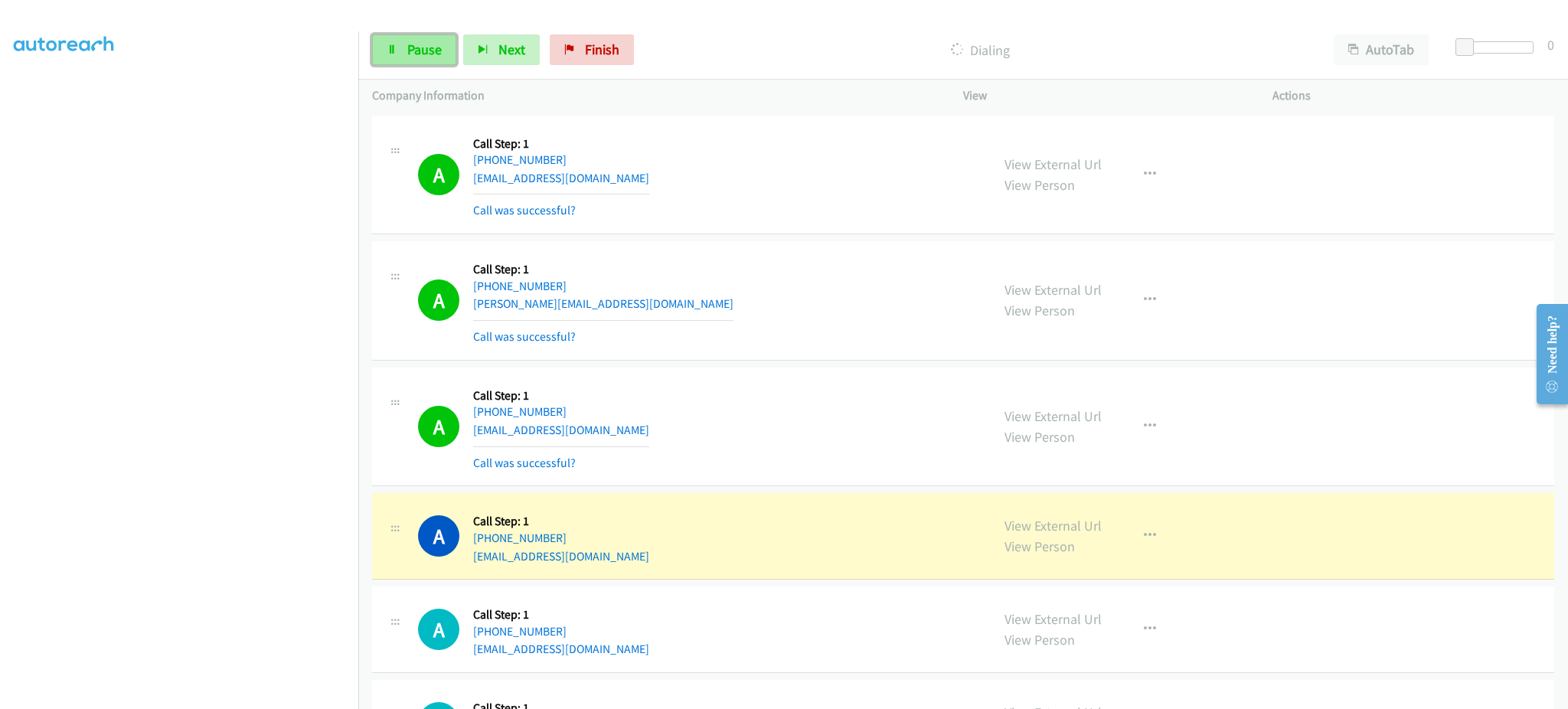
click at [424, 47] on span "Pause" at bounding box center [424, 50] width 34 height 18
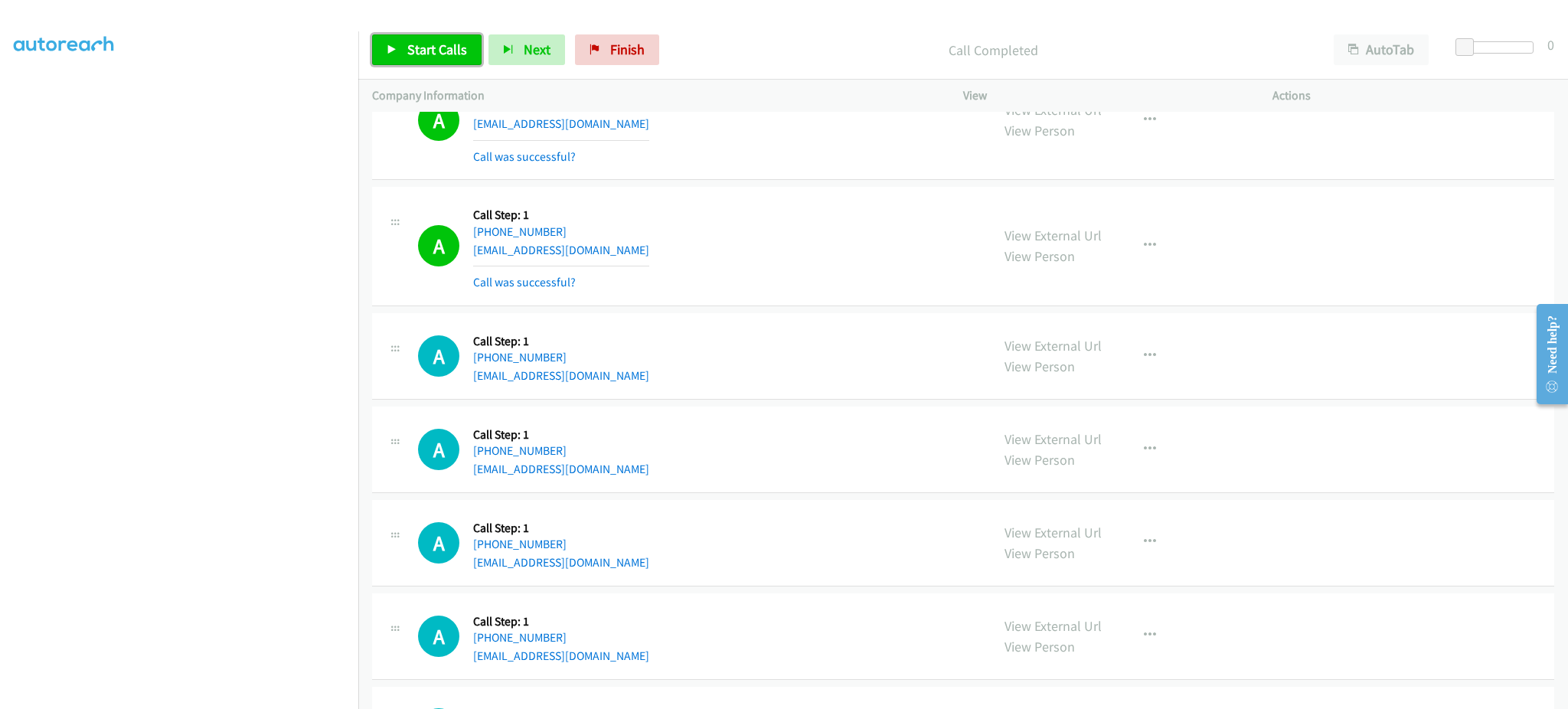
click at [469, 43] on link "Start Calls" at bounding box center [426, 50] width 110 height 30
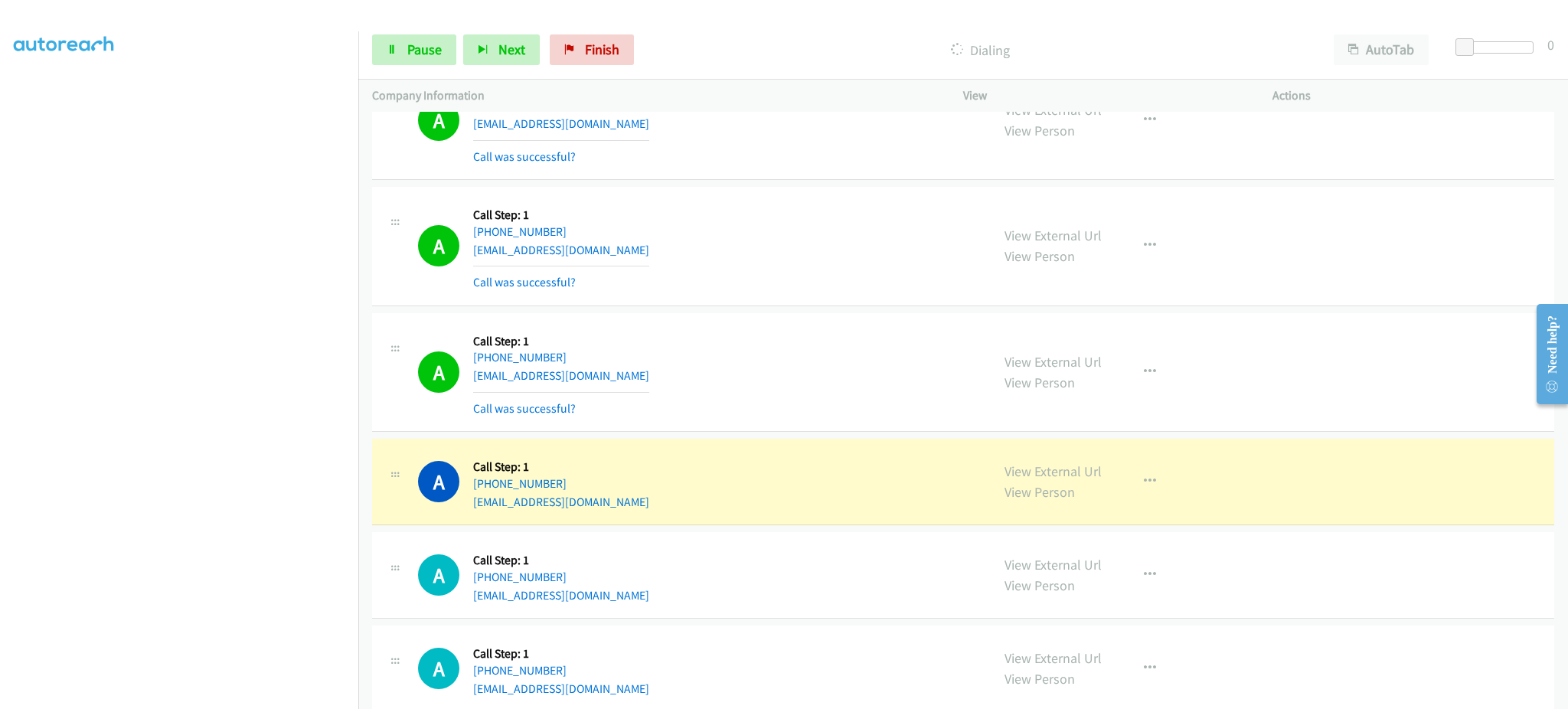
click at [243, 702] on aside "Dialing Mode: Power | Switch to Preview My Lists" at bounding box center [179, 316] width 358 height 848
click at [405, 46] on link "Pause" at bounding box center [413, 50] width 84 height 30
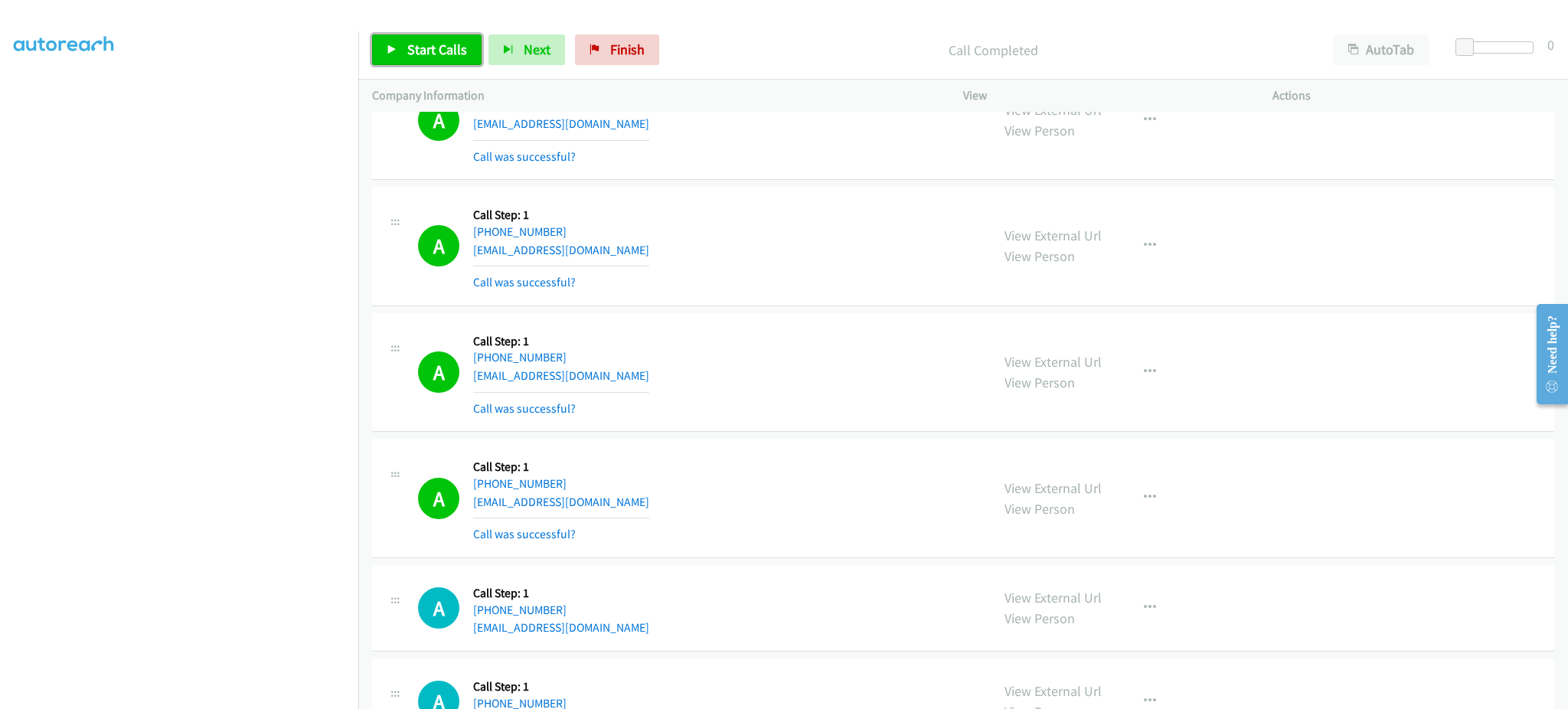
click at [463, 54] on span "Start Calls" at bounding box center [437, 50] width 60 height 18
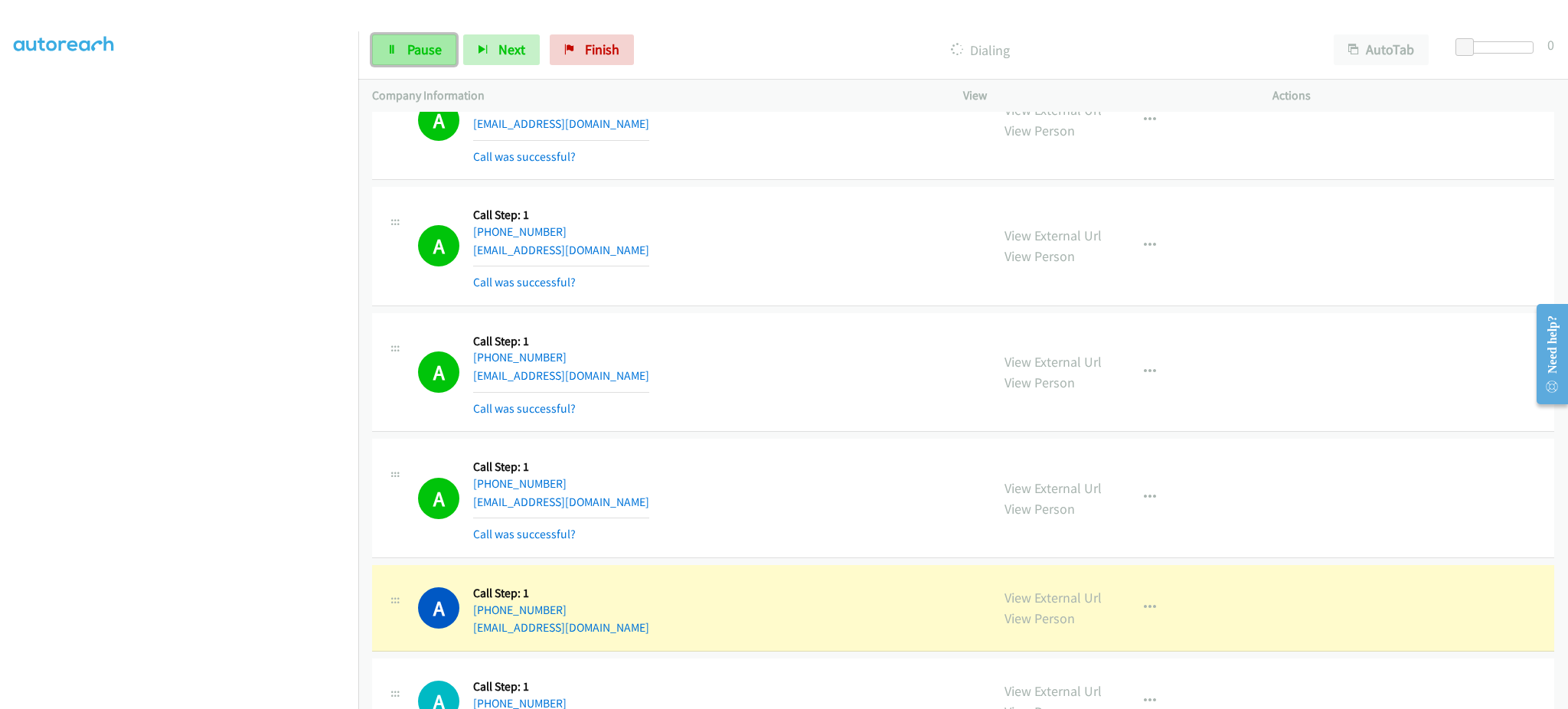
click at [421, 43] on span "Pause" at bounding box center [424, 50] width 34 height 18
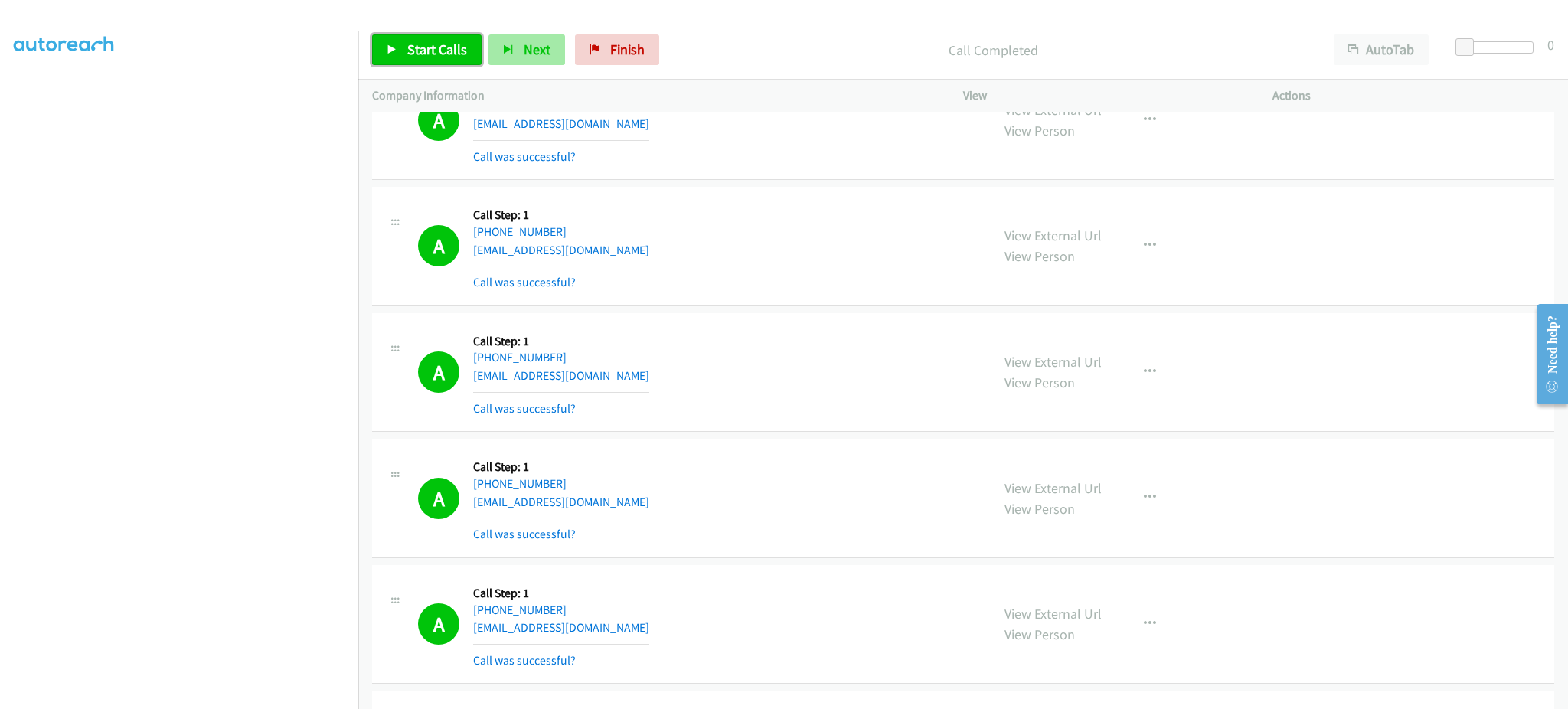
drag, startPoint x: 456, startPoint y: 45, endPoint x: 505, endPoint y: 34, distance: 50.2
click at [456, 45] on span "Start Calls" at bounding box center [437, 50] width 60 height 18
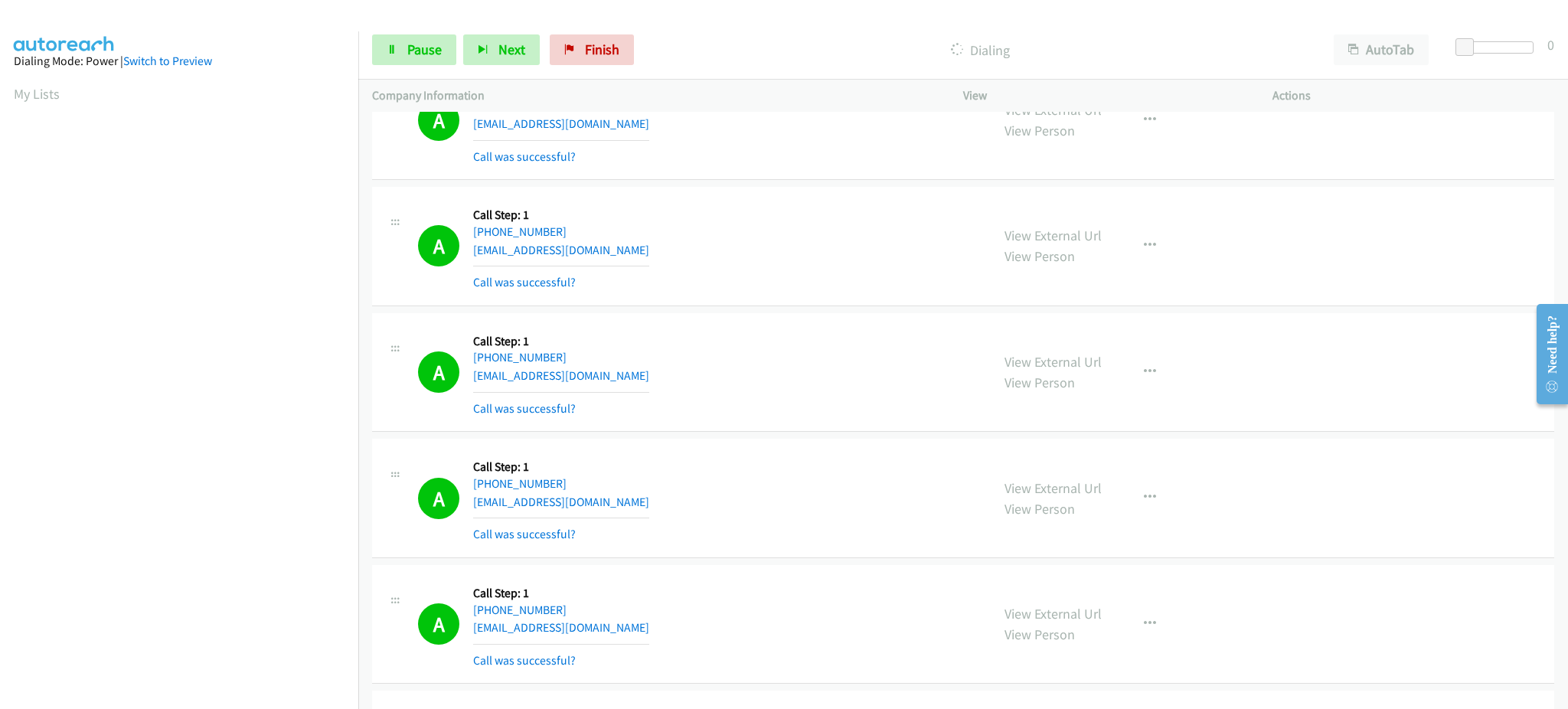
click at [328, 67] on aside "Dialing Mode: Power | Switch to Preview My Lists" at bounding box center [179, 455] width 358 height 848
click at [518, 66] on div "Start Calls Pause Next Finish Call Completed AutoTab AutoTab 0" at bounding box center [963, 50] width 1210 height 59
click at [517, 55] on span "Next" at bounding box center [511, 50] width 26 height 18
click at [504, 54] on span "Next" at bounding box center [511, 50] width 26 height 18
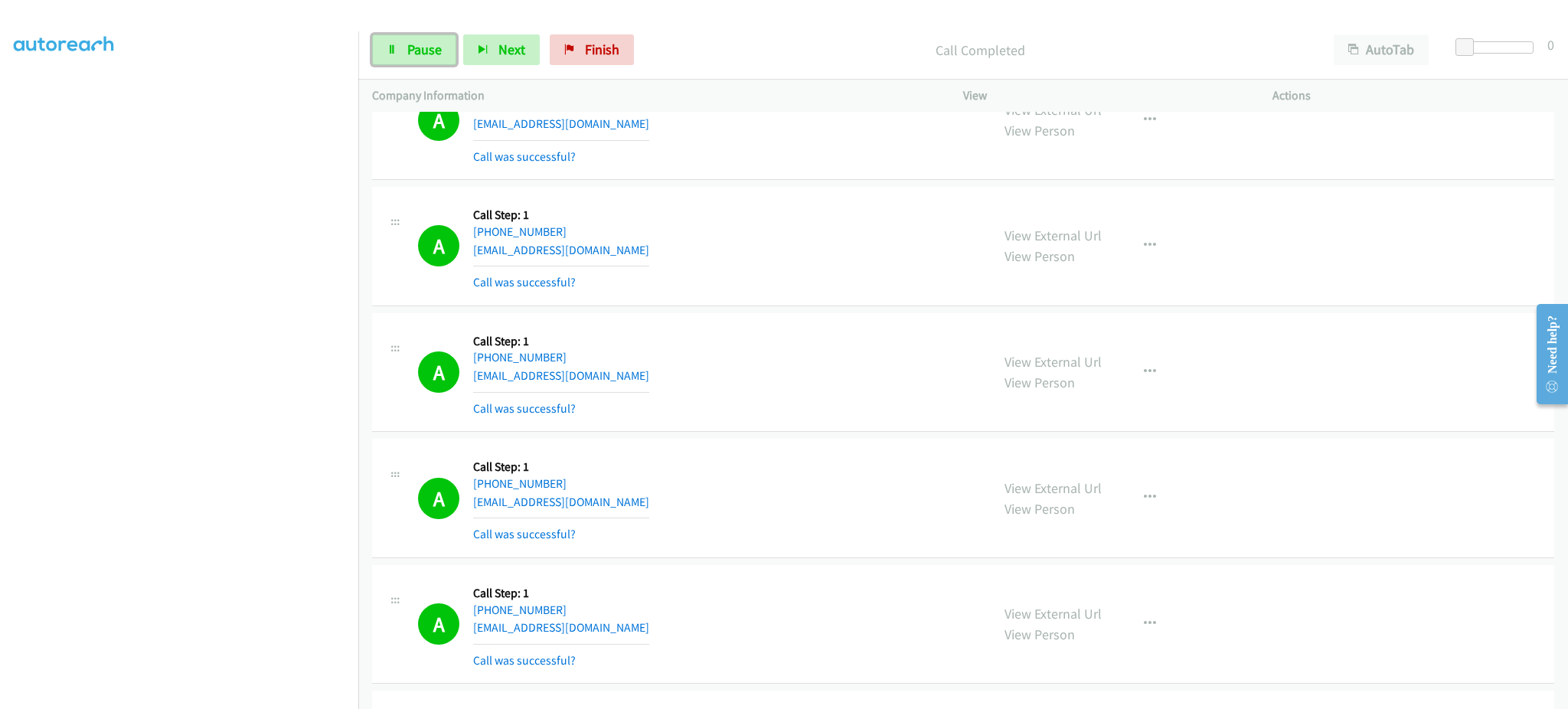
drag, startPoint x: 406, startPoint y: 50, endPoint x: 375, endPoint y: 26, distance: 39.2
click at [407, 50] on span "Pause" at bounding box center [424, 50] width 34 height 18
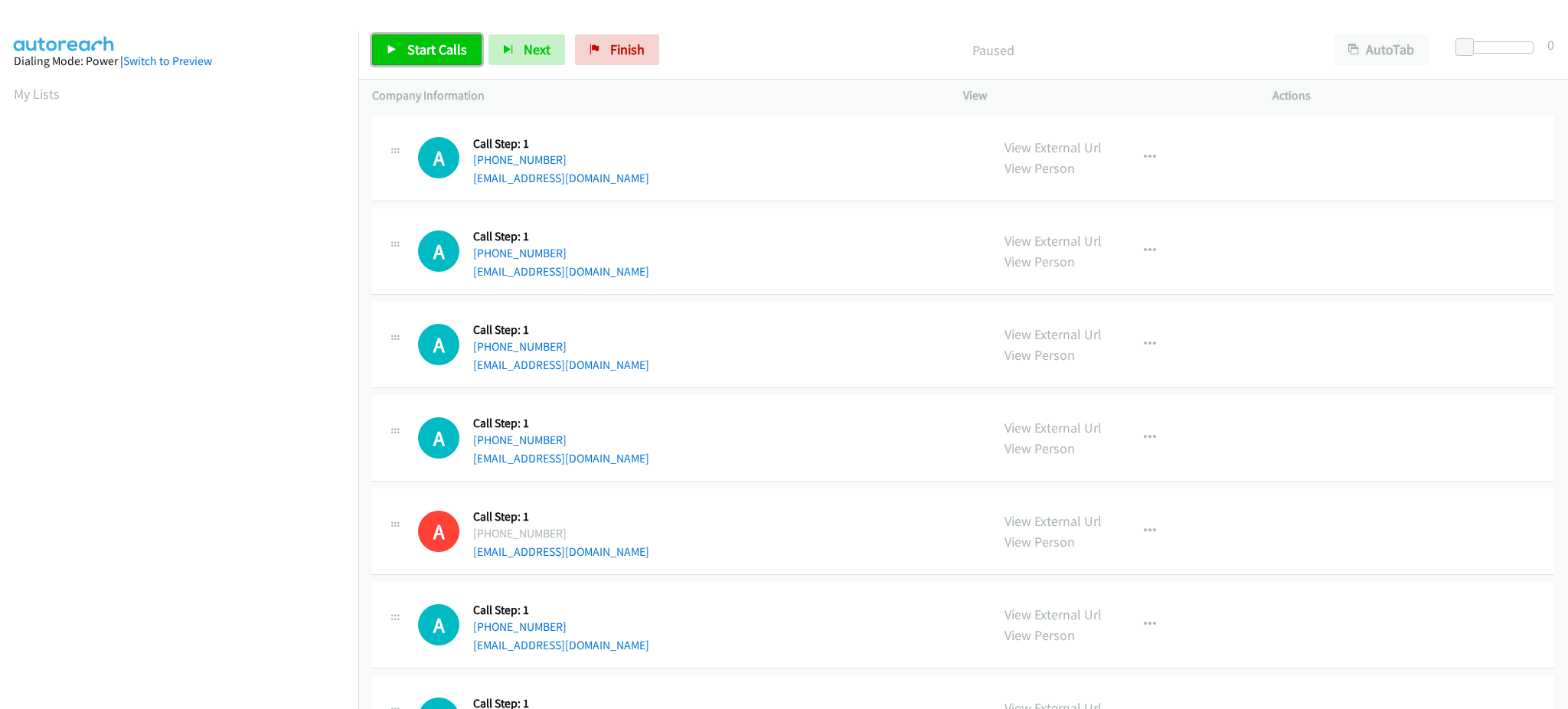
click at [414, 53] on span "Start Calls" at bounding box center [437, 50] width 60 height 18
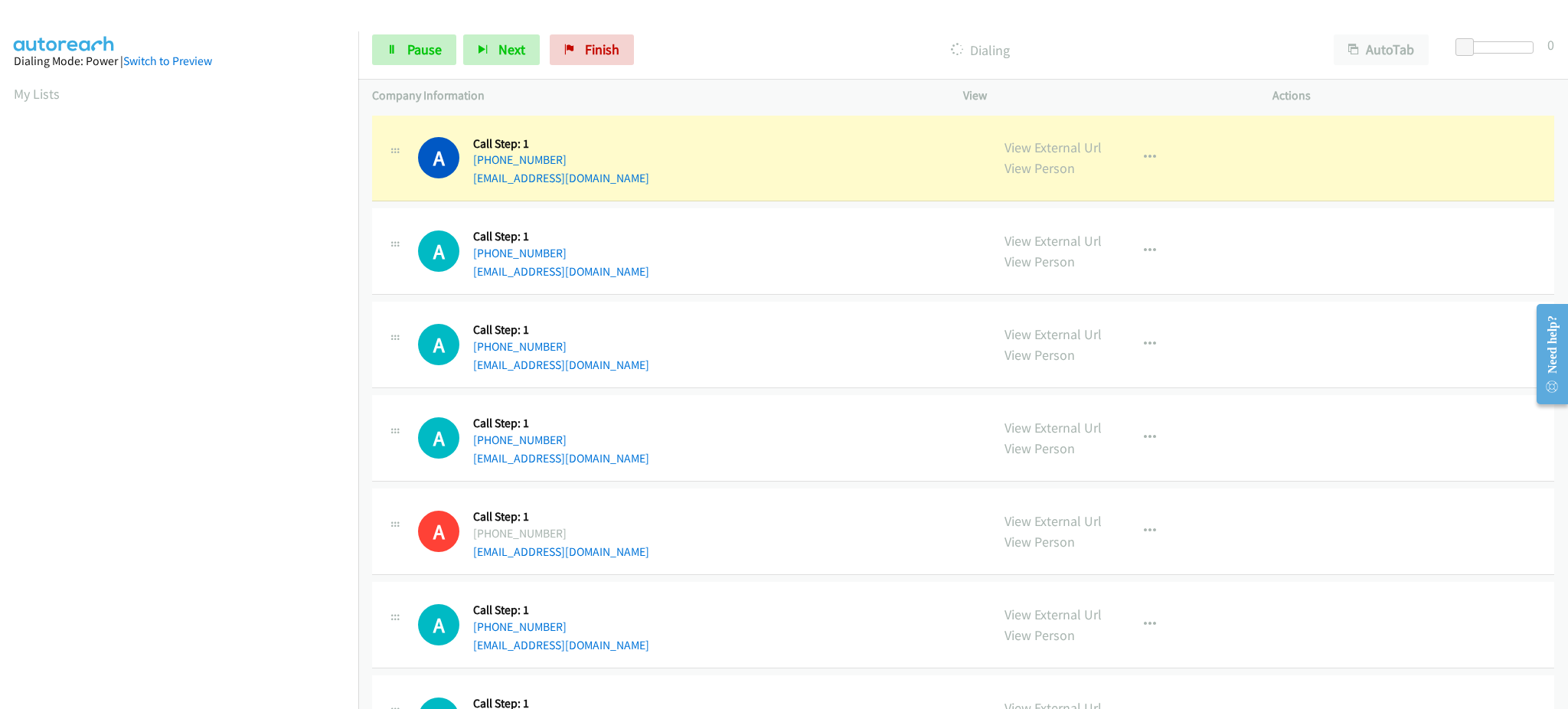
scroll to position [153, 0]
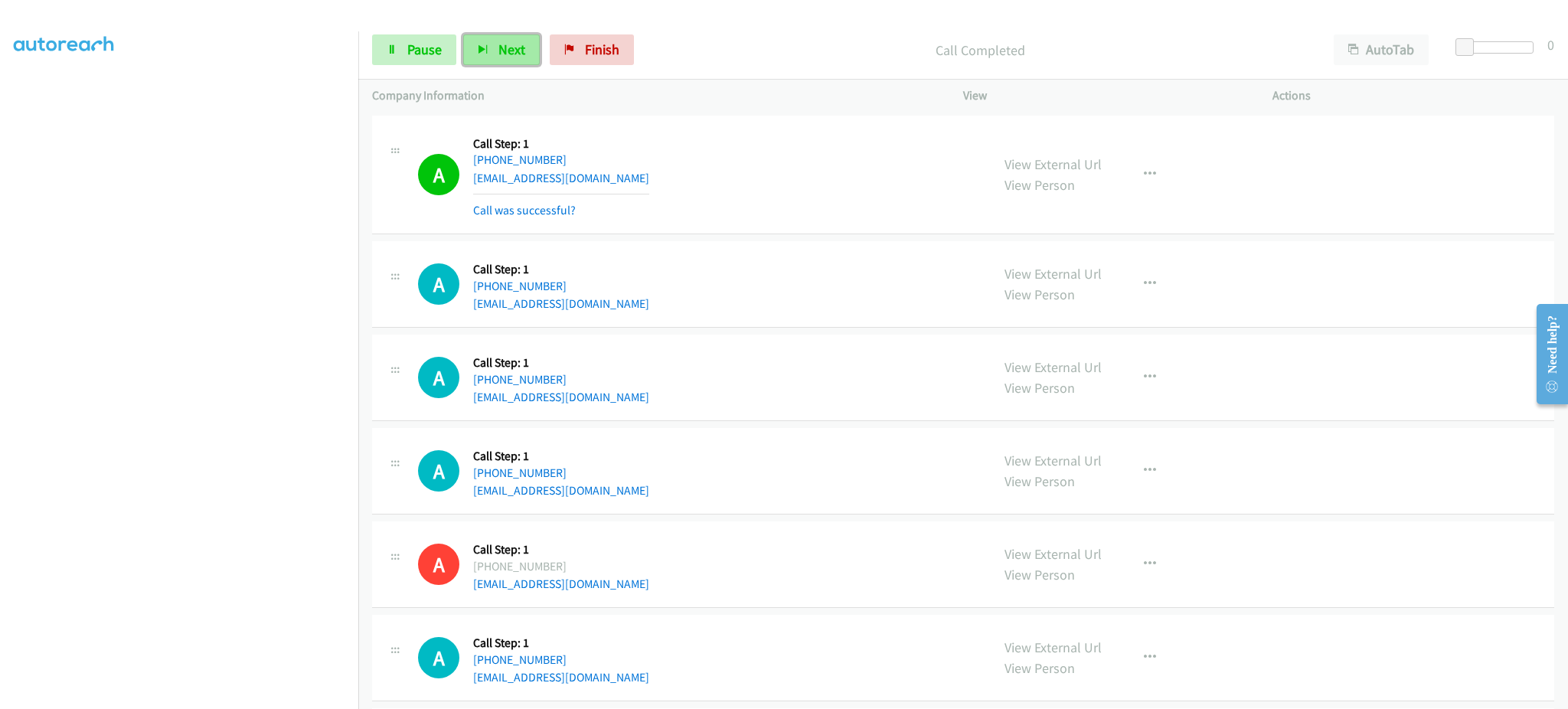
click at [533, 41] on button "Next" at bounding box center [502, 50] width 77 height 30
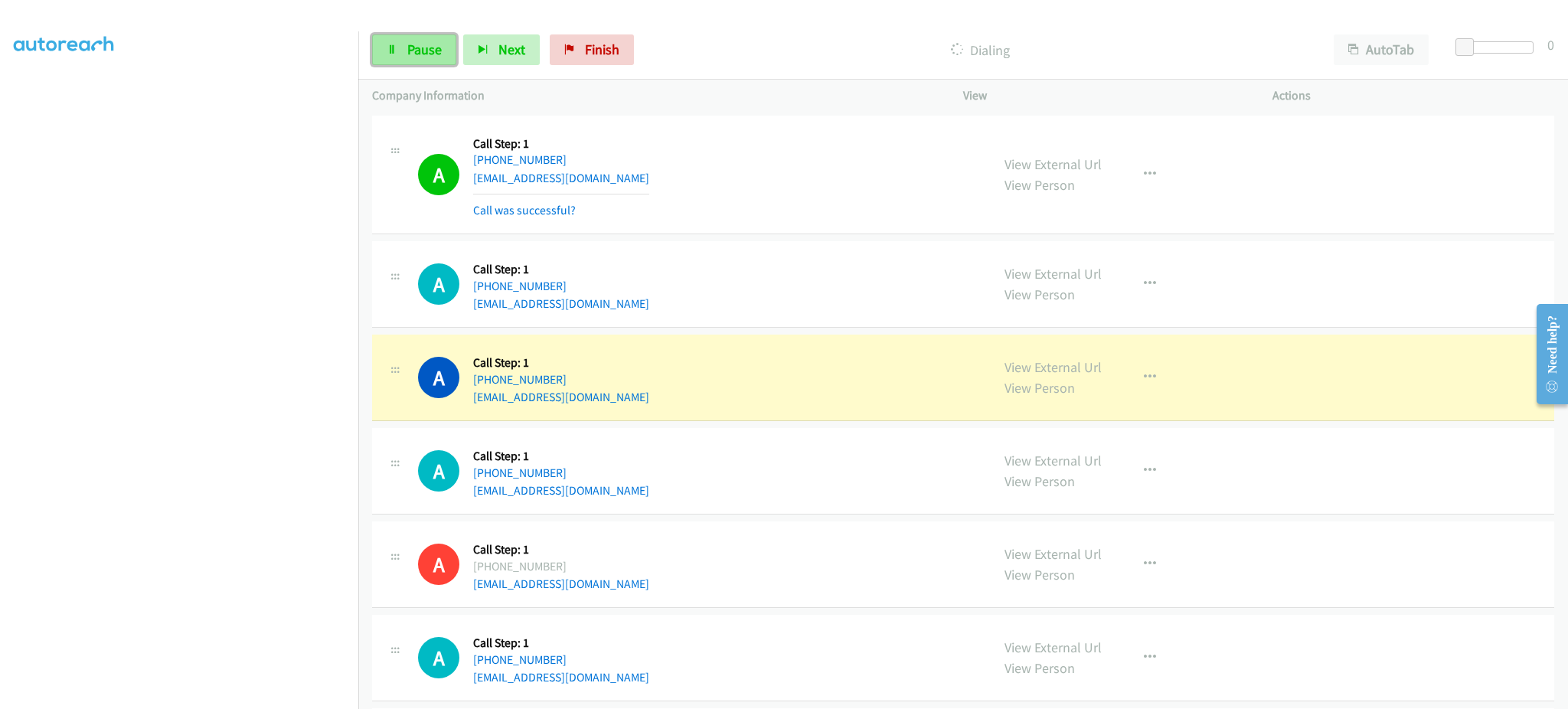
click at [388, 47] on icon at bounding box center [392, 50] width 10 height 10
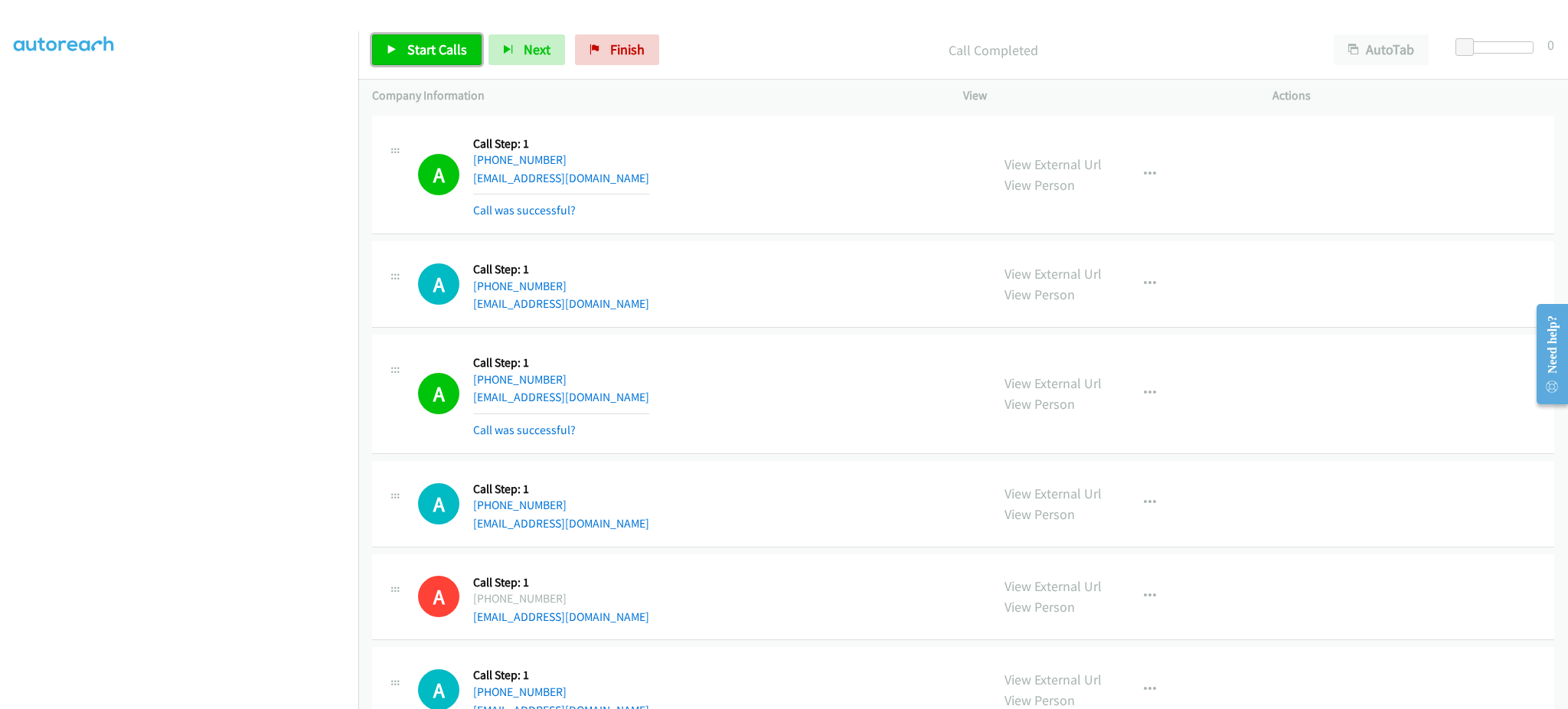
click at [426, 55] on span "Start Calls" at bounding box center [437, 50] width 60 height 18
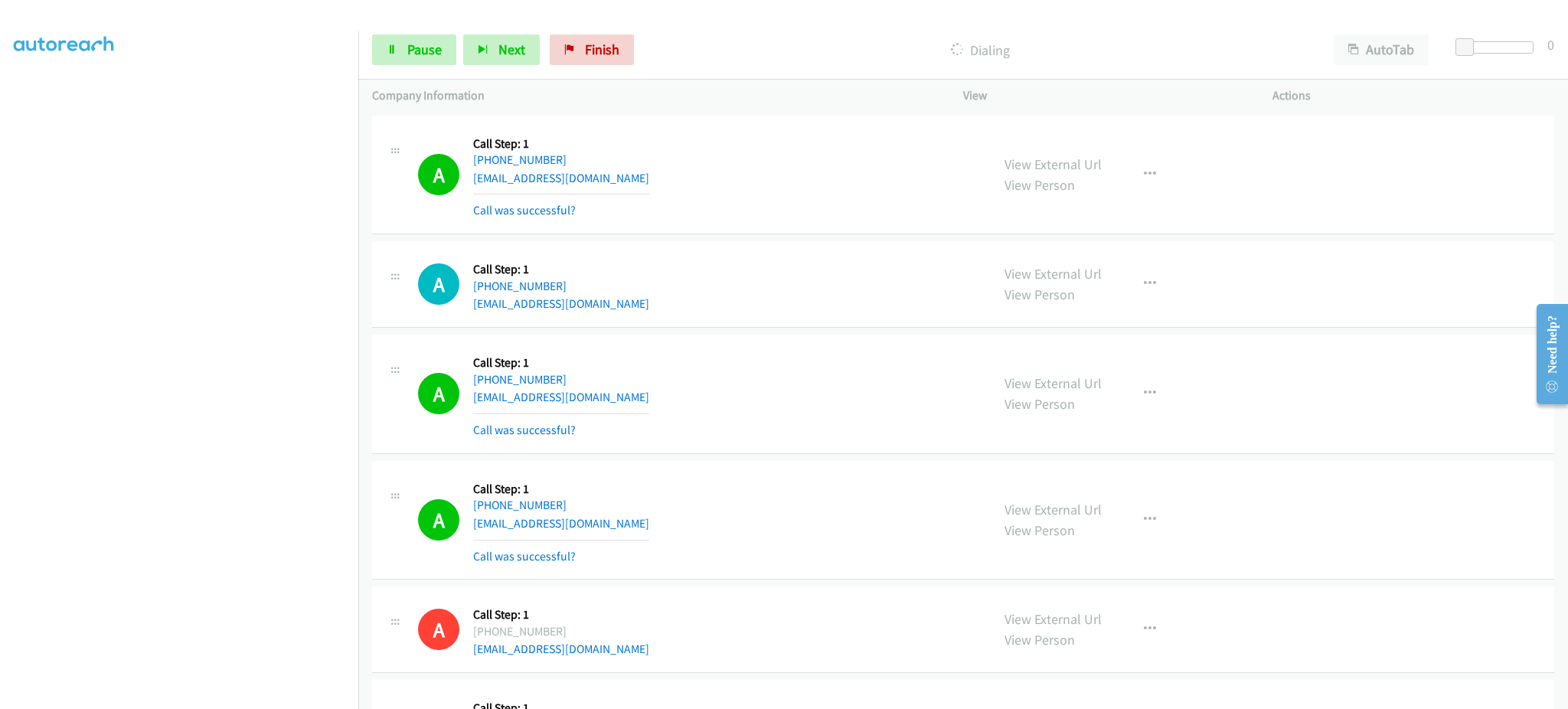
scroll to position [306, 0]
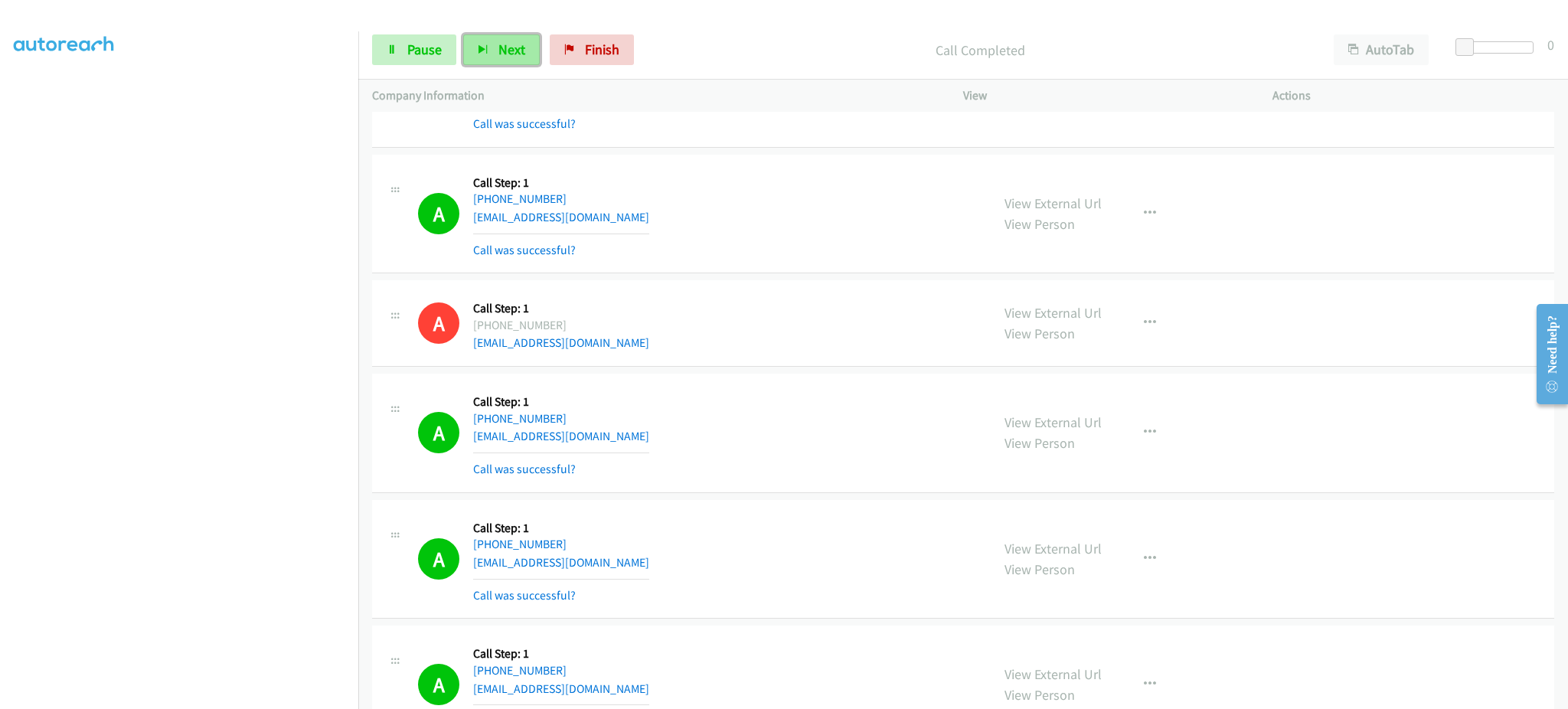
click at [527, 56] on button "Next" at bounding box center [502, 50] width 77 height 30
click at [438, 50] on span "Pause" at bounding box center [424, 50] width 34 height 18
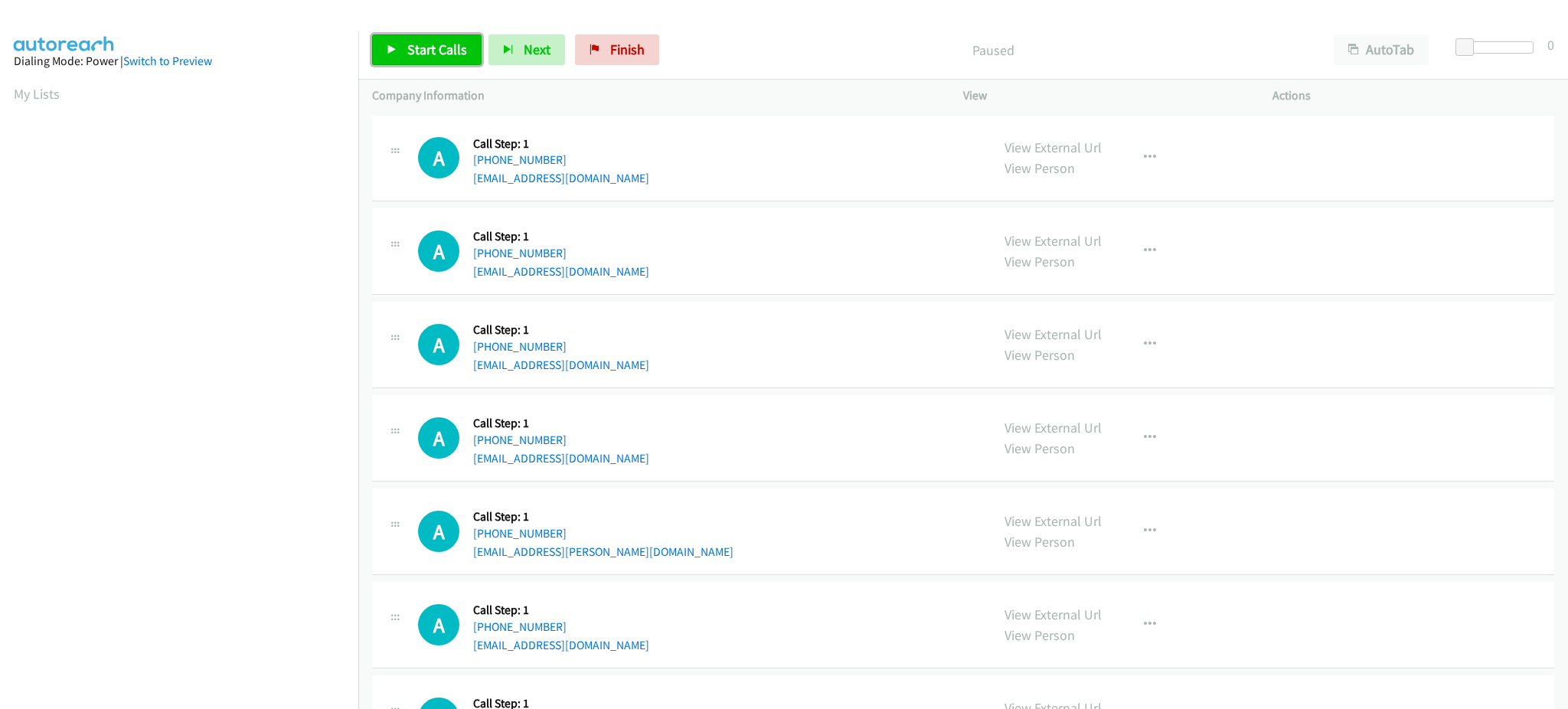
click at [419, 55] on span "Start Calls" at bounding box center [437, 50] width 60 height 18
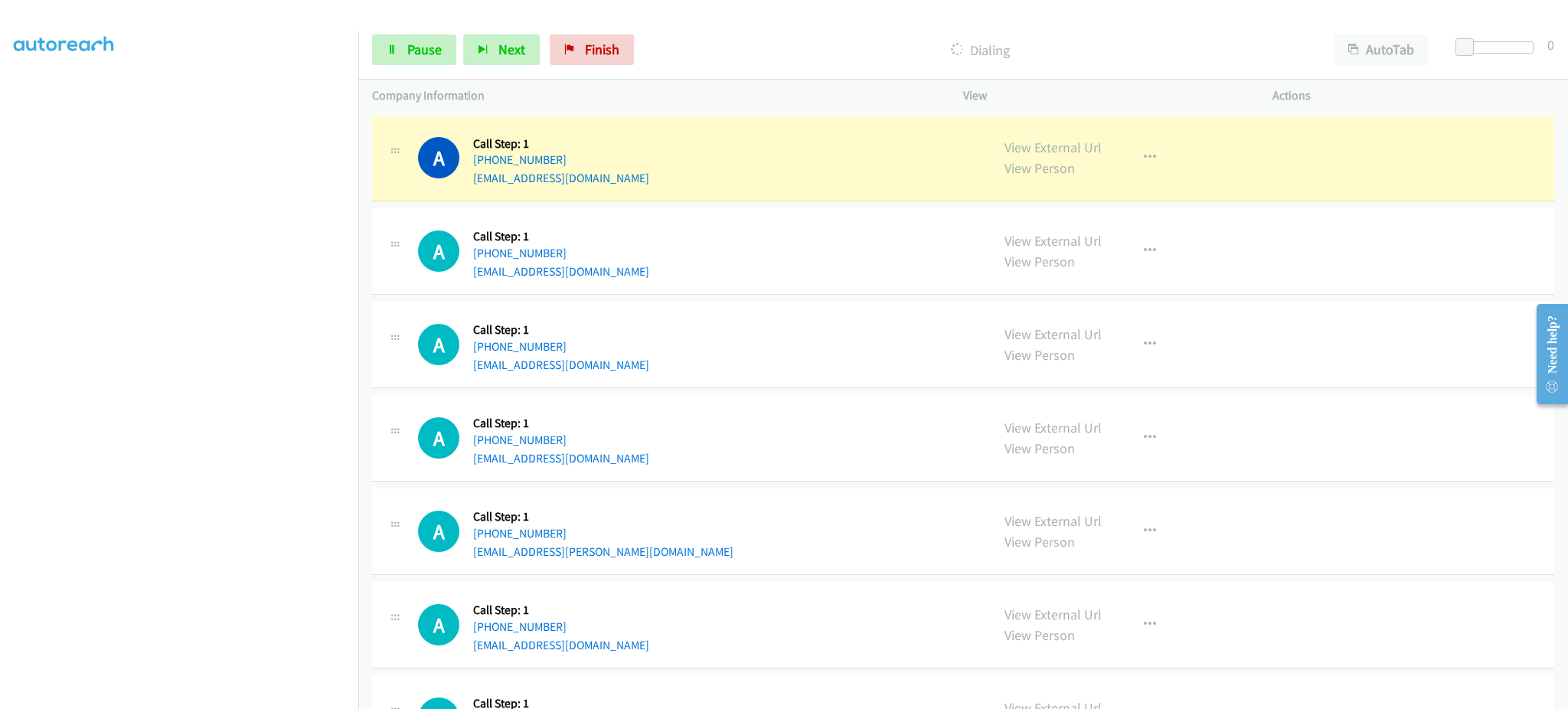
scroll to position [153, 0]
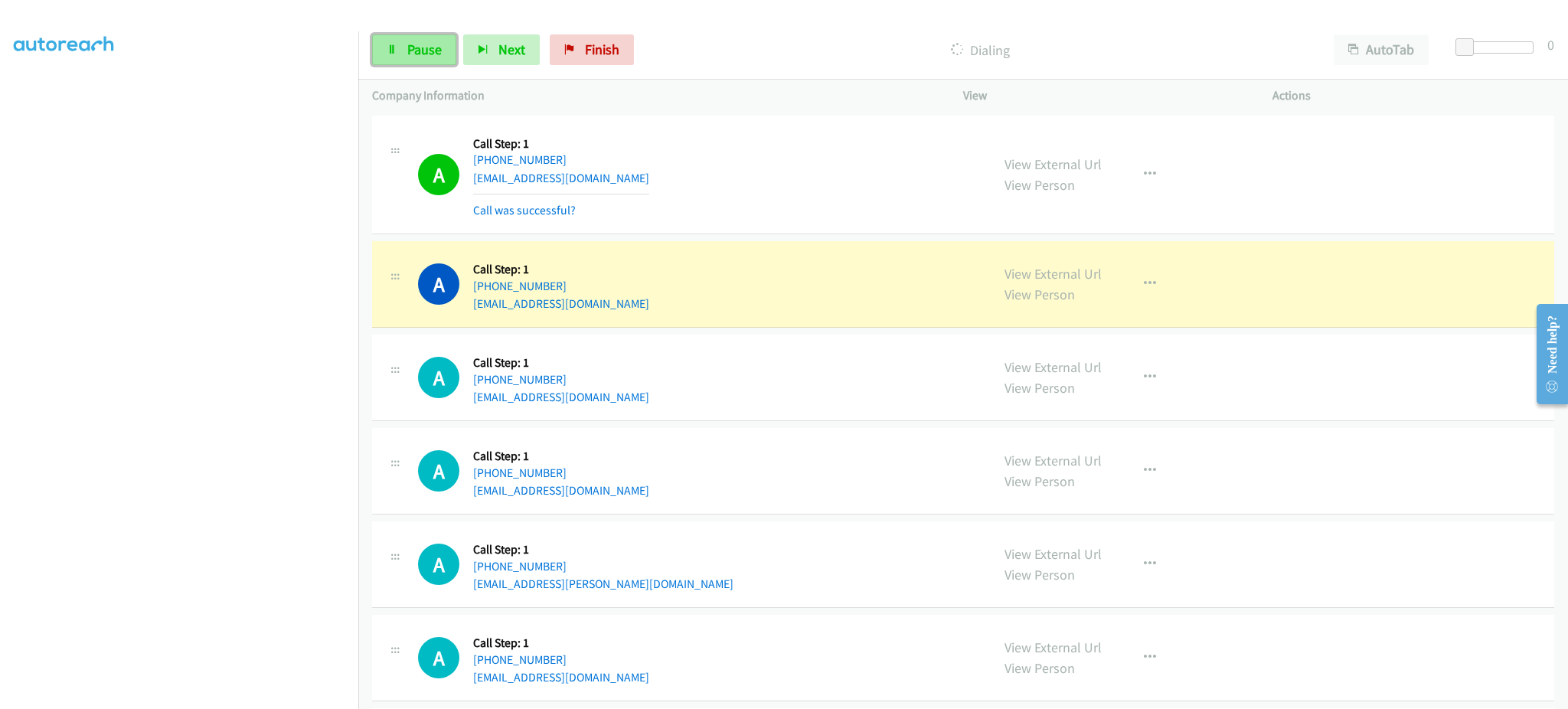
click at [398, 50] on link "Pause" at bounding box center [413, 50] width 84 height 30
